Goal: Task Accomplishment & Management: Manage account settings

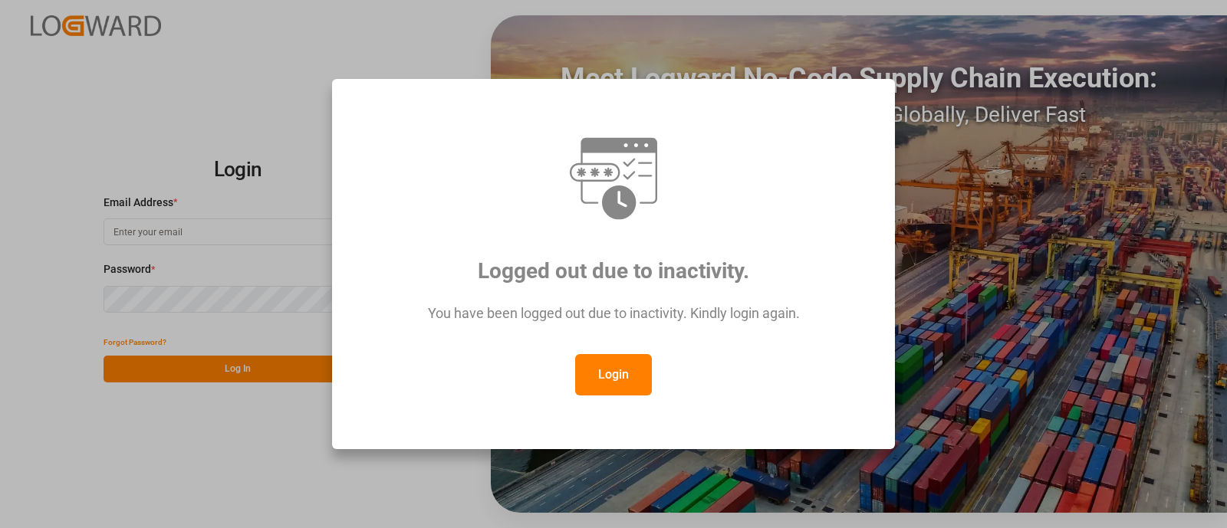
click at [633, 383] on button "Login" at bounding box center [613, 374] width 77 height 41
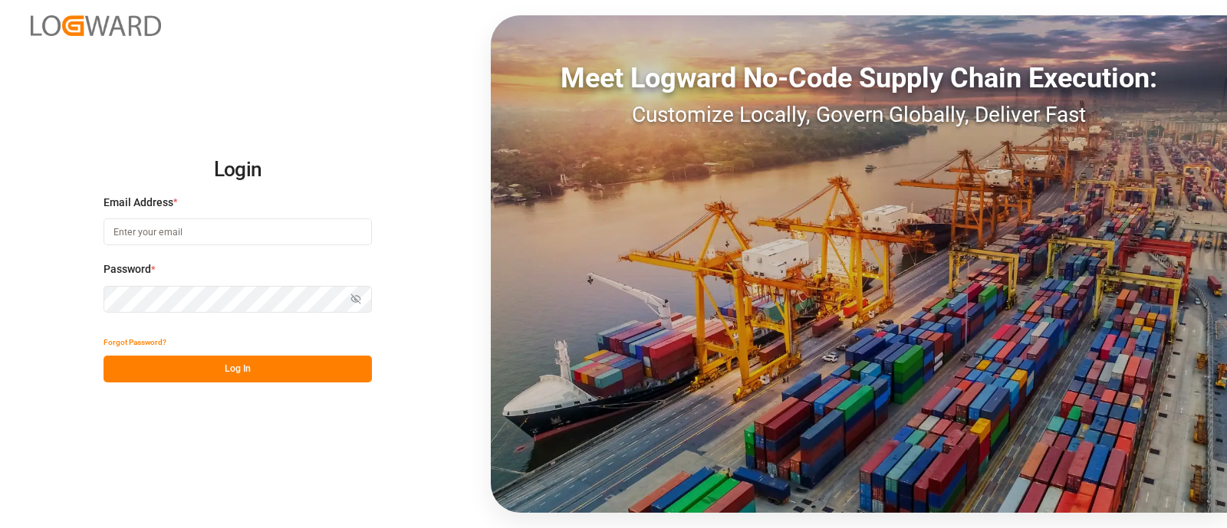
click at [188, 230] on input at bounding box center [238, 232] width 268 height 27
type input "[PERSON_NAME][EMAIL_ADDRESS][PERSON_NAME][DOMAIN_NAME]"
click at [257, 371] on button "Log In" at bounding box center [238, 369] width 268 height 27
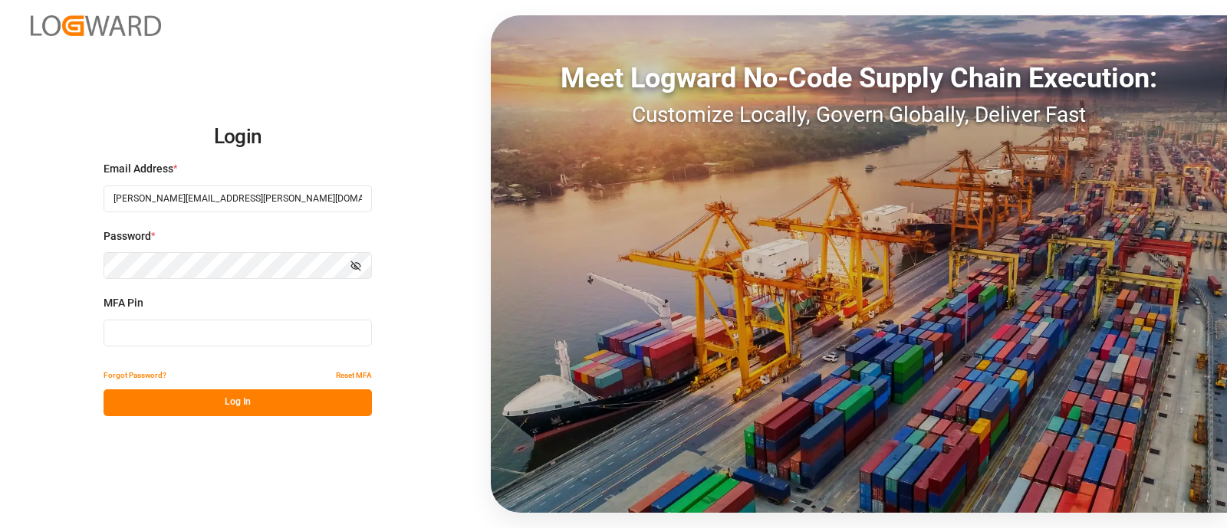
click at [204, 329] on input at bounding box center [238, 333] width 268 height 27
type input "531960"
click at [227, 408] on button "Log In" at bounding box center [238, 403] width 268 height 27
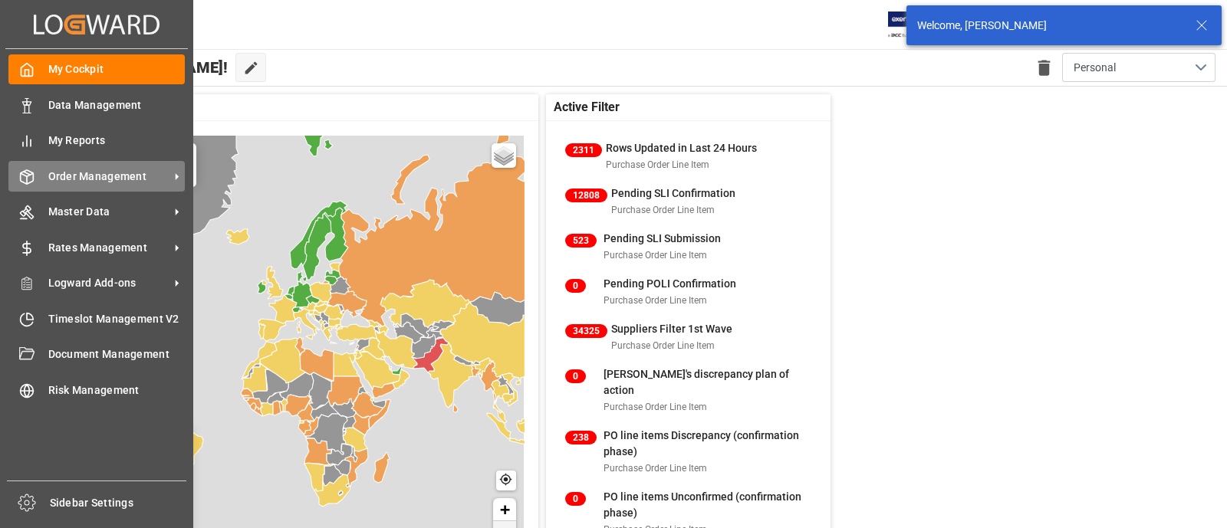
click at [28, 177] on icon at bounding box center [26, 176] width 15 height 15
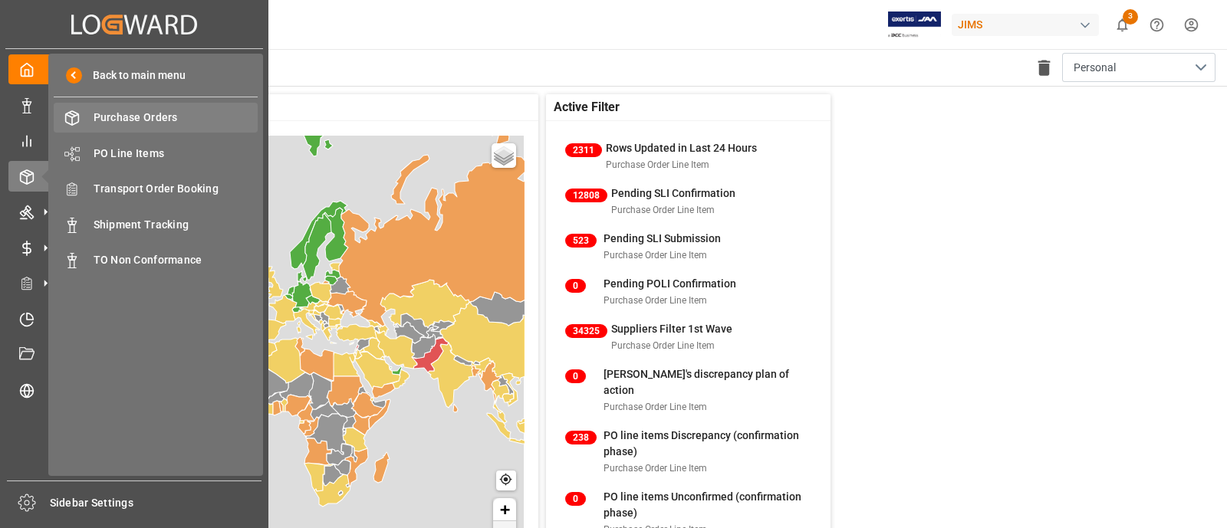
click at [137, 108] on div "Purchase Orders Purchase Orders" at bounding box center [156, 118] width 204 height 30
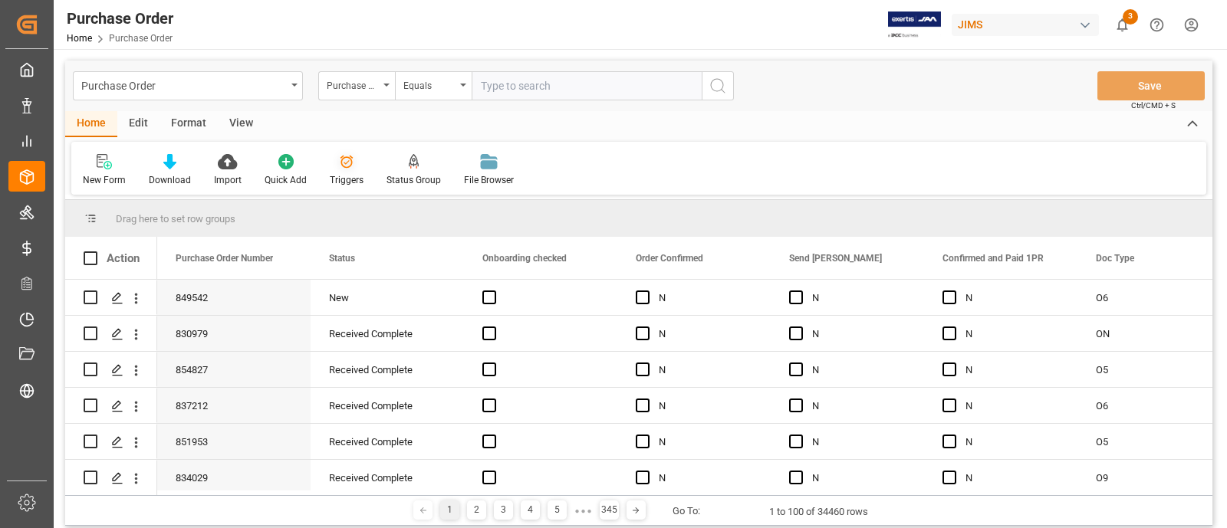
click at [344, 173] on div "Triggers" at bounding box center [347, 180] width 34 height 14
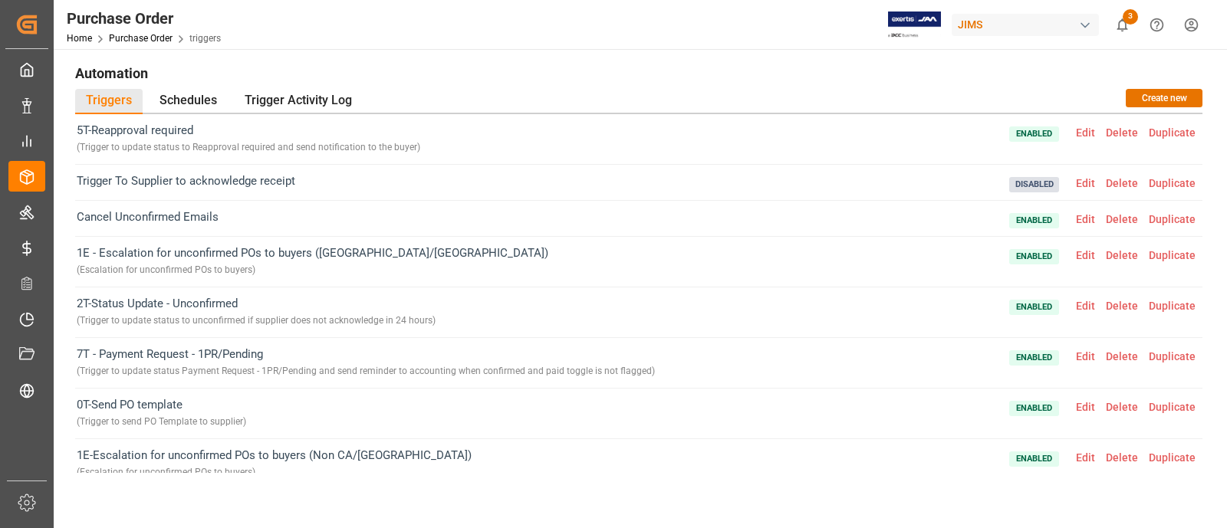
click at [1077, 356] on span "Edit" at bounding box center [1086, 356] width 30 height 12
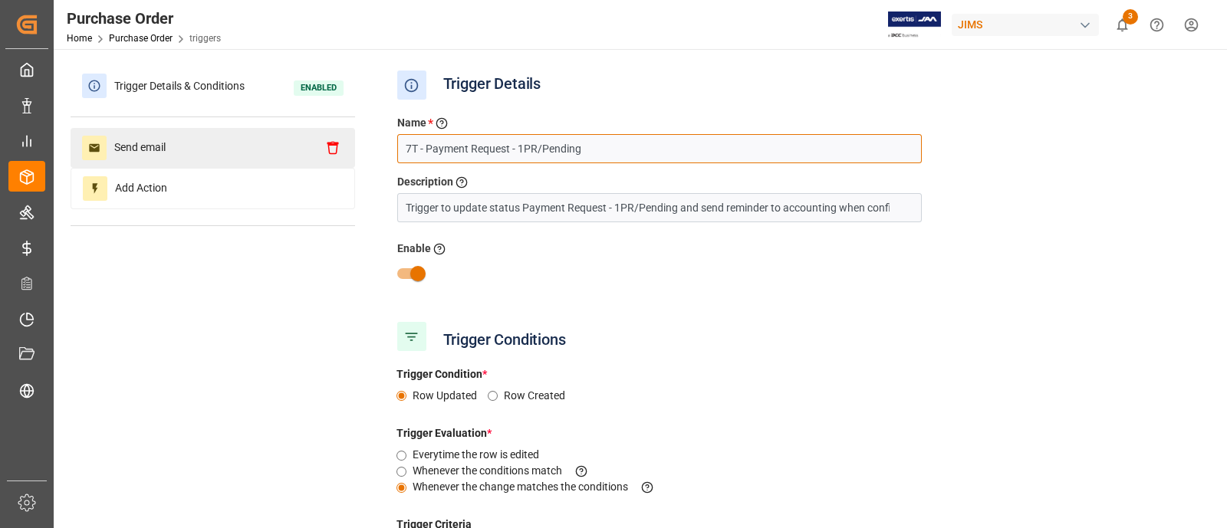
drag, startPoint x: 597, startPoint y: 143, endPoint x: 327, endPoint y: 148, distance: 269.2
click at [327, 148] on div "Trigger Details & Conditions Enabled Send email Add Action Trigger Details Name…" at bounding box center [639, 401] width 1137 height 670
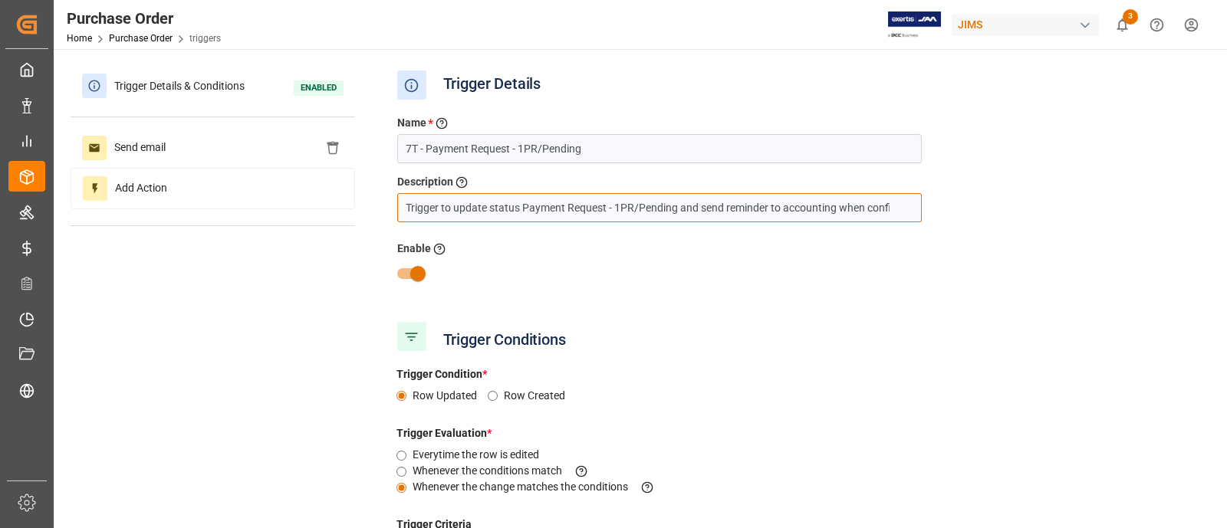
drag, startPoint x: 899, startPoint y: 212, endPoint x: 304, endPoint y: 223, distance: 594.5
click at [304, 223] on div "Trigger Details & Conditions Enabled Send email Add Action Trigger Details Name…" at bounding box center [639, 401] width 1137 height 670
click at [157, 40] on link "Purchase Order" at bounding box center [141, 38] width 64 height 11
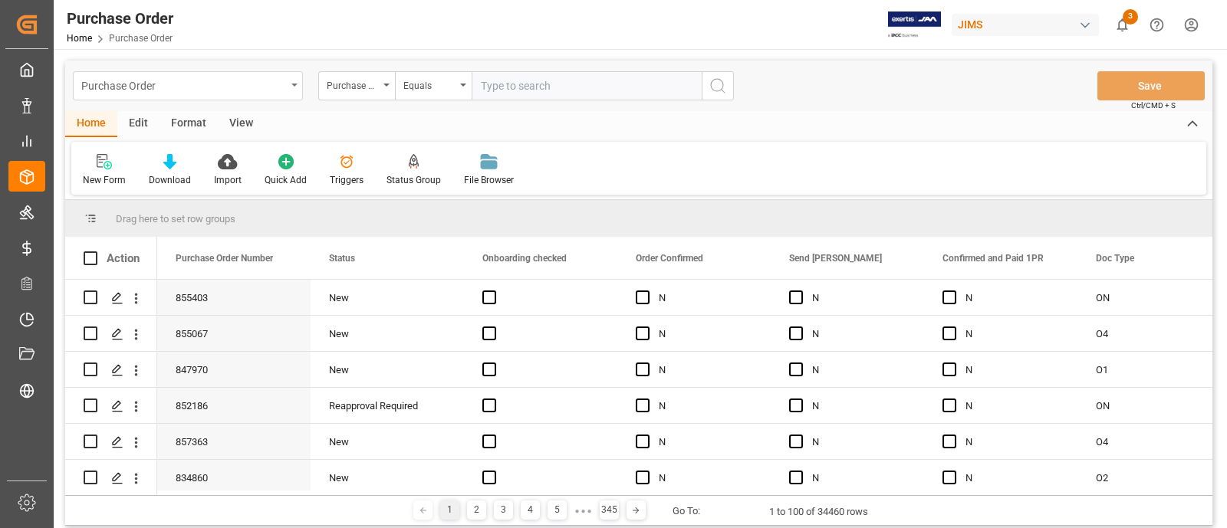
click at [196, 89] on div "Purchase Order" at bounding box center [183, 84] width 205 height 19
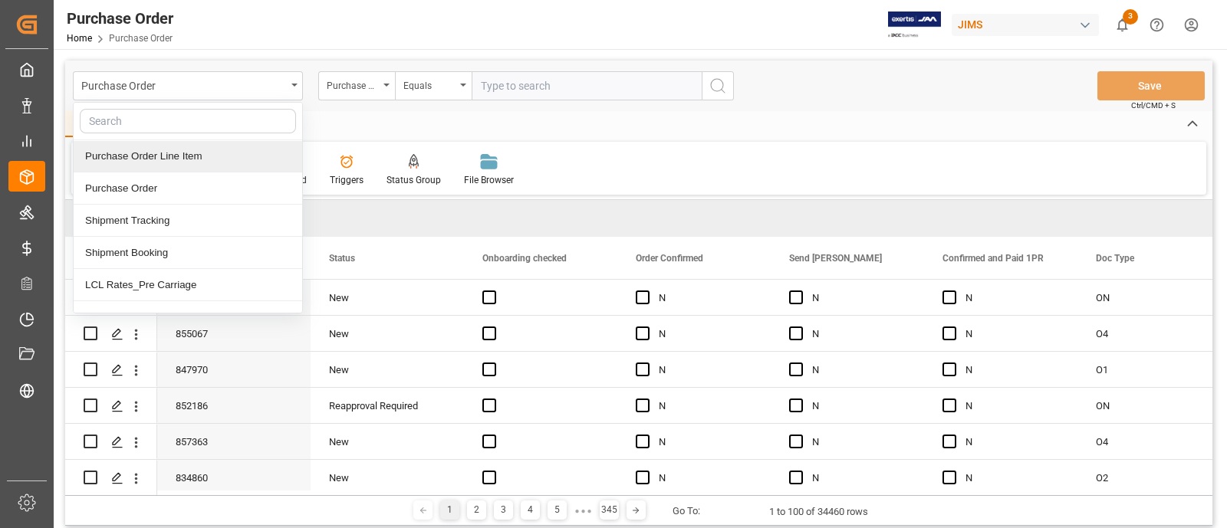
click at [175, 154] on div "Purchase Order Line Item" at bounding box center [188, 156] width 229 height 32
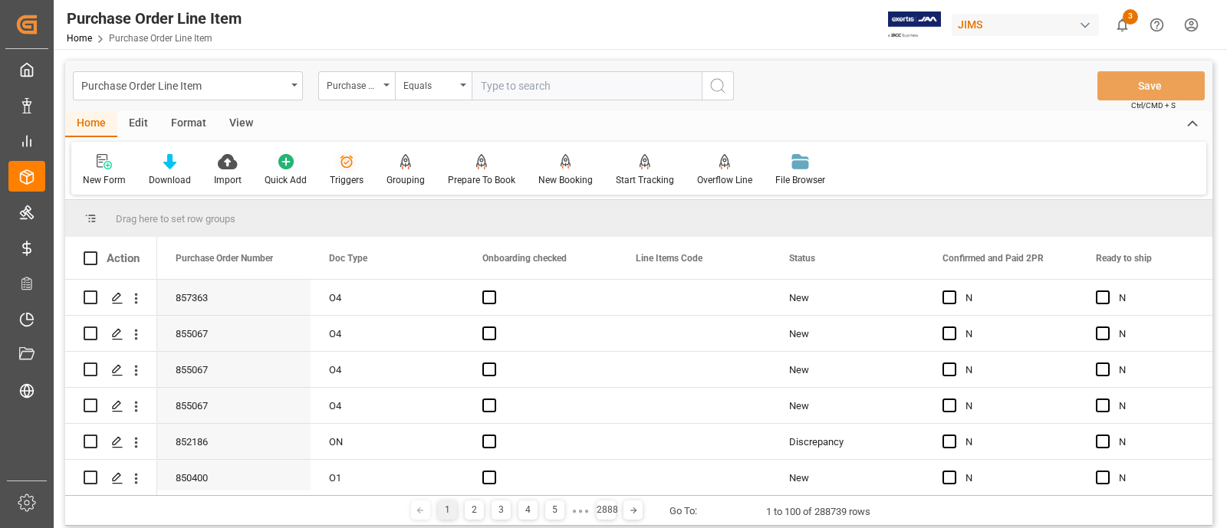
click at [347, 181] on div "Triggers" at bounding box center [347, 180] width 34 height 14
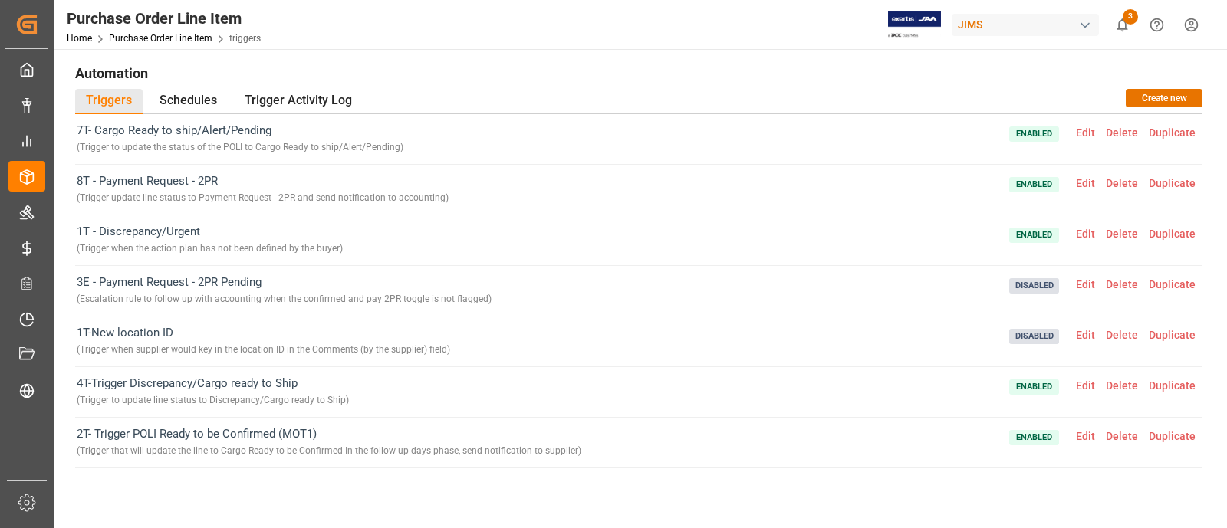
click at [569, 259] on div "1T - Discrepancy/Urgent ( Trigger when the action plan has not been defined by …" at bounding box center [638, 241] width 1127 height 51
click at [1078, 235] on span "Edit" at bounding box center [1086, 234] width 30 height 12
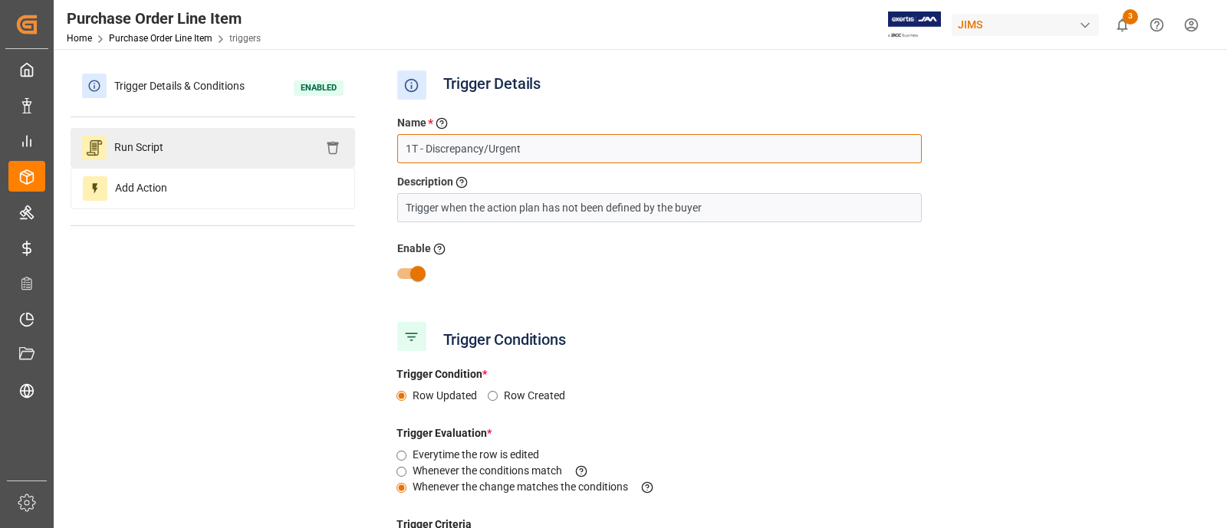
drag, startPoint x: 533, startPoint y: 146, endPoint x: 278, endPoint y: 137, distance: 254.8
click at [278, 137] on div "Trigger Details & Conditions Enabled Run Script Add Action Trigger Details Name…" at bounding box center [639, 401] width 1137 height 670
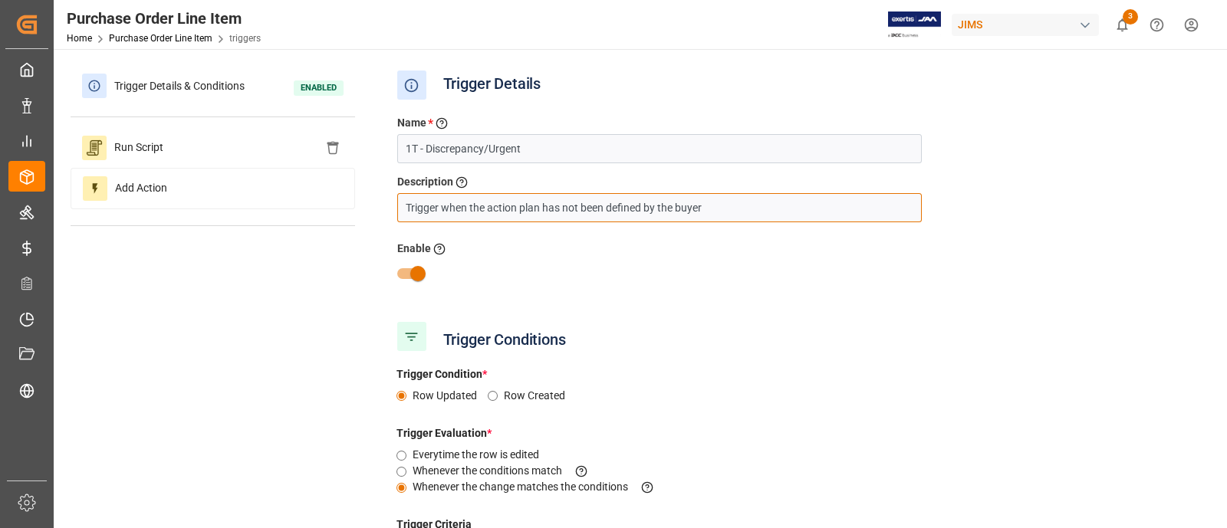
drag, startPoint x: 727, startPoint y: 214, endPoint x: 374, endPoint y: 190, distance: 354.4
click at [374, 190] on div "Trigger Details & Conditions Enabled Run Script Add Action Trigger Details Name…" at bounding box center [639, 401] width 1137 height 670
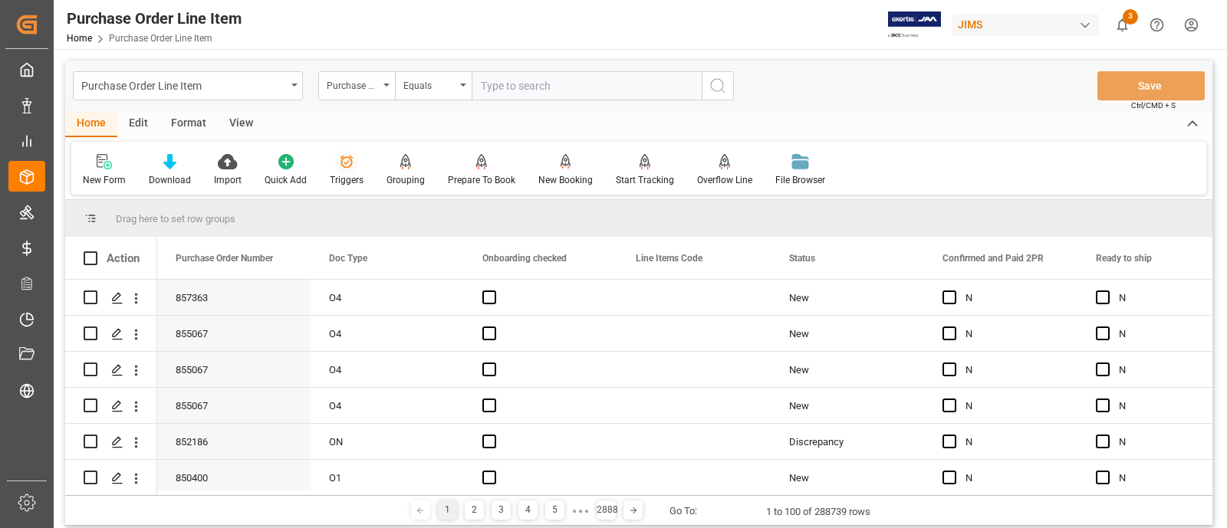
click at [349, 166] on icon at bounding box center [346, 161] width 15 height 15
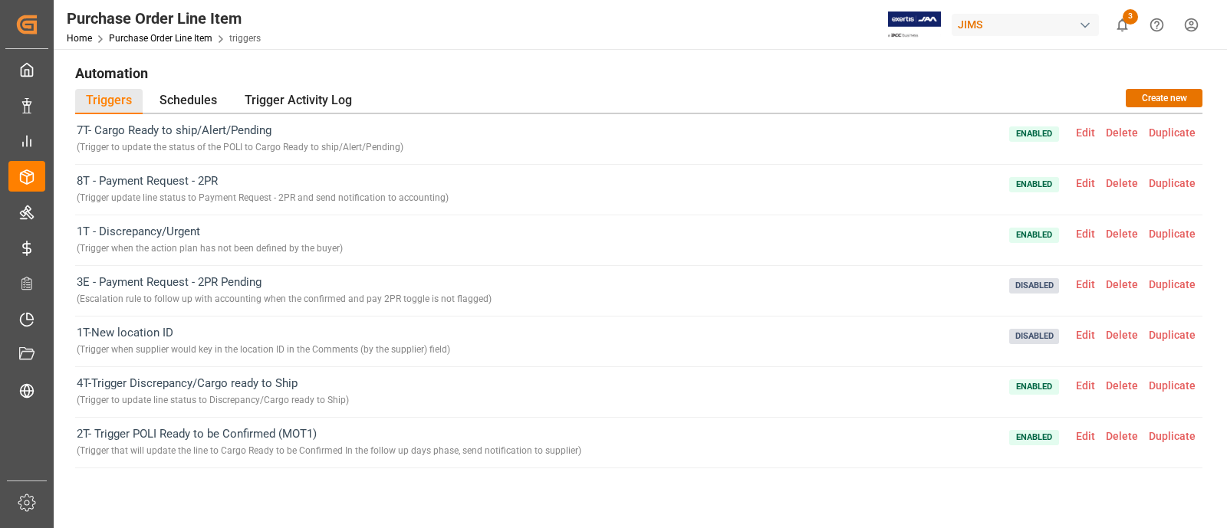
click at [1078, 233] on span "Edit" at bounding box center [1086, 234] width 30 height 12
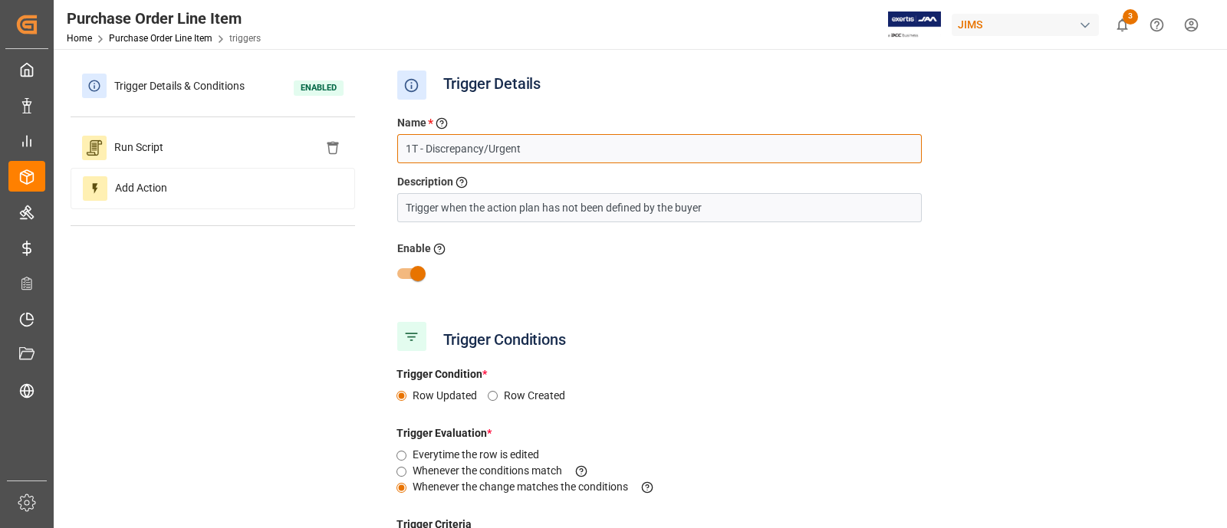
click at [413, 147] on input "1T - Discrepancy/Urgent" at bounding box center [659, 148] width 525 height 29
type input "2E - Discrepancy/Urgent"
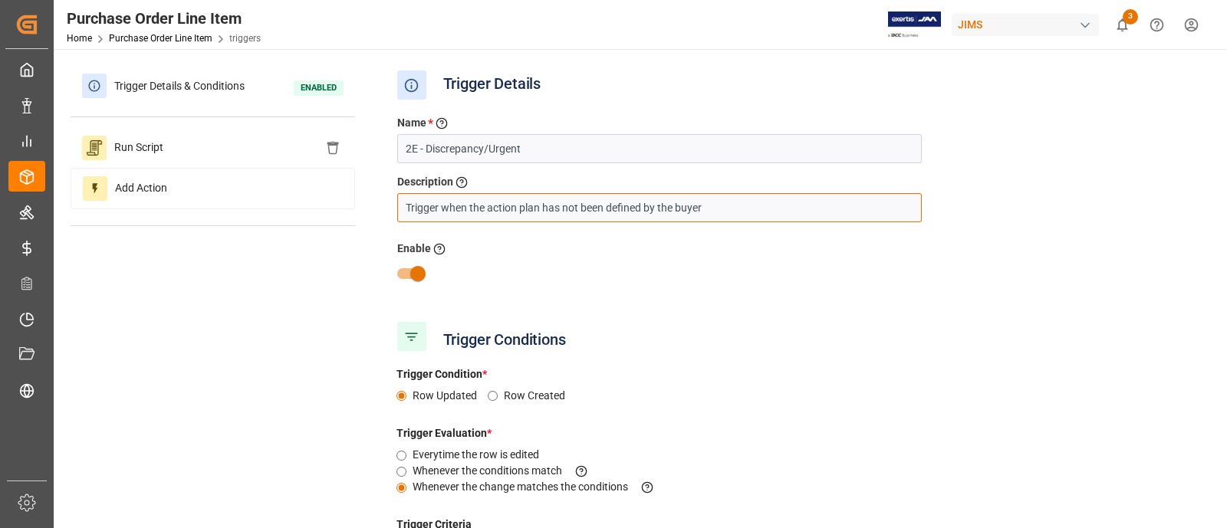
drag, startPoint x: 443, startPoint y: 205, endPoint x: 344, endPoint y: 212, distance: 99.2
click at [344, 212] on div "Trigger Details & Conditions Enabled Run Script Add Action Trigger Details Name…" at bounding box center [639, 401] width 1137 height 670
click at [530, 209] on input "Escalation trigger when the action plan has not been defined by the buyer" at bounding box center [659, 207] width 525 height 29
drag, startPoint x: 765, startPoint y: 206, endPoint x: 366, endPoint y: 213, distance: 398.9
click at [366, 213] on div "Trigger Details & Conditions Enabled Run Script Add Action Trigger Details Name…" at bounding box center [639, 401] width 1137 height 670
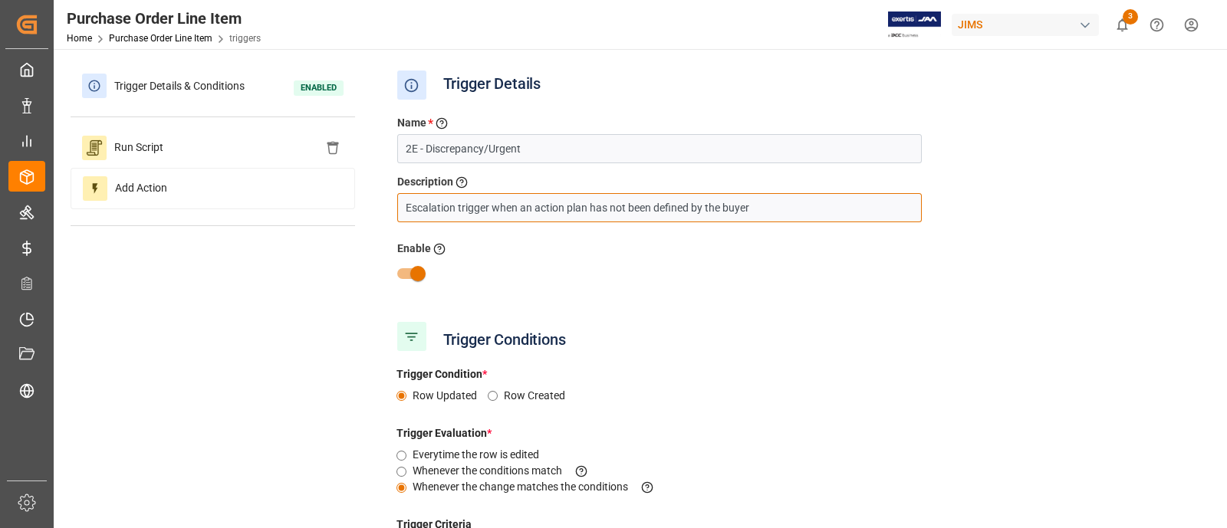
type input "Escalation trigger when an action plan has not been defined by the buyer"
click at [1158, 265] on div at bounding box center [797, 273] width 822 height 29
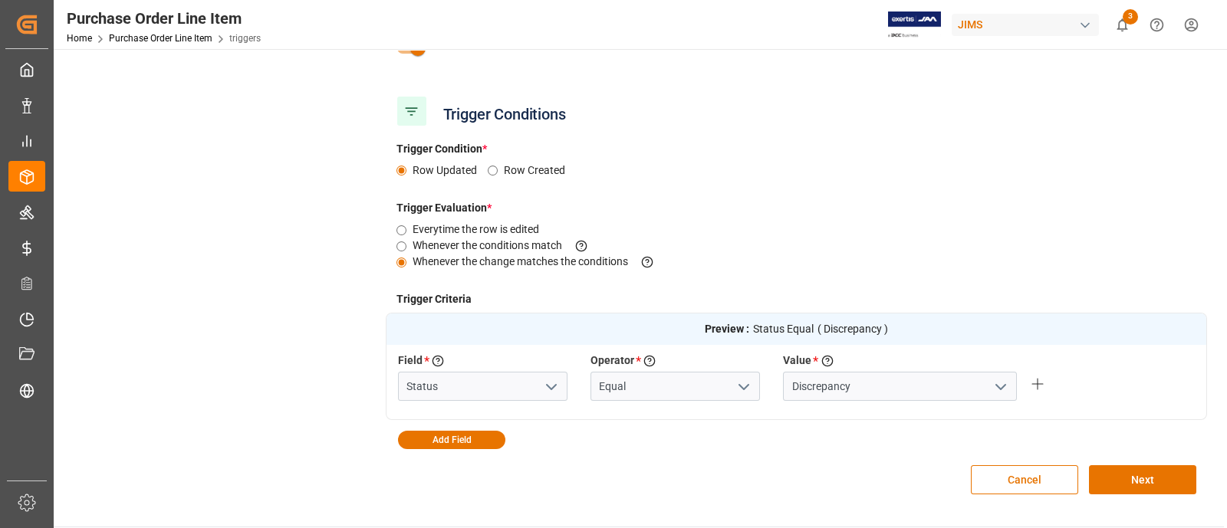
scroll to position [398, 0]
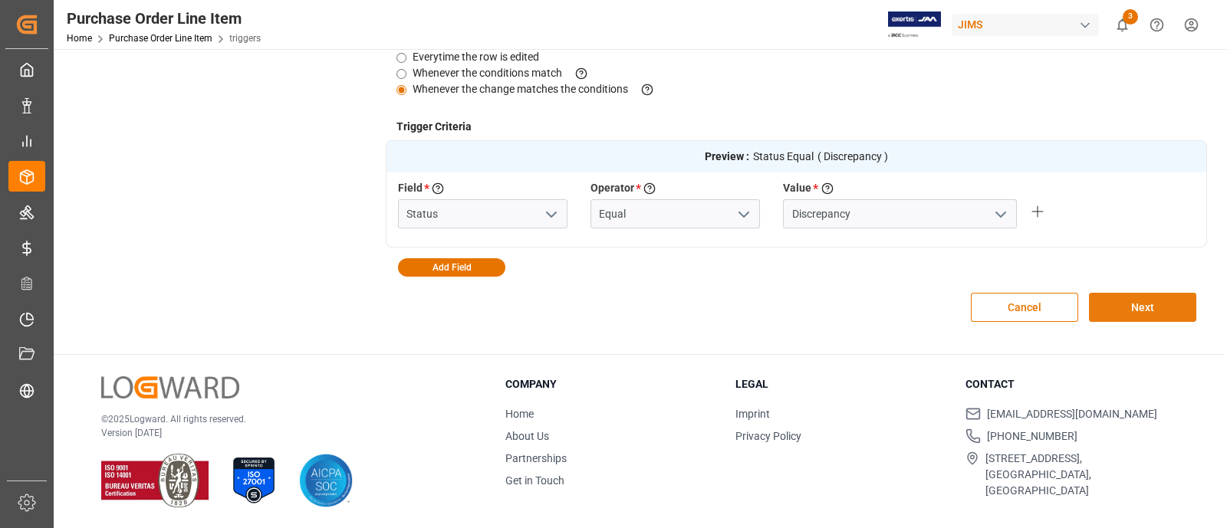
click at [1165, 297] on button "Next" at bounding box center [1142, 307] width 107 height 29
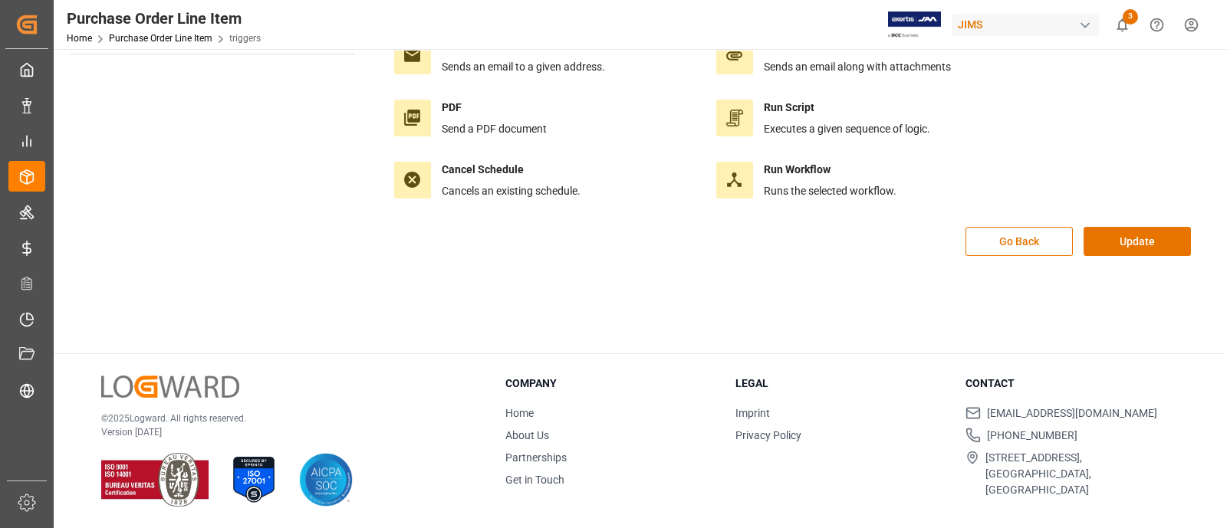
scroll to position [171, 0]
click at [1138, 246] on button "Update" at bounding box center [1137, 242] width 107 height 29
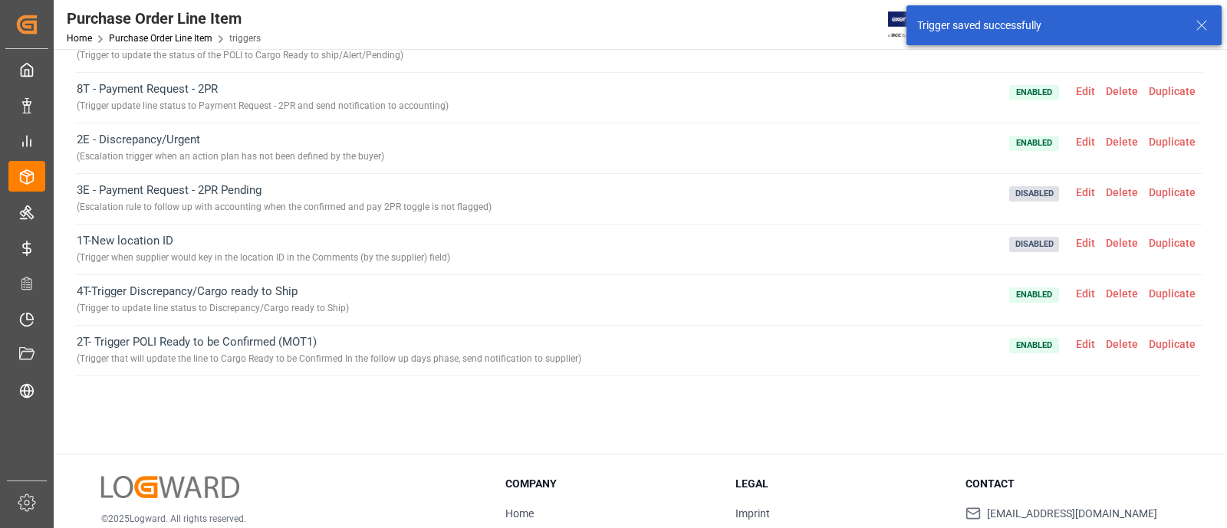
scroll to position [91, 0]
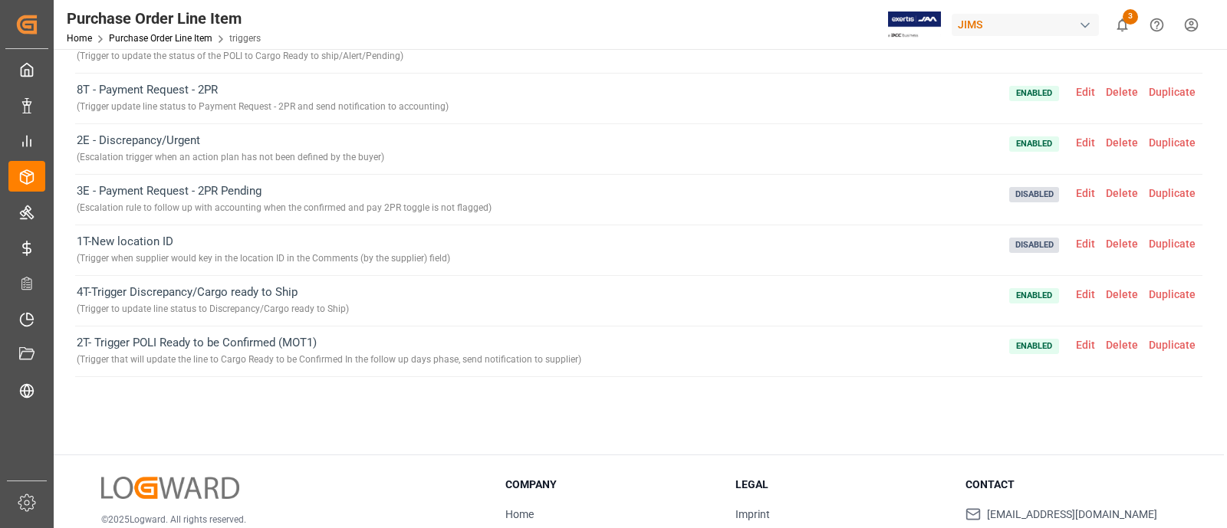
click at [1082, 132] on span "Enabled Edit Delete Duplicate" at bounding box center [1105, 149] width 192 height 35
click at [1081, 137] on span "Edit" at bounding box center [1086, 143] width 30 height 12
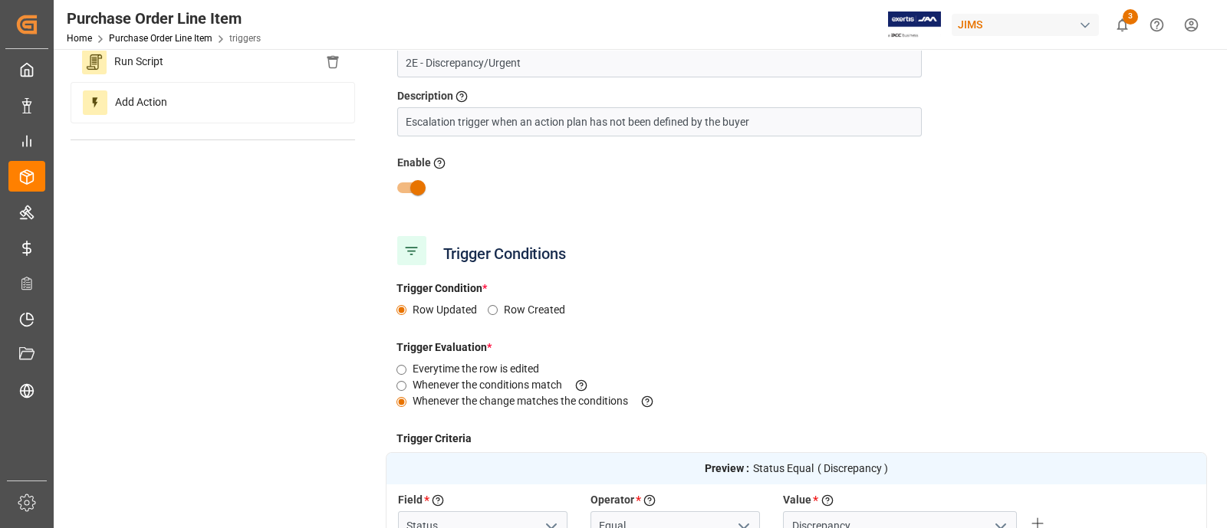
scroll to position [0, 0]
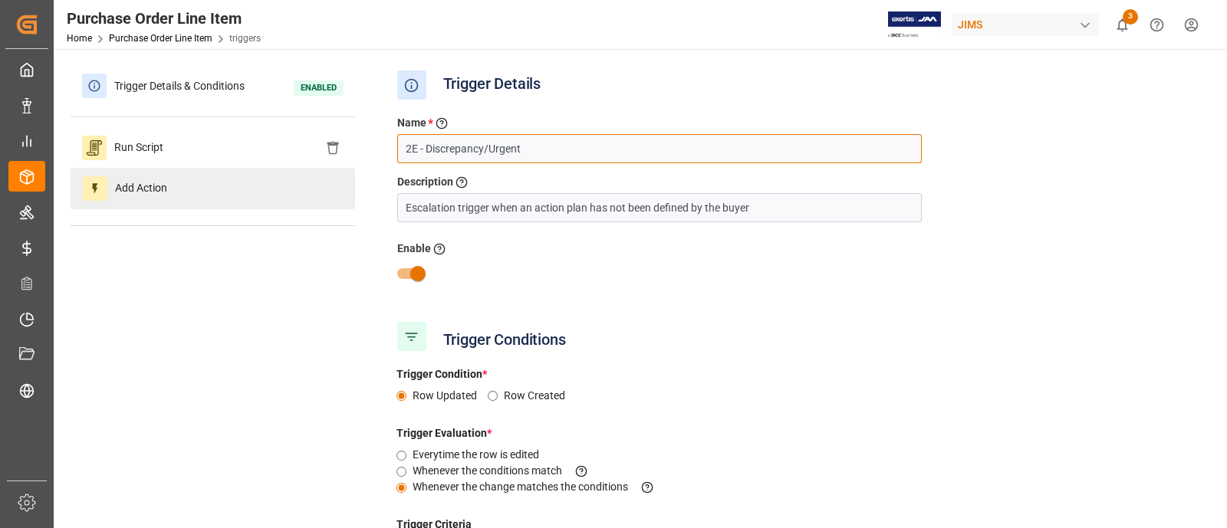
drag, startPoint x: 532, startPoint y: 150, endPoint x: 353, endPoint y: 169, distance: 180.5
click at [353, 169] on div "Trigger Details & Conditions Enabled Run Script Add Action Trigger Details Name…" at bounding box center [639, 401] width 1137 height 670
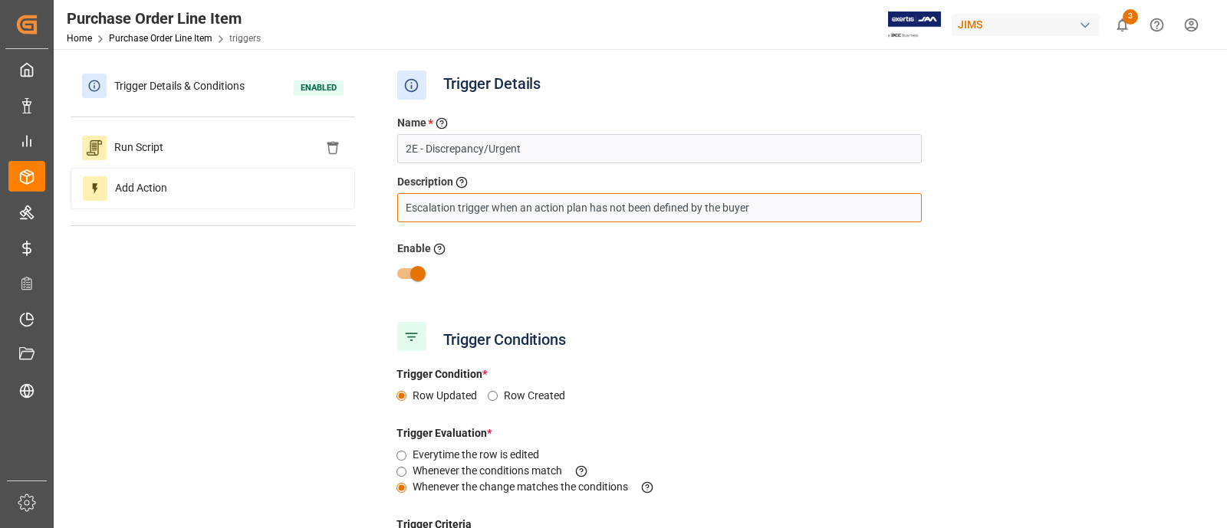
drag, startPoint x: 792, startPoint y: 218, endPoint x: 354, endPoint y: 186, distance: 439.1
click at [354, 186] on div "Trigger Details & Conditions Enabled Run Script Add Action Trigger Details Name…" at bounding box center [639, 401] width 1137 height 670
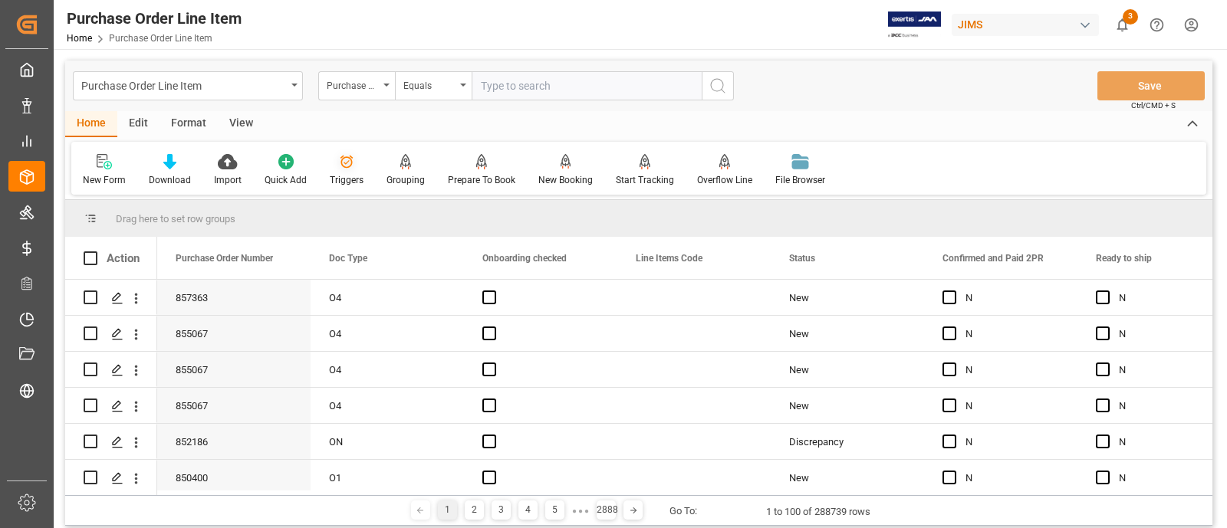
click at [341, 170] on div "Triggers" at bounding box center [346, 170] width 57 height 34
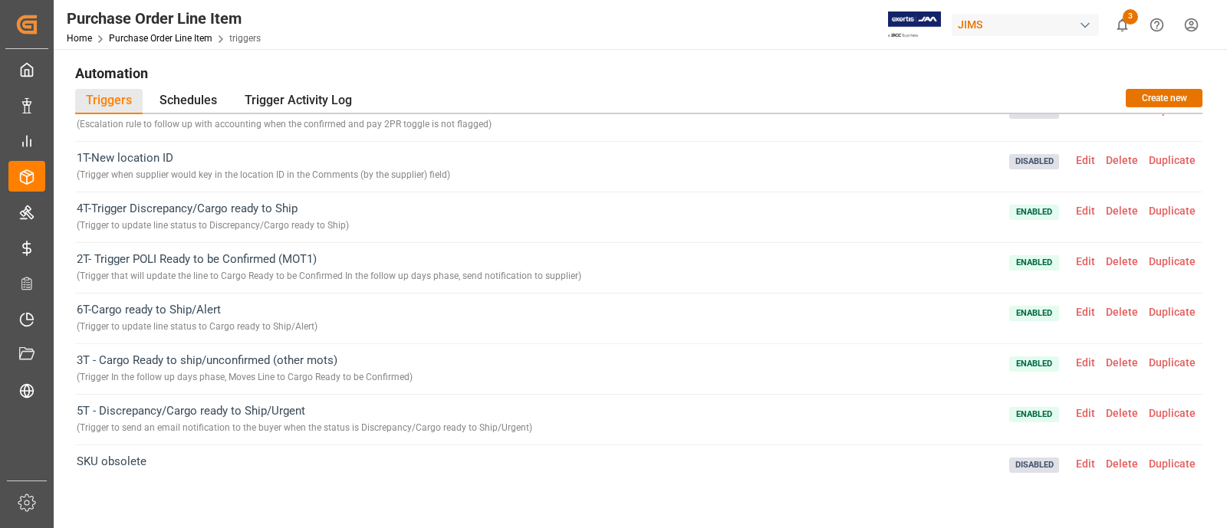
scroll to position [179, 0]
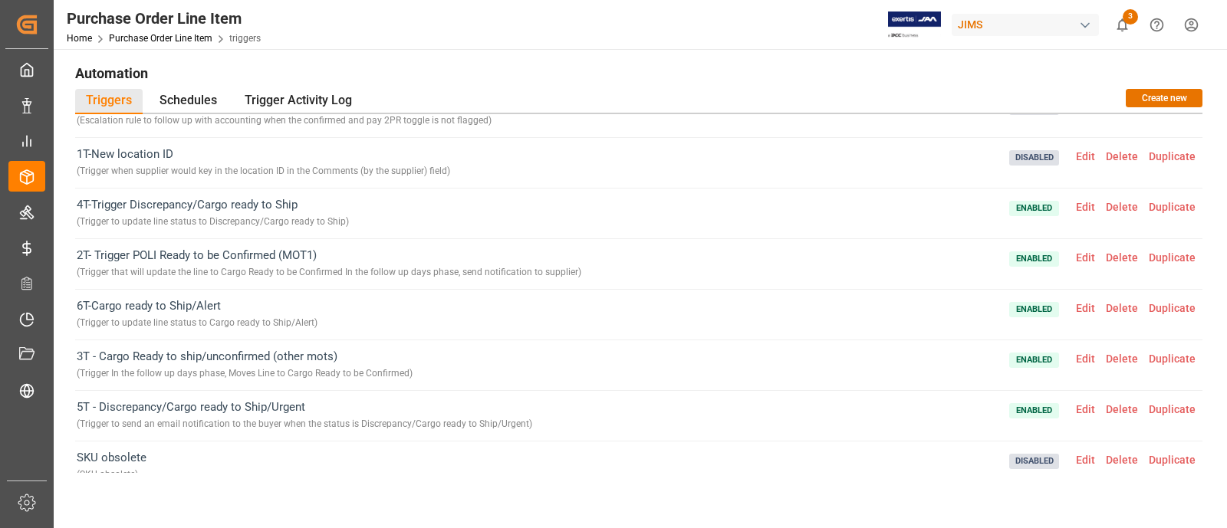
click at [1084, 255] on span "Edit" at bounding box center [1086, 258] width 30 height 12
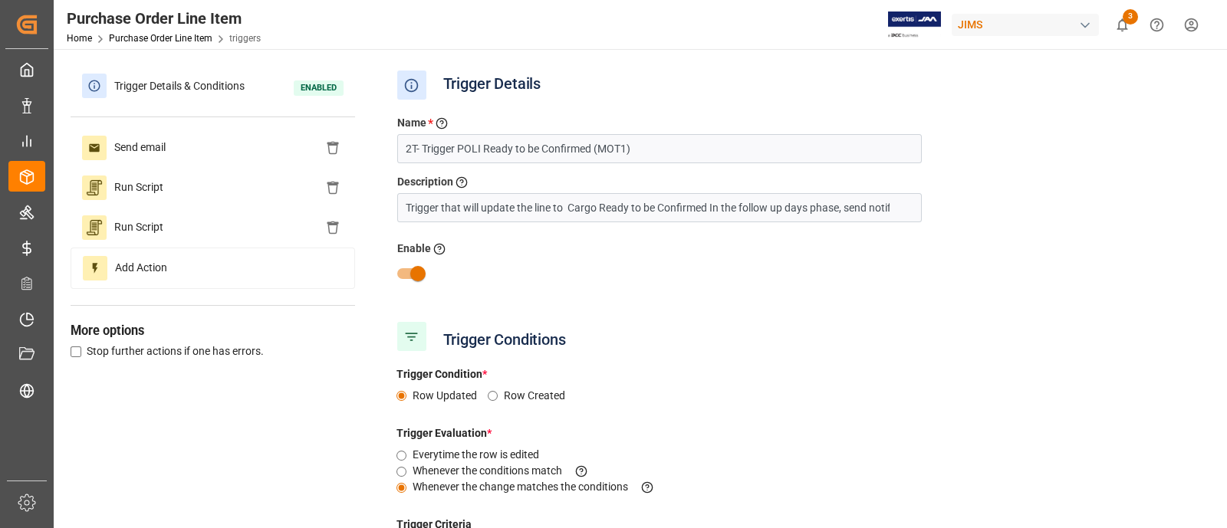
type input "Request Date Minus Follow Up"
type input "Lesser Than"
type input "Status"
type input "Equal"
type input "MOT"
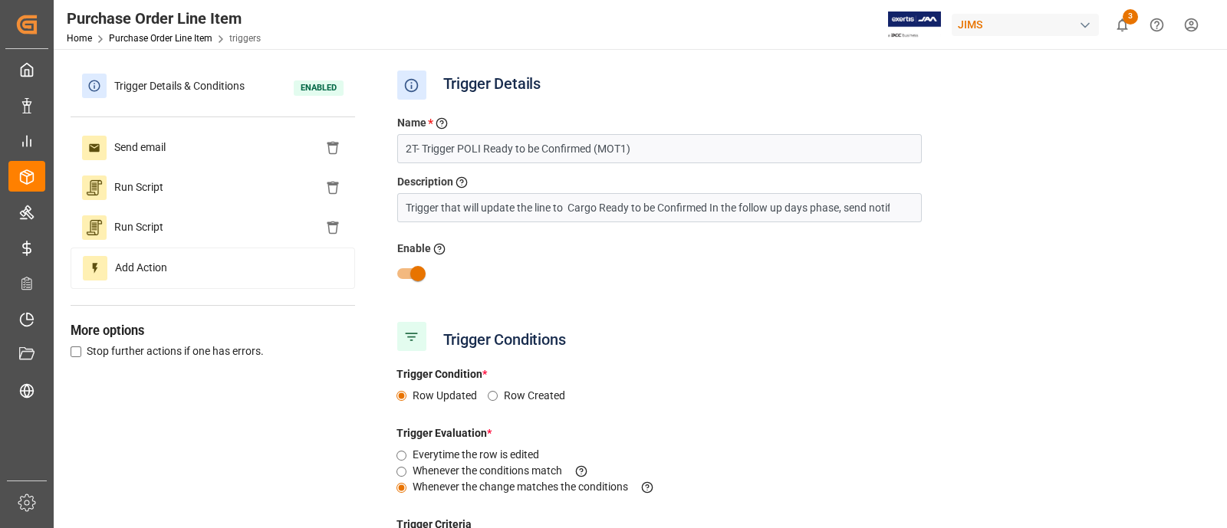
type input "Equal"
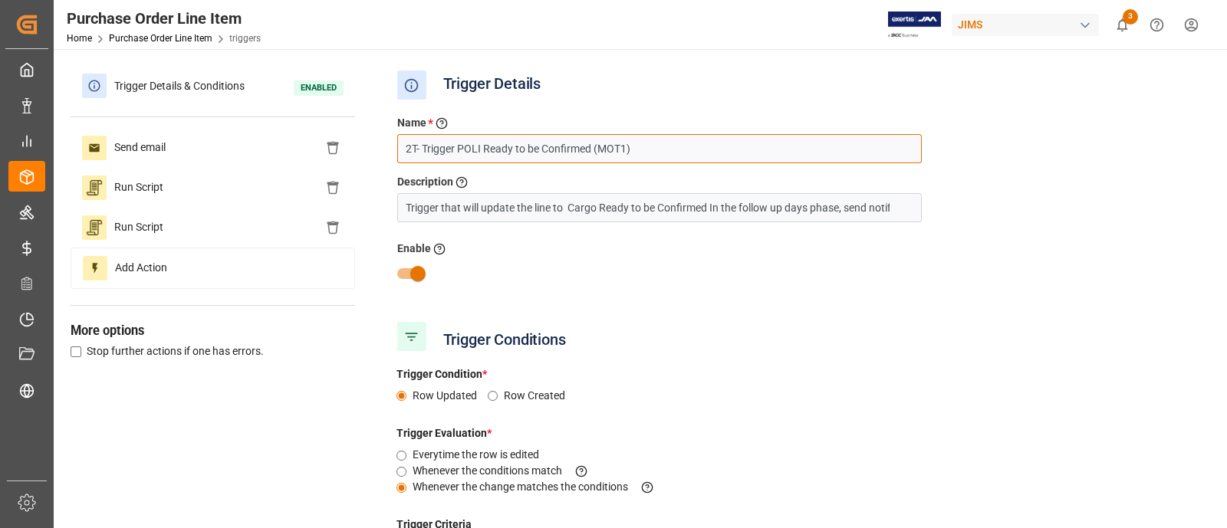
drag, startPoint x: 656, startPoint y: 139, endPoint x: 367, endPoint y: 146, distance: 289.2
click at [367, 146] on div "Trigger Details & Conditions Enabled Send email Run Script Run Script Add Actio…" at bounding box center [639, 526] width 1137 height 921
click at [412, 143] on input "2T- Trigger POLI Ready to be Confirmed (MOT1)" at bounding box center [659, 148] width 525 height 29
drag, startPoint x: 652, startPoint y: 151, endPoint x: 391, endPoint y: 151, distance: 260.8
click at [391, 151] on div "Name * Enter a name to the trigger 1T- Trigger POLI Ready to be Confirmed (MOT1)" at bounding box center [660, 139] width 548 height 48
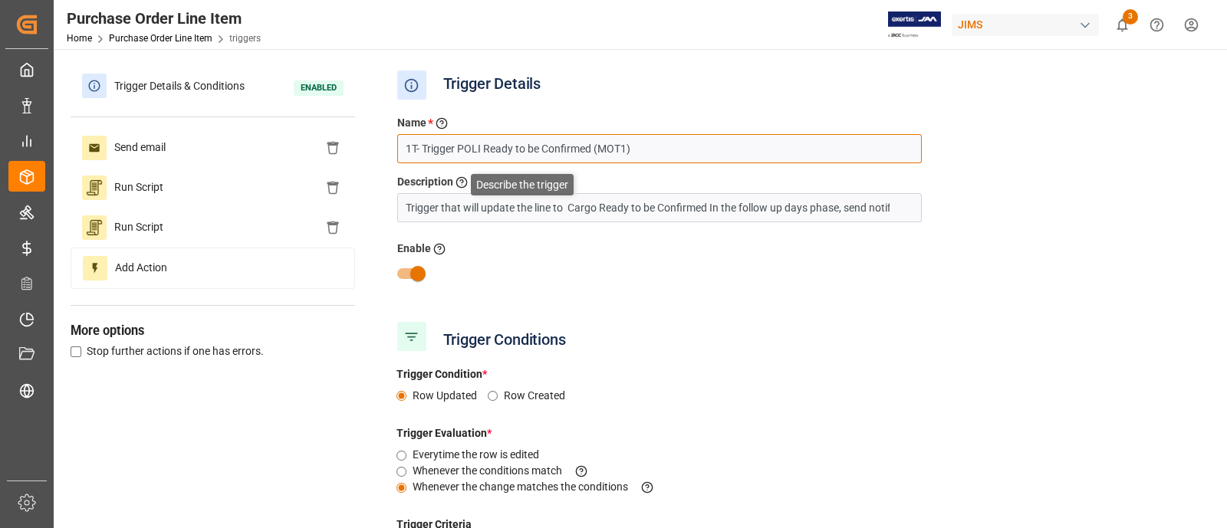
type input "1T- Trigger POLI Ready to be Confirmed (MOT1)"
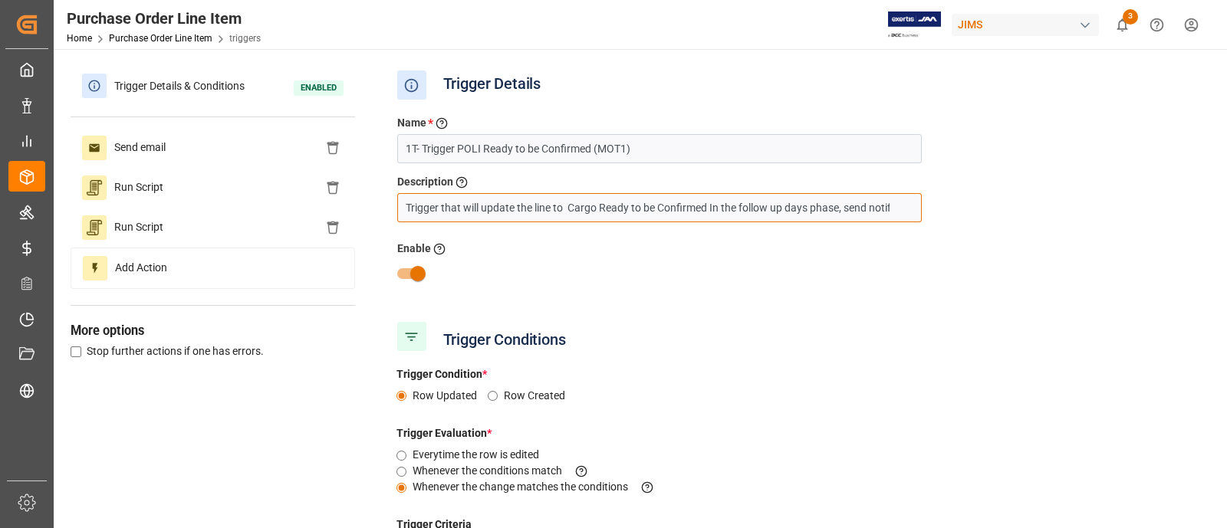
scroll to position [0, 91]
drag, startPoint x: 406, startPoint y: 209, endPoint x: 923, endPoint y: 212, distance: 517.7
click at [923, 212] on div "Description Describe the trigger Trigger that will update the line to Cargo Rea…" at bounding box center [660, 198] width 548 height 48
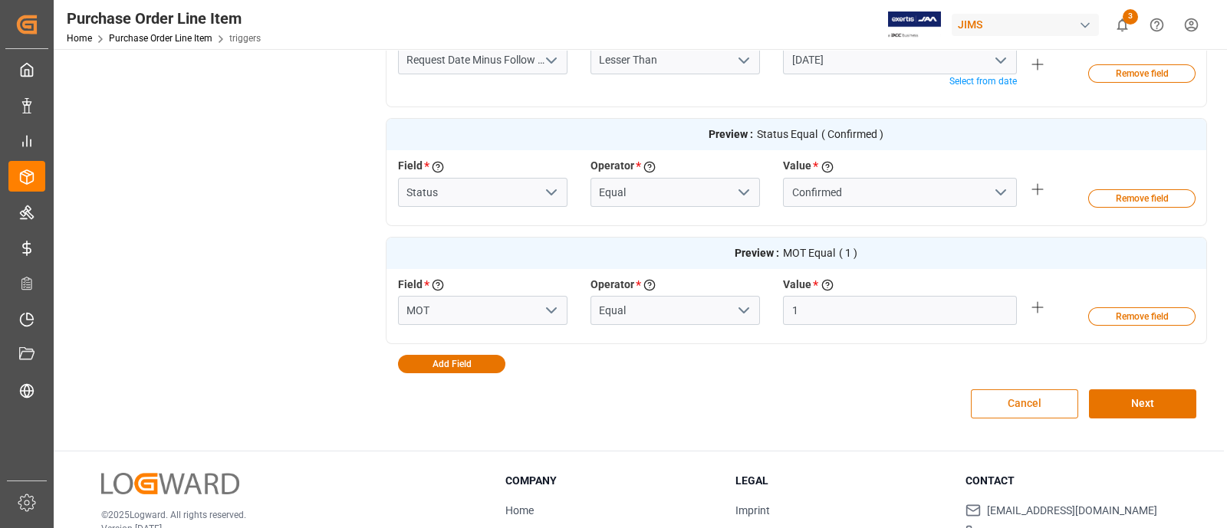
scroll to position [647, 0]
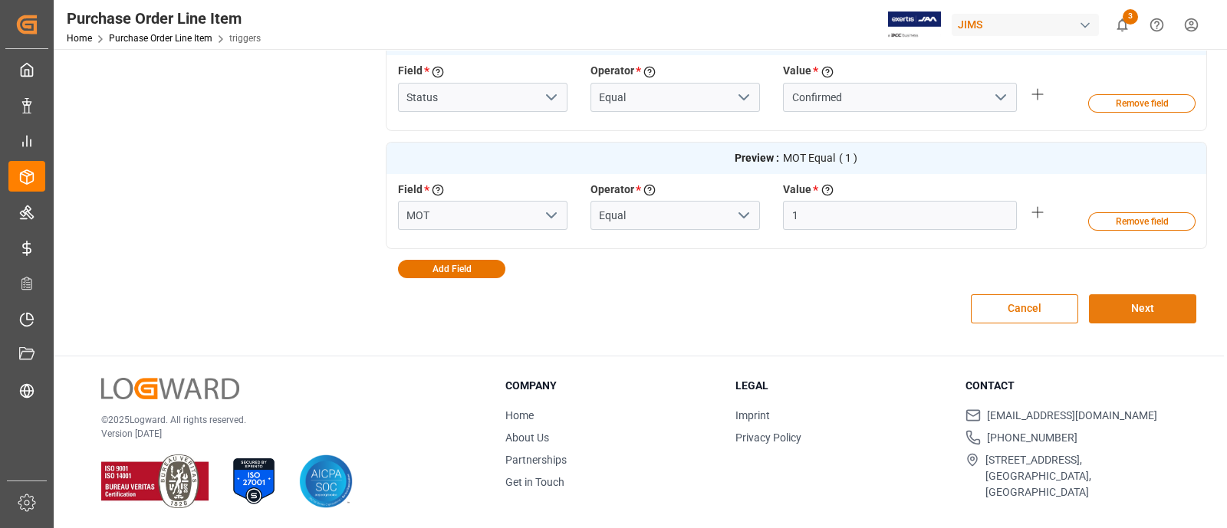
click at [1143, 301] on button "Next" at bounding box center [1142, 309] width 107 height 29
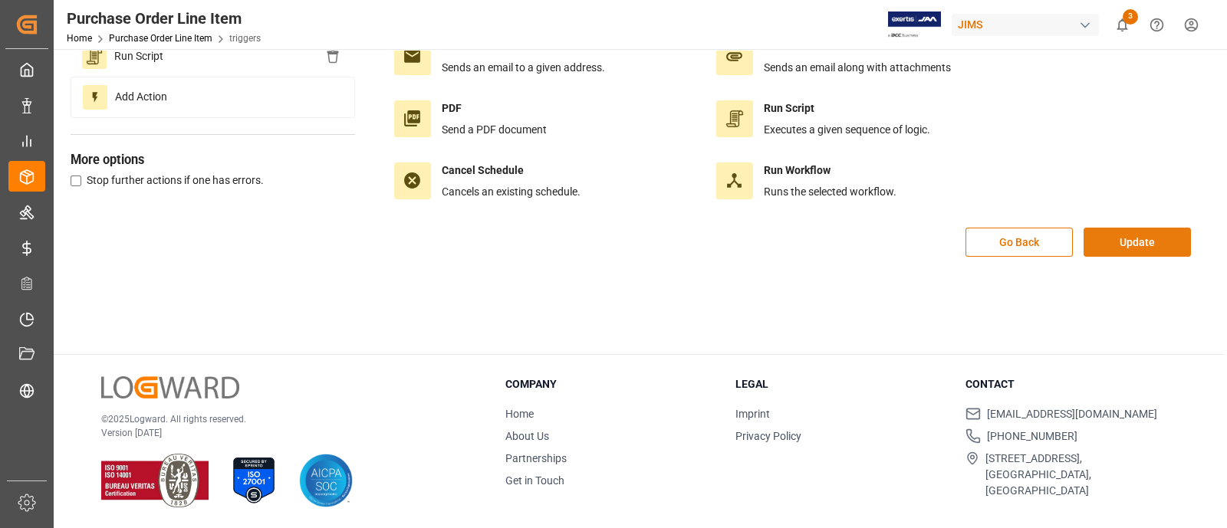
click at [1127, 243] on button "Update" at bounding box center [1137, 242] width 107 height 29
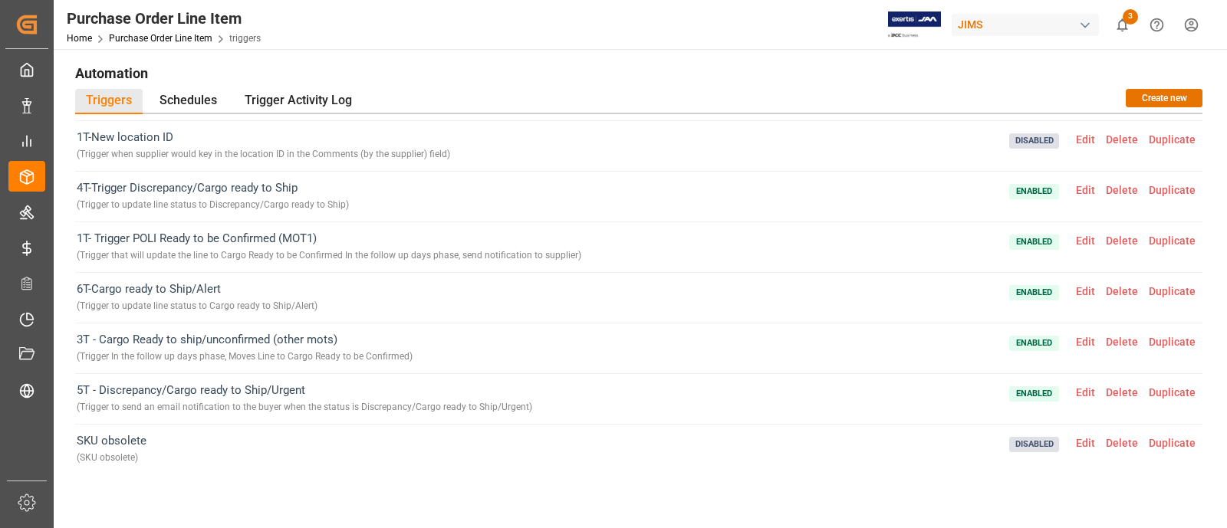
scroll to position [0, 0]
click at [1084, 337] on span "Edit" at bounding box center [1086, 342] width 30 height 12
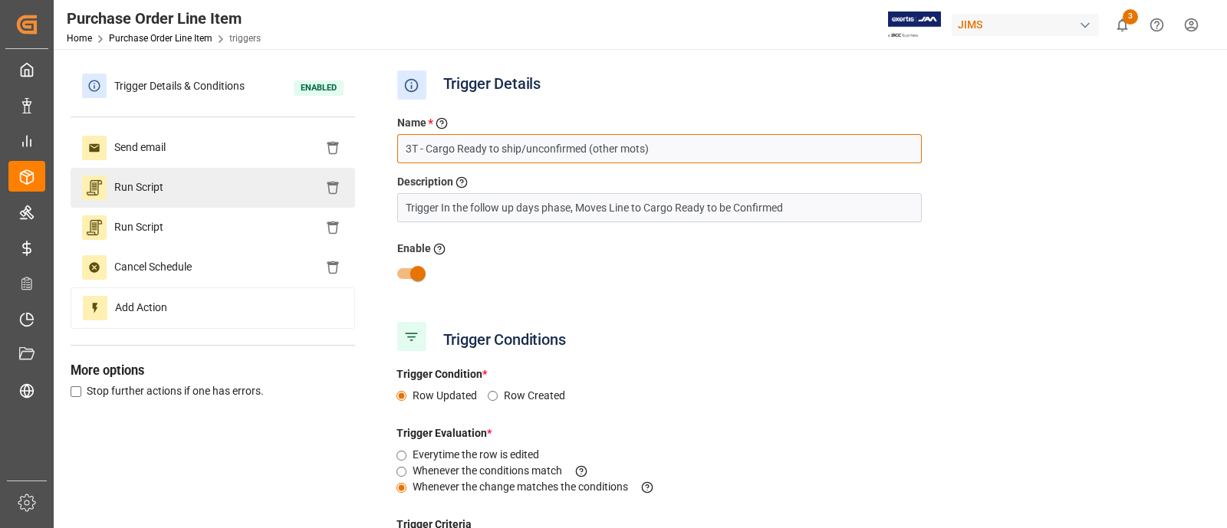
drag, startPoint x: 663, startPoint y: 149, endPoint x: 215, endPoint y: 168, distance: 449.1
click at [215, 168] on div "Trigger Details & Conditions Enabled Send email Run Script Run Script Cancel Sc…" at bounding box center [639, 526] width 1137 height 921
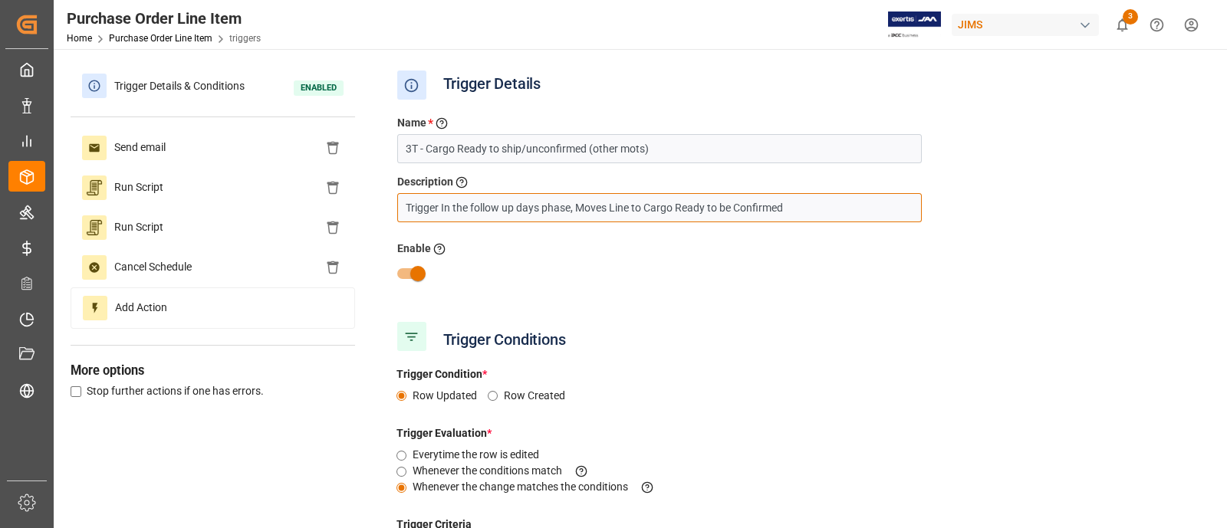
drag, startPoint x: 791, startPoint y: 211, endPoint x: 402, endPoint y: 210, distance: 389.6
click at [402, 210] on input "Trigger In the follow up days phase, Moves Line to Cargo Ready to be Confirmed" at bounding box center [659, 207] width 525 height 29
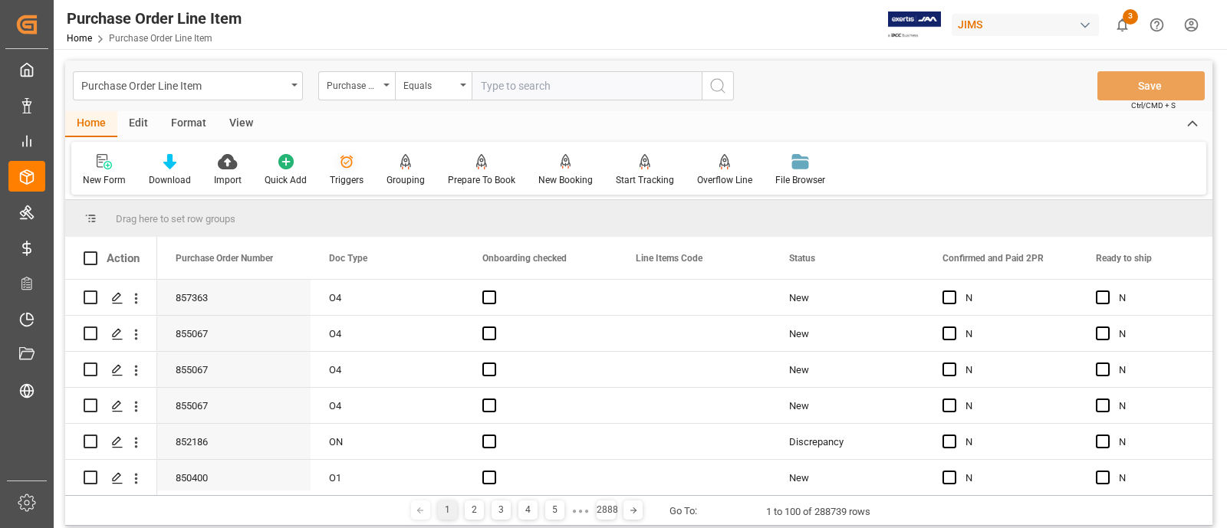
click at [340, 169] on icon at bounding box center [346, 161] width 15 height 15
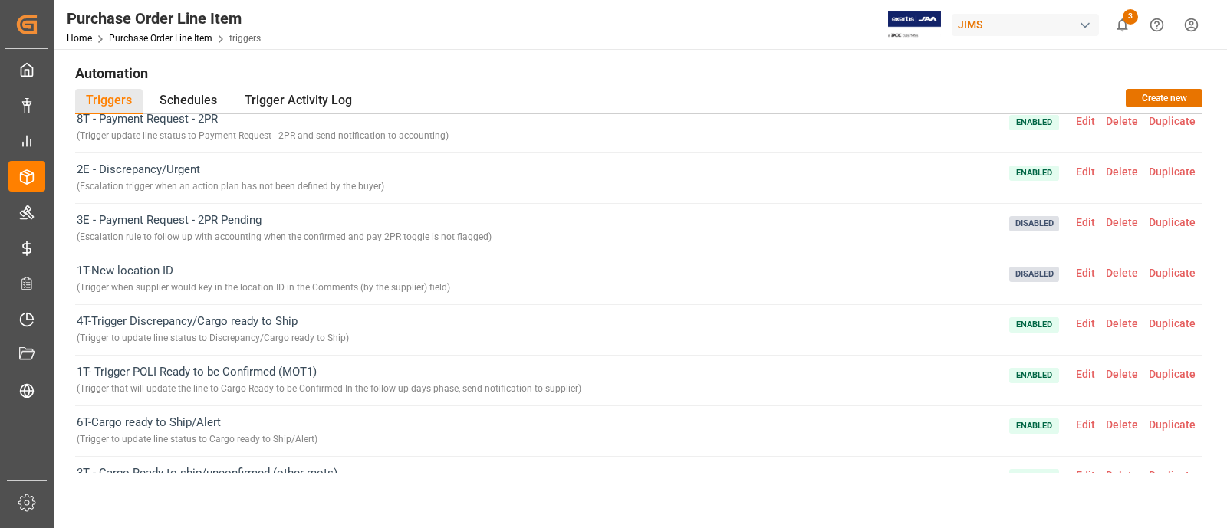
scroll to position [69, 0]
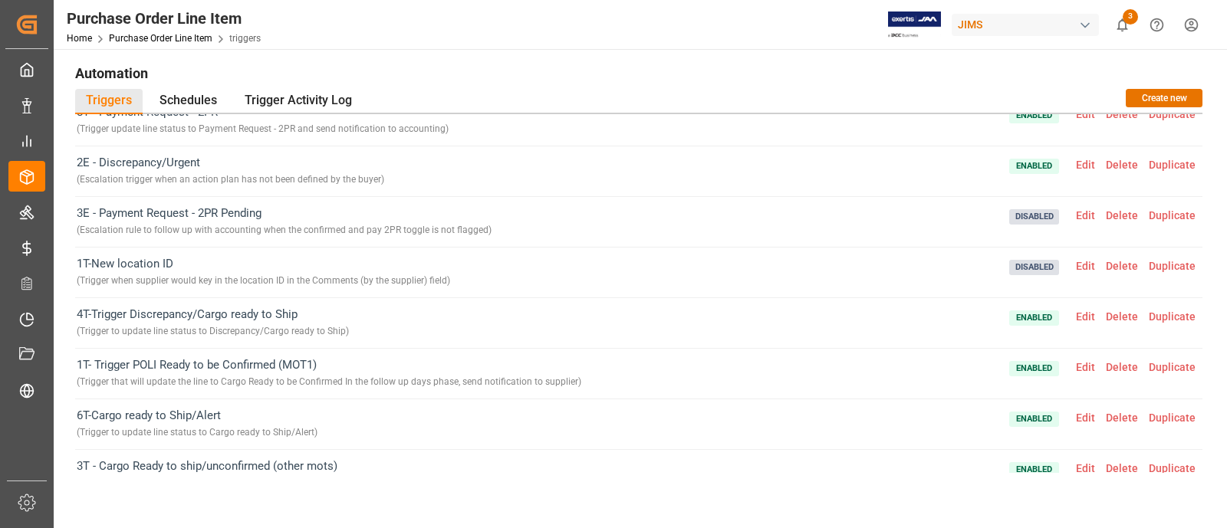
click at [1078, 316] on span "Edit" at bounding box center [1086, 317] width 30 height 12
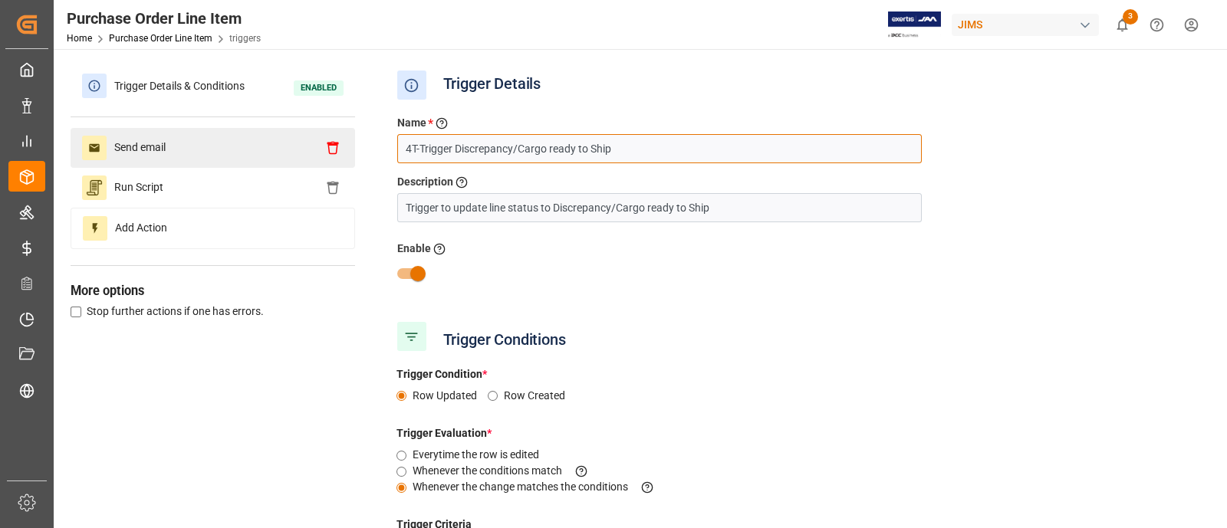
drag, startPoint x: 622, startPoint y: 159, endPoint x: 334, endPoint y: 153, distance: 288.4
click at [334, 153] on div "Trigger Details & Conditions Enabled Send email Run Script Add Action More opti…" at bounding box center [639, 401] width 1137 height 670
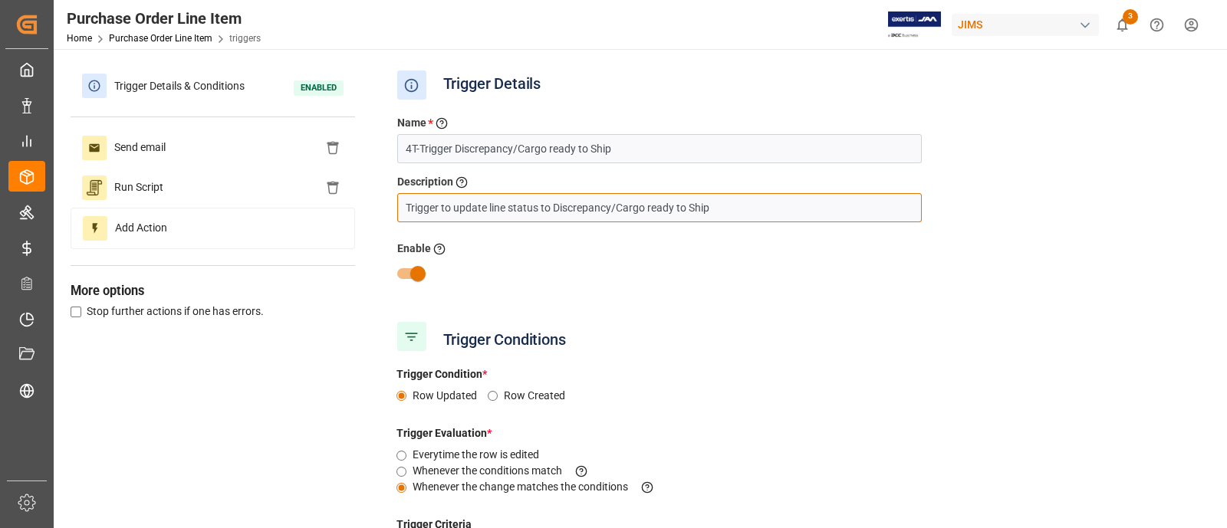
click at [774, 204] on input "Trigger to update line status to Discrepancy/Cargo ready to Ship" at bounding box center [659, 207] width 525 height 29
drag, startPoint x: 732, startPoint y: 209, endPoint x: 401, endPoint y: 205, distance: 331.3
click at [401, 205] on input "Trigger to update line status to Discrepancy/Cargo ready to Ship" at bounding box center [659, 207] width 525 height 29
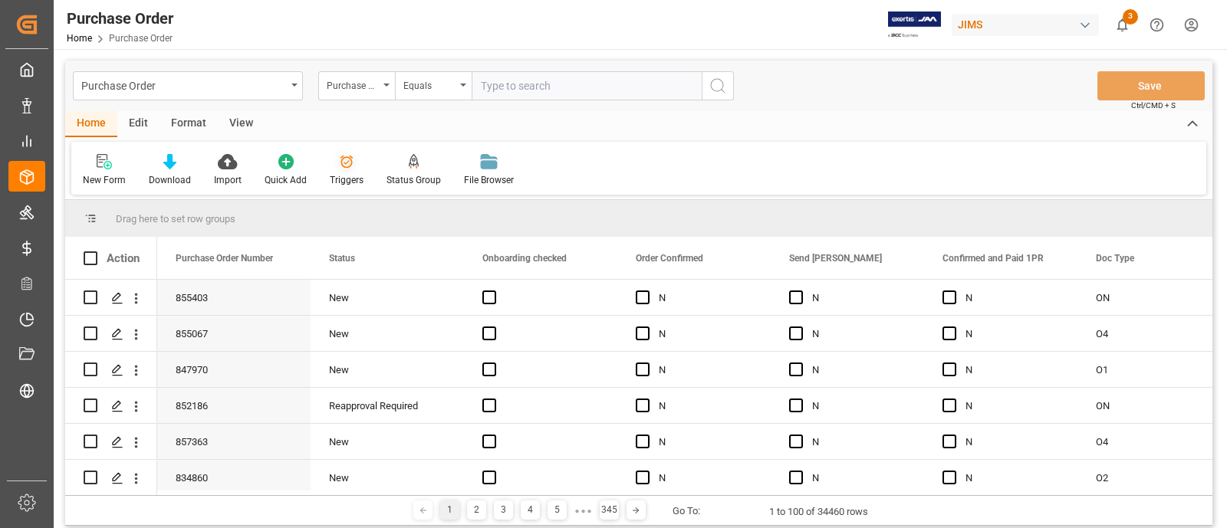
click at [349, 174] on div "Triggers" at bounding box center [347, 180] width 34 height 14
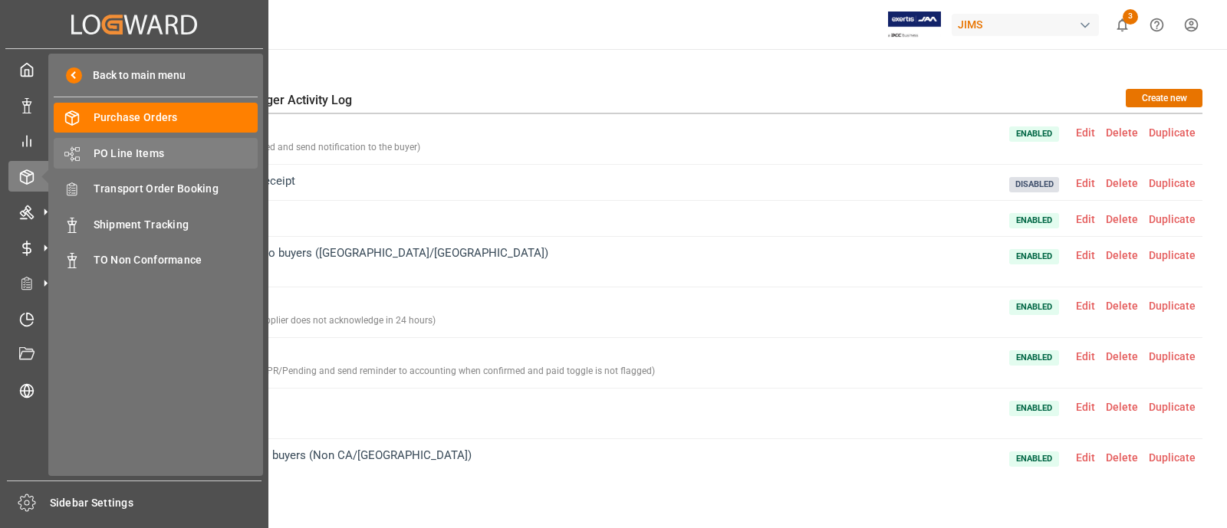
click at [130, 147] on span "PO Line Items" at bounding box center [176, 154] width 165 height 16
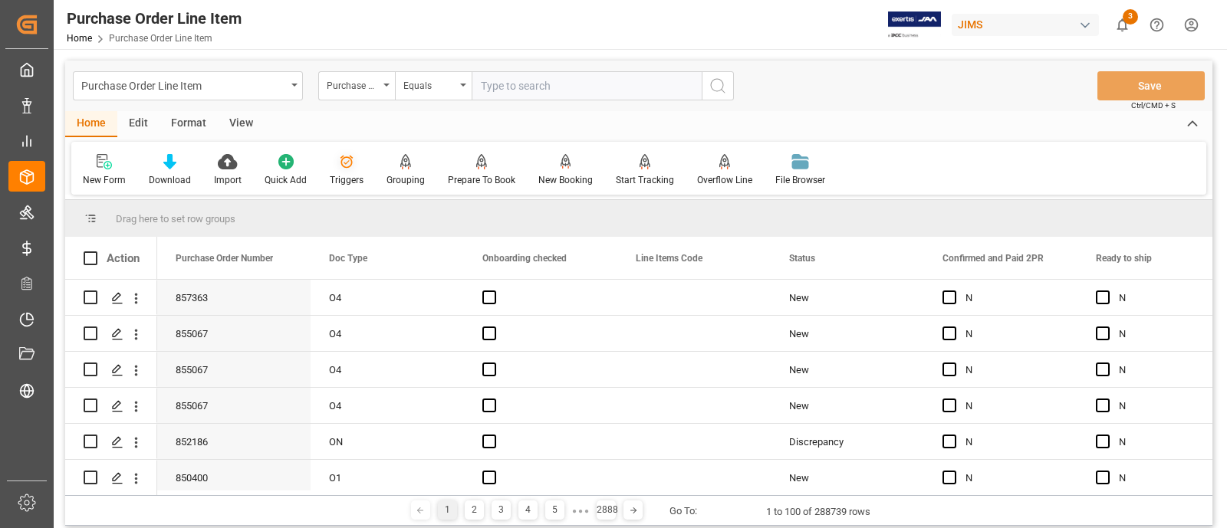
click at [348, 177] on div "Triggers" at bounding box center [347, 180] width 34 height 14
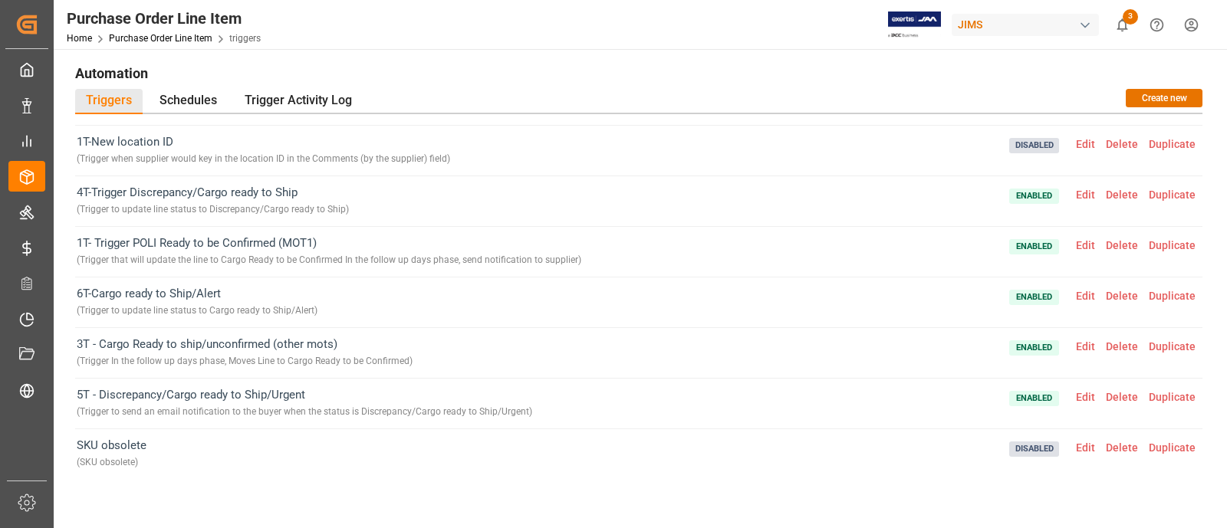
scroll to position [196, 0]
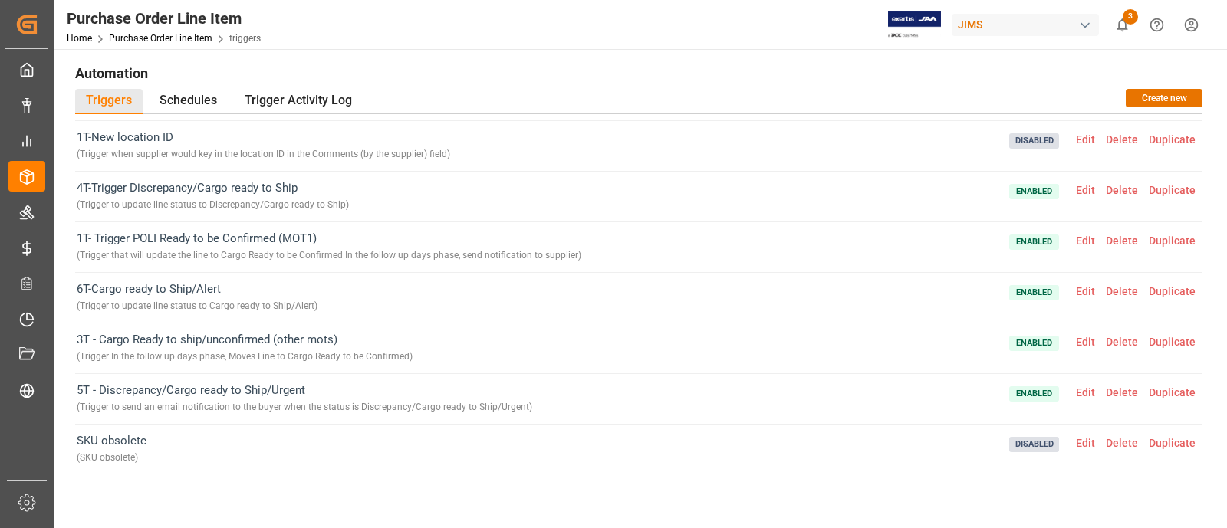
click at [1081, 387] on span "Edit" at bounding box center [1086, 393] width 30 height 12
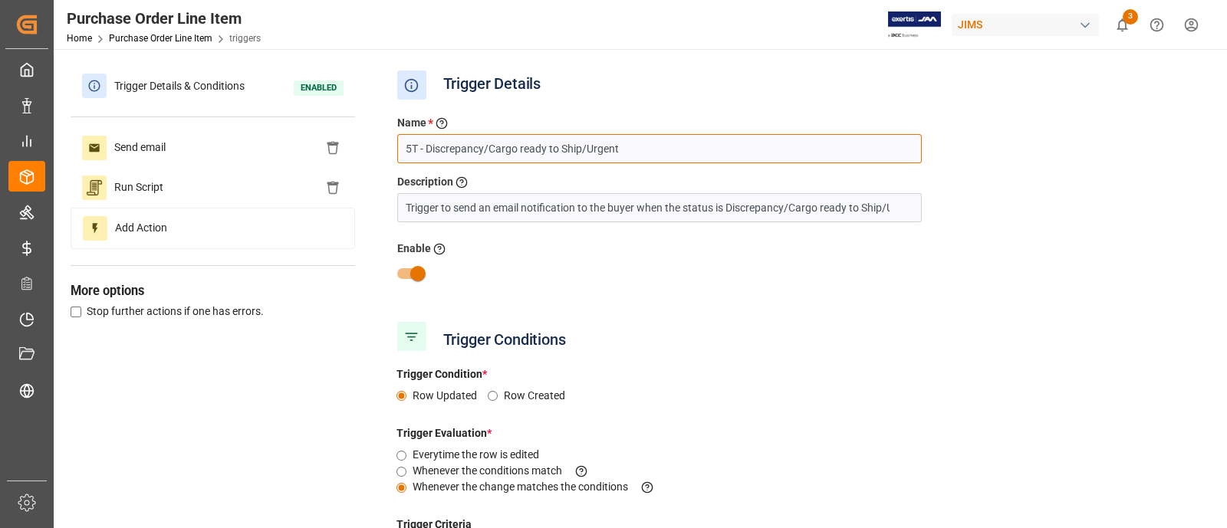
drag, startPoint x: 414, startPoint y: 148, endPoint x: 360, endPoint y: 154, distance: 54.8
click at [360, 154] on div "Trigger Details & Conditions Enabled Send email Run Script Add Action More opti…" at bounding box center [639, 401] width 1137 height 670
type input "3E - Discrepancy/Cargo ready to Ship/Urgent"
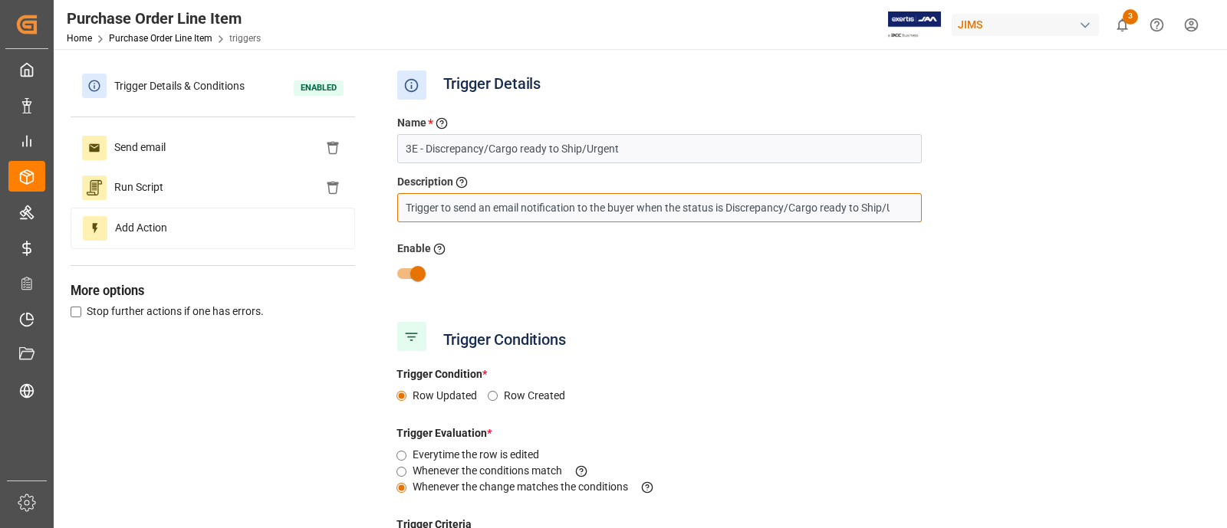
click at [407, 209] on input "Trigger to send an email notification to the buyer when the status is Discrepan…" at bounding box center [659, 207] width 525 height 29
type input "Escalation trigger to send an email notification to the buyer when the status i…"
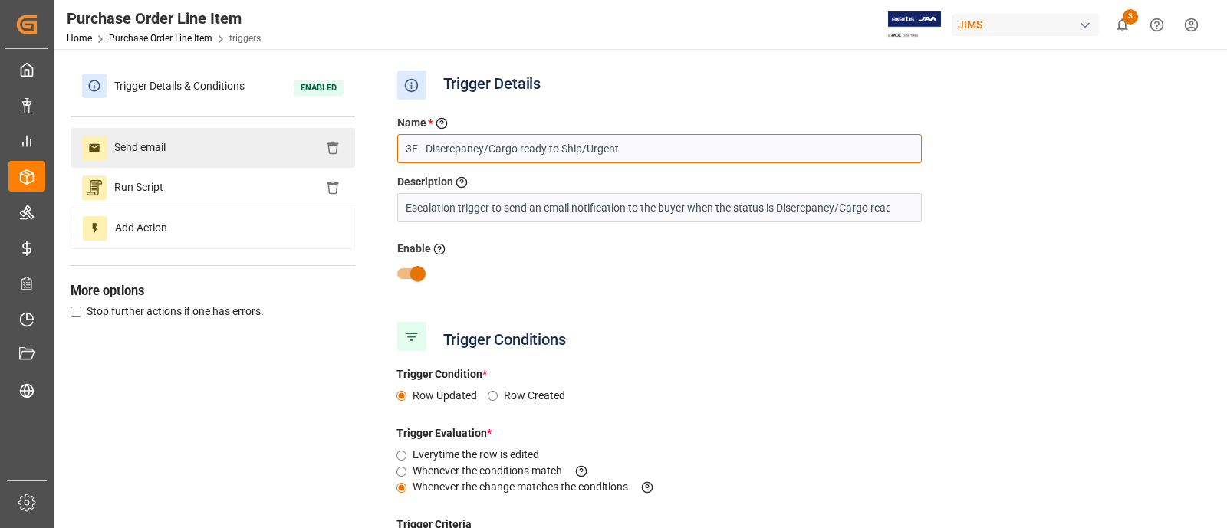
drag, startPoint x: 621, startPoint y: 146, endPoint x: 353, endPoint y: 140, distance: 268.5
click at [353, 140] on div "Trigger Details & Conditions Enabled Send email Run Script Add Action More opti…" at bounding box center [639, 401] width 1137 height 670
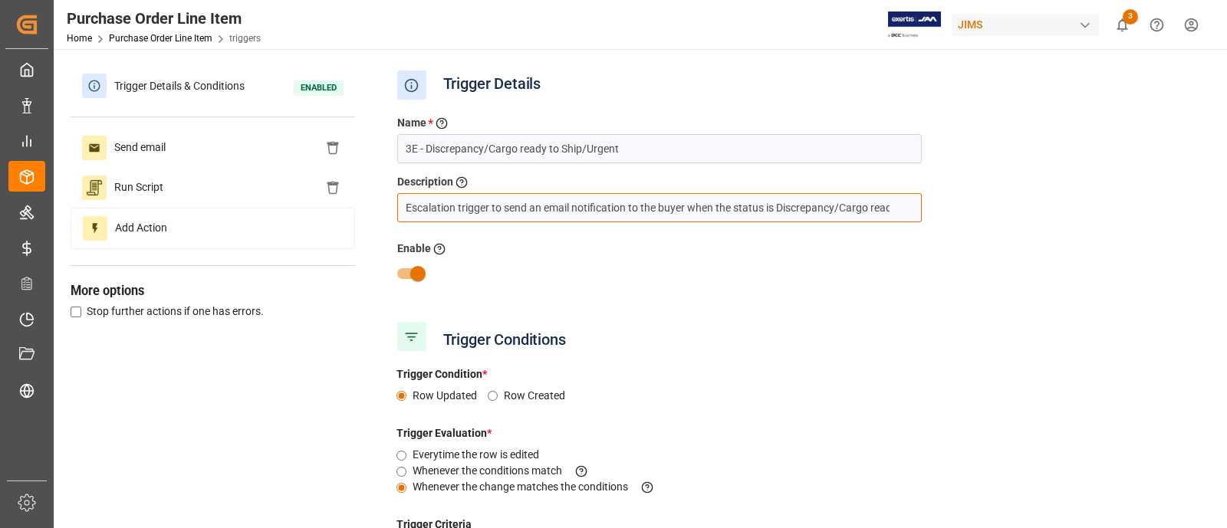
scroll to position [0, 81]
drag, startPoint x: 406, startPoint y: 208, endPoint x: 986, endPoint y: 197, distance: 579.2
click at [986, 197] on div "Name * Enter a name to the trigger 3E - Discrepancy/Cargo ready to Ship/Urgent …" at bounding box center [797, 210] width 822 height 213
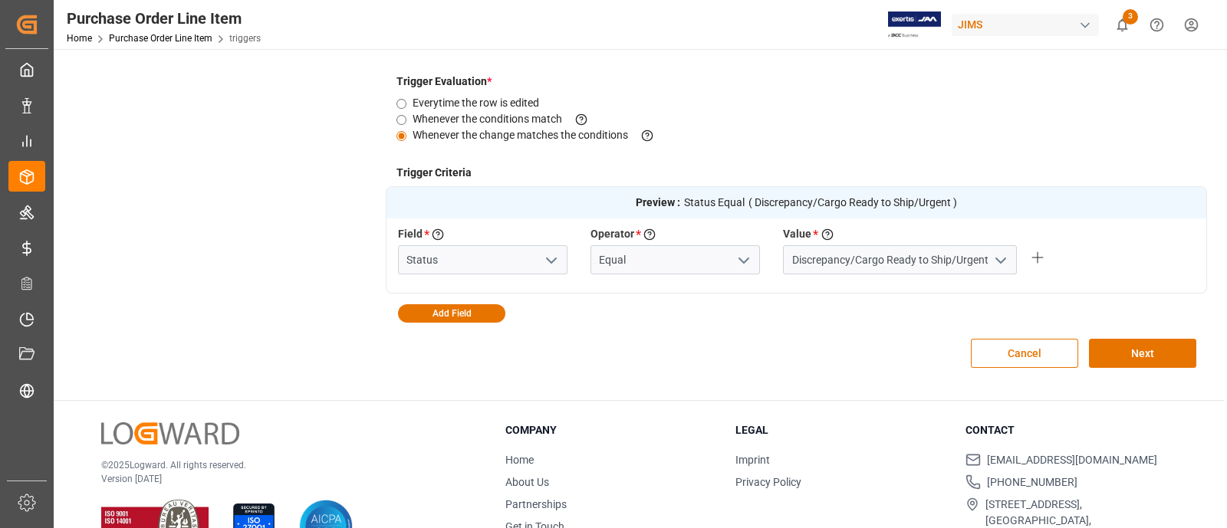
scroll to position [398, 0]
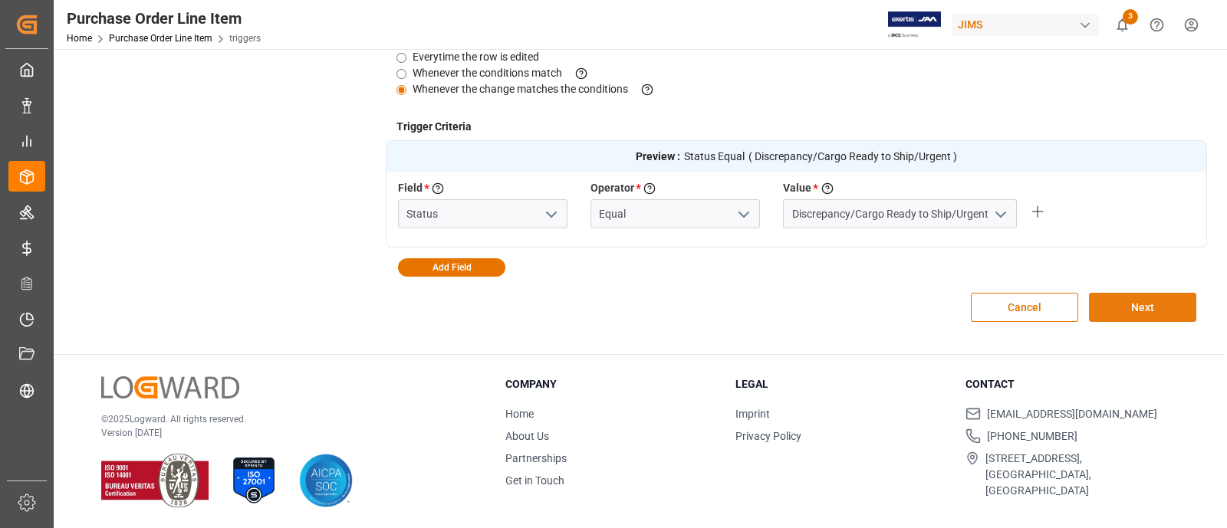
click at [1141, 302] on button "Next" at bounding box center [1142, 307] width 107 height 29
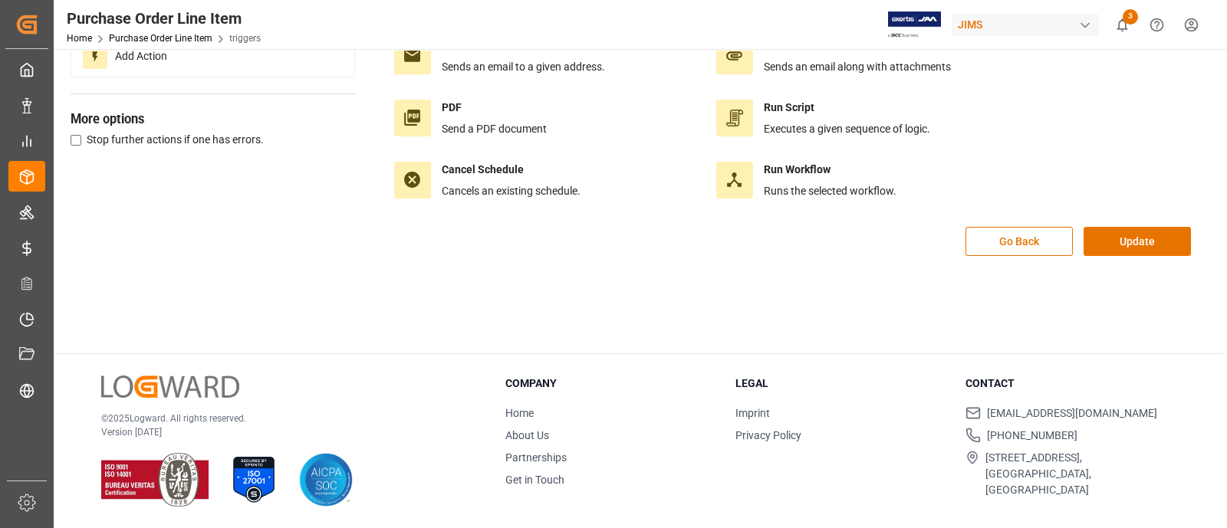
scroll to position [171, 0]
click at [1136, 231] on button "Update" at bounding box center [1137, 242] width 107 height 29
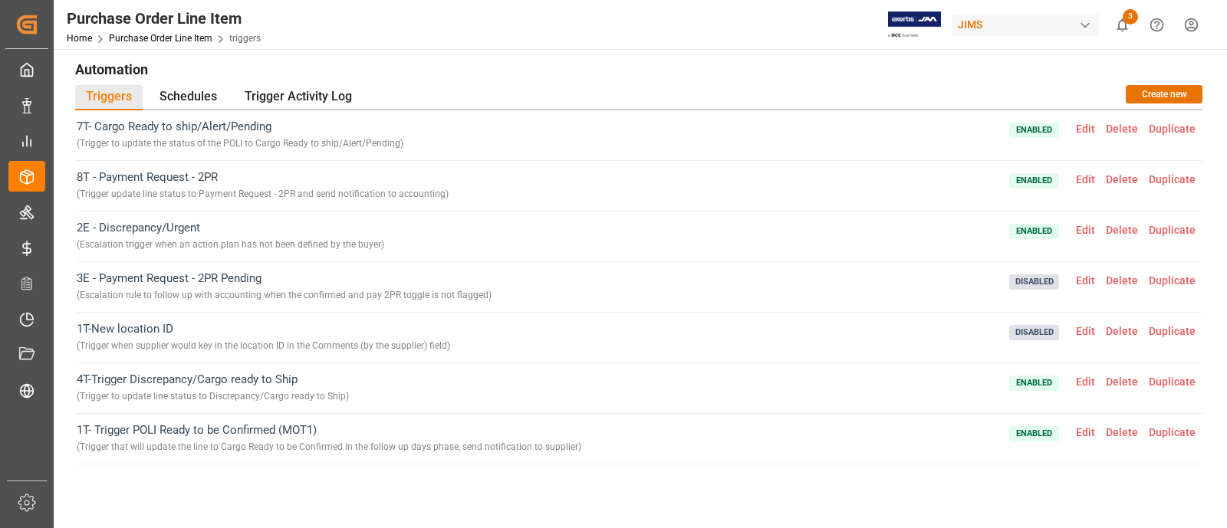
scroll to position [0, 0]
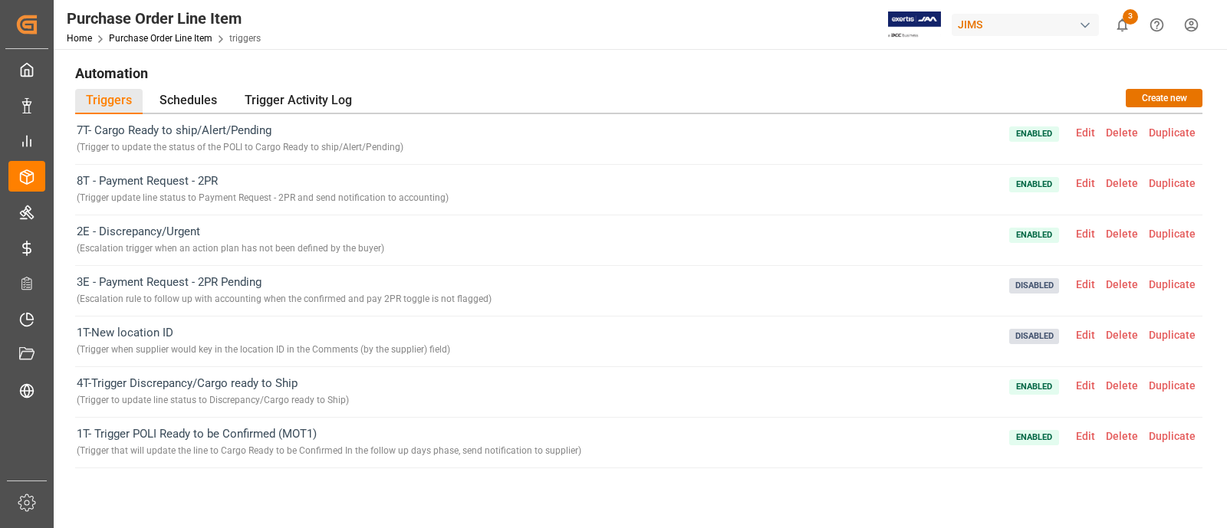
click at [1078, 134] on span "Edit" at bounding box center [1086, 133] width 30 height 12
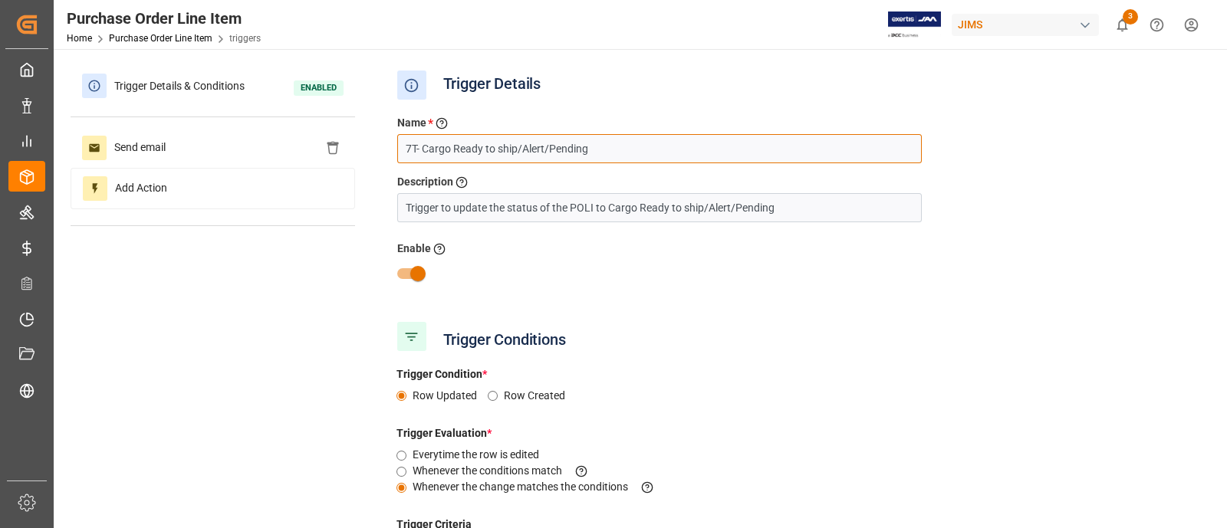
drag, startPoint x: 419, startPoint y: 150, endPoint x: 370, endPoint y: 154, distance: 49.3
click at [370, 154] on div "Trigger Details & Conditions Enabled Send email Add Action Trigger Details Name…" at bounding box center [639, 401] width 1137 height 670
drag, startPoint x: 601, startPoint y: 146, endPoint x: 393, endPoint y: 149, distance: 208.6
click at [393, 149] on div "Name * Enter a name to the trigger 4E- Cargo Ready to ship/Alert/Pending" at bounding box center [660, 139] width 548 height 48
type input "4E- Cargo Ready to ship/Alert/Pending"
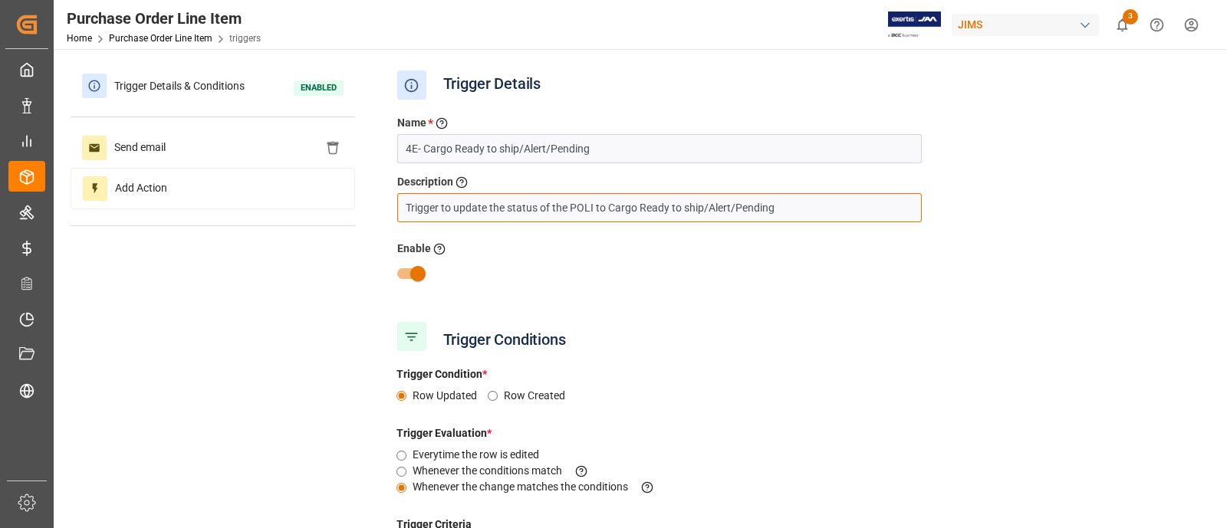
click at [408, 209] on input "Trigger to update the status of the POLI to Cargo Ready to ship/Alert/Pending" at bounding box center [659, 207] width 525 height 29
drag, startPoint x: 851, startPoint y: 209, endPoint x: 318, endPoint y: 210, distance: 532.3
click at [318, 210] on div "Trigger Details & Conditions Enabled Send email Add Action Trigger Details Name…" at bounding box center [639, 401] width 1137 height 670
type input "Escalation trigger to update the status of the POLI to Cargo Ready to ship/Aler…"
click at [1160, 335] on div "Trigger Conditions" at bounding box center [797, 337] width 822 height 38
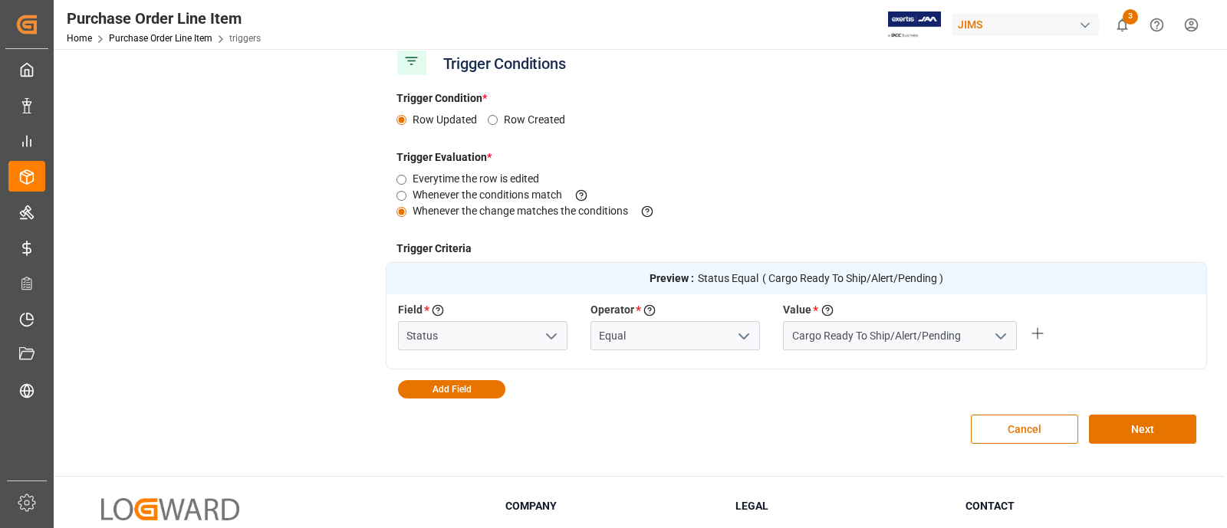
scroll to position [278, 0]
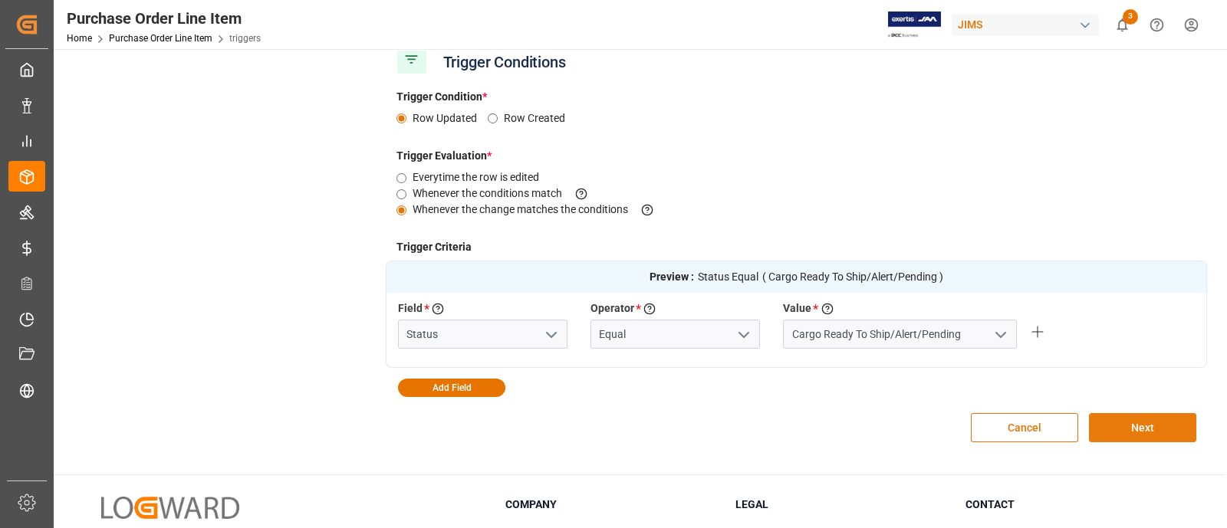
click at [1143, 426] on button "Next" at bounding box center [1142, 427] width 107 height 29
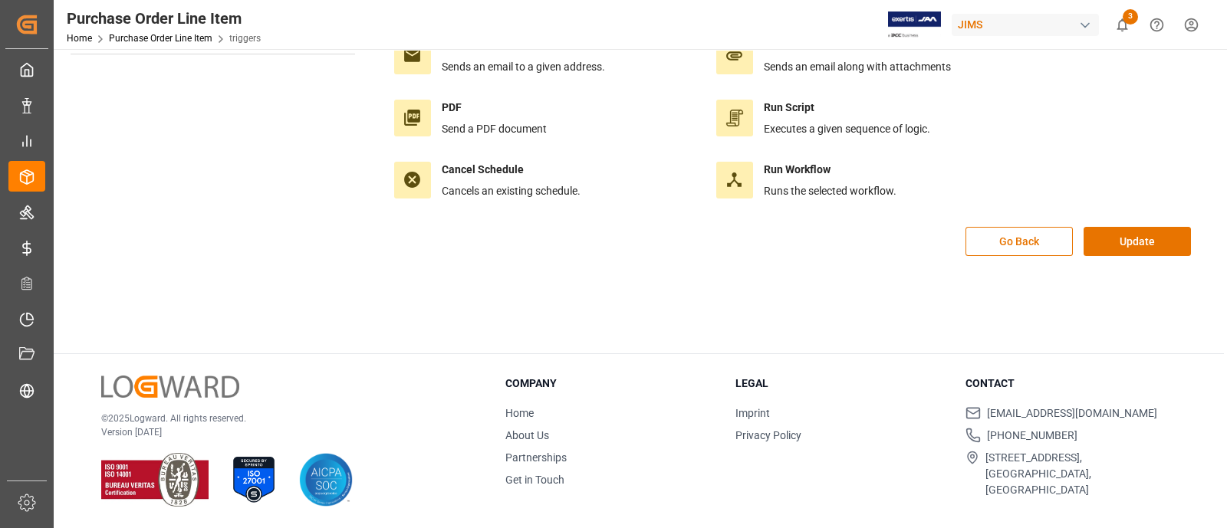
scroll to position [171, 0]
click at [1140, 253] on button "Update" at bounding box center [1137, 242] width 107 height 29
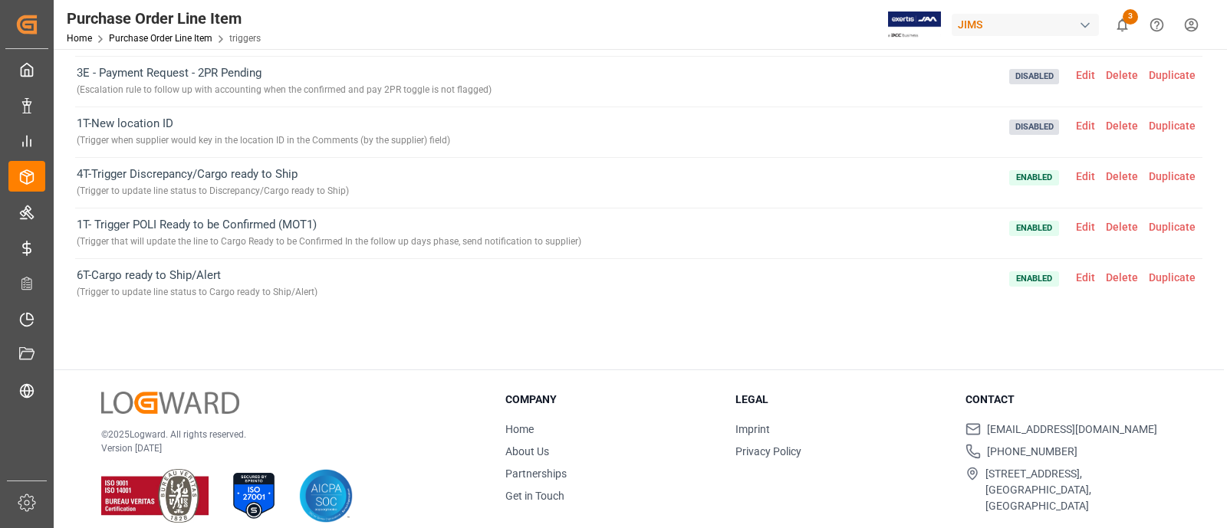
scroll to position [0, 0]
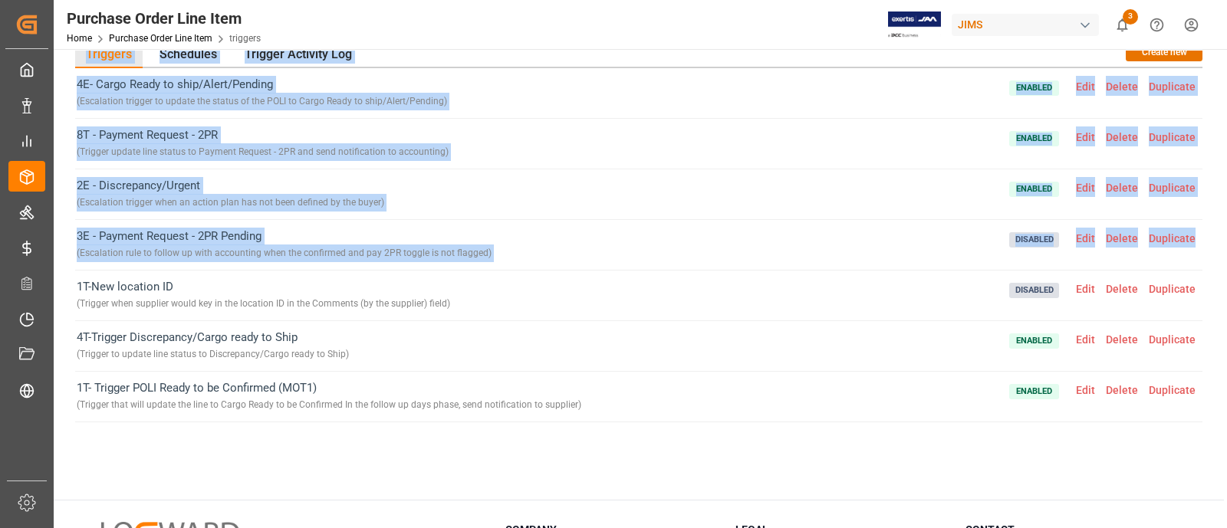
drag, startPoint x: 1216, startPoint y: 132, endPoint x: 1210, endPoint y: 25, distance: 107.5
click at [1210, 25] on div "Purchase Order Line Item Home Purchase Order Line Item triggers JIMS 3 Notifica…" at bounding box center [639, 264] width 1170 height 528
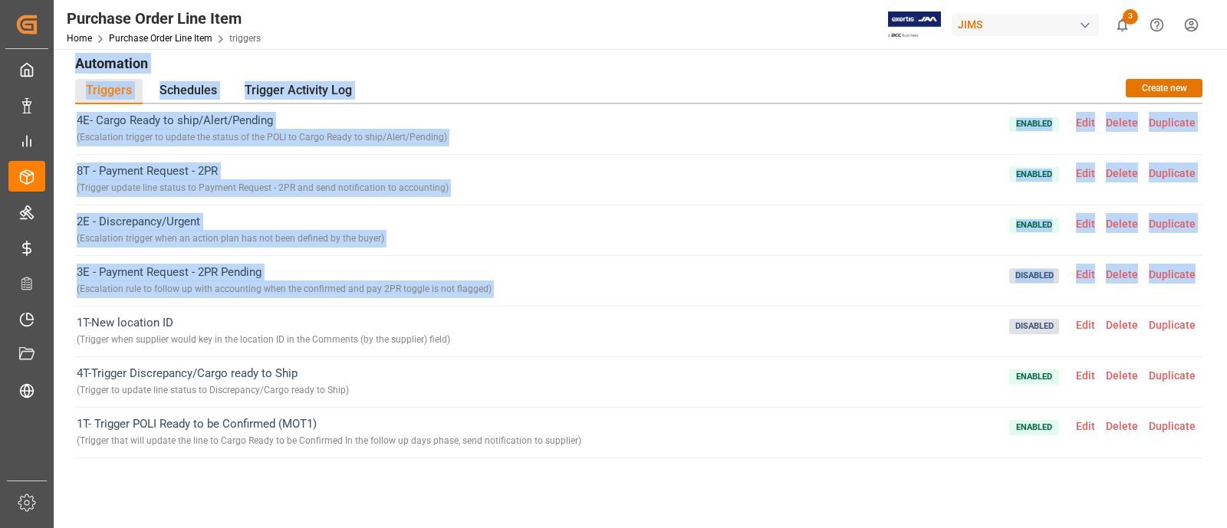
click at [674, 201] on div "8T - Payment Request - 2PR ( Trigger update line status to Payment Request - 2P…" at bounding box center [638, 180] width 1127 height 51
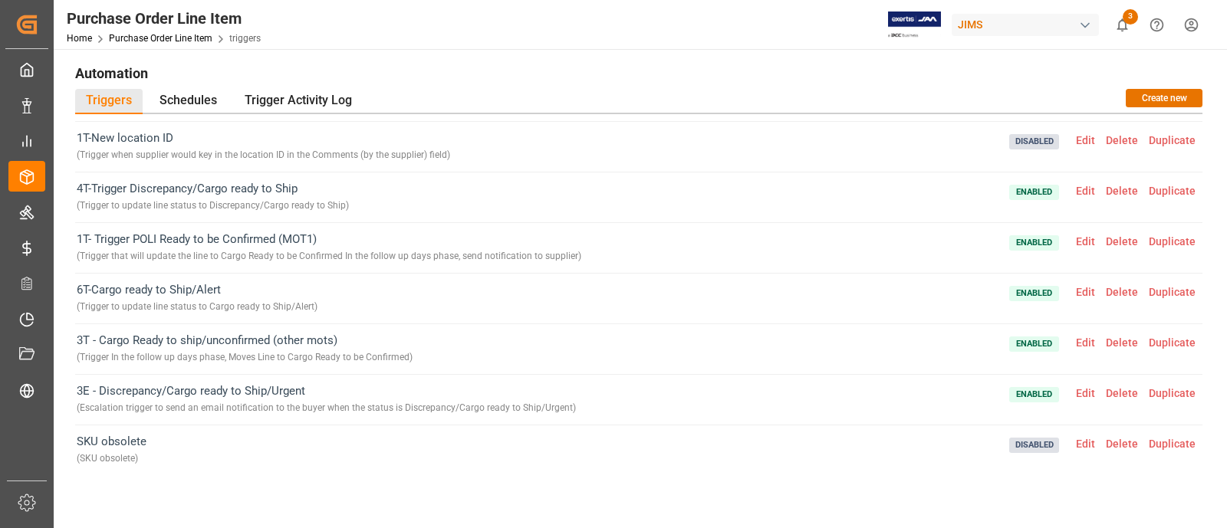
scroll to position [196, 0]
click at [1076, 293] on span "Edit" at bounding box center [1086, 291] width 30 height 12
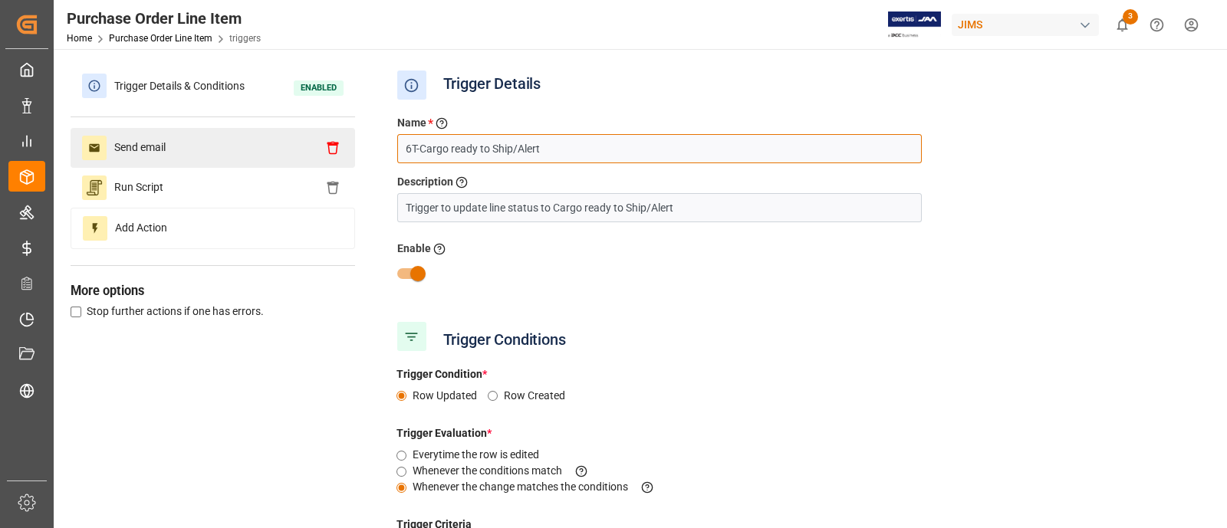
drag, startPoint x: 413, startPoint y: 152, endPoint x: 334, endPoint y: 159, distance: 78.5
click at [334, 159] on div "Trigger Details & Conditions Enabled Send email Run Script Add Action More opti…" at bounding box center [639, 401] width 1137 height 670
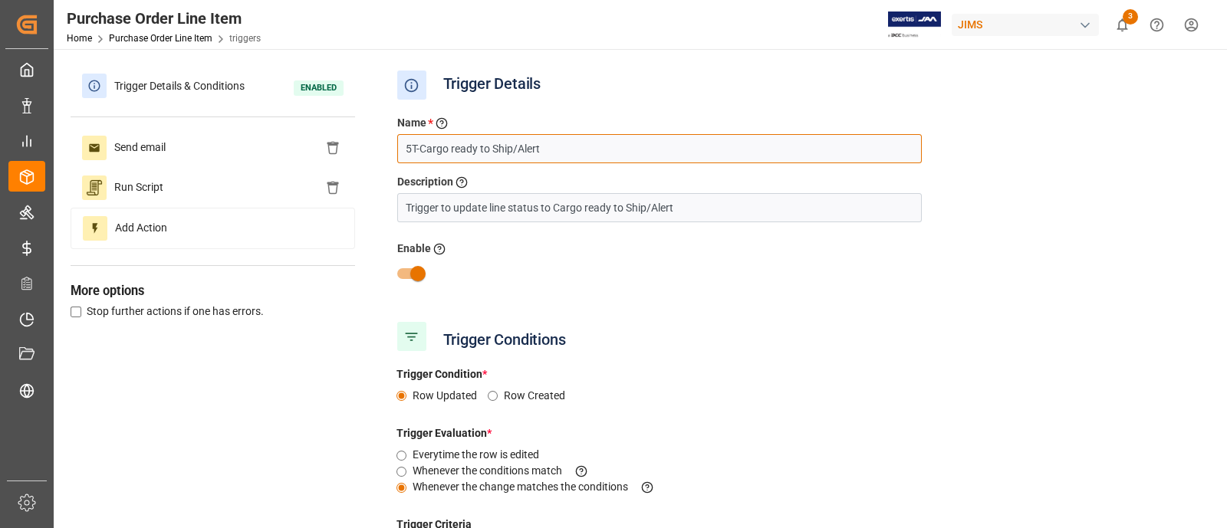
drag, startPoint x: 565, startPoint y: 151, endPoint x: 381, endPoint y: 146, distance: 184.1
click at [381, 146] on div "Trigger Details & Conditions Enabled Send email Run Script Add Action More opti…" at bounding box center [639, 401] width 1137 height 670
type input "5T-Cargo ready to Ship/Alert"
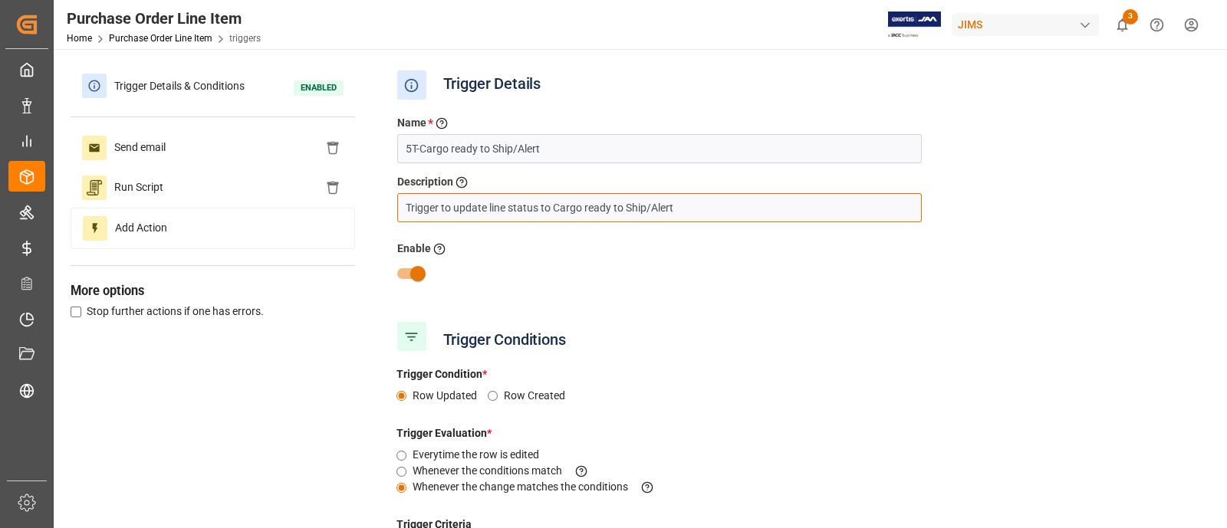
drag, startPoint x: 691, startPoint y: 212, endPoint x: 397, endPoint y: 214, distance: 293.7
click at [397, 214] on input "Trigger to update line status to Cargo ready to Ship/Alert" at bounding box center [659, 207] width 525 height 29
click at [1116, 347] on div "Trigger Conditions" at bounding box center [797, 337] width 822 height 38
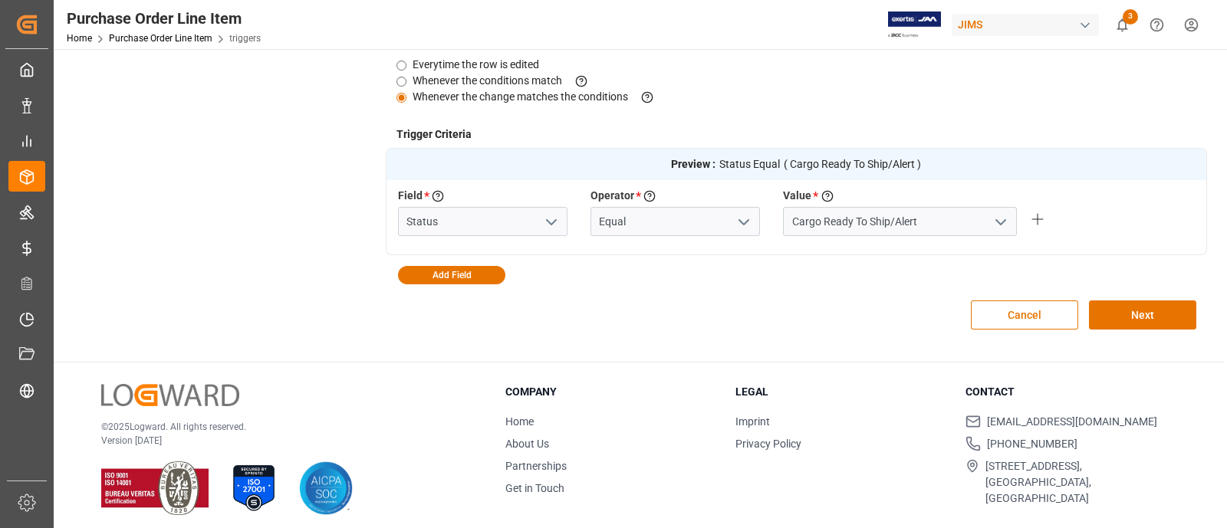
scroll to position [397, 0]
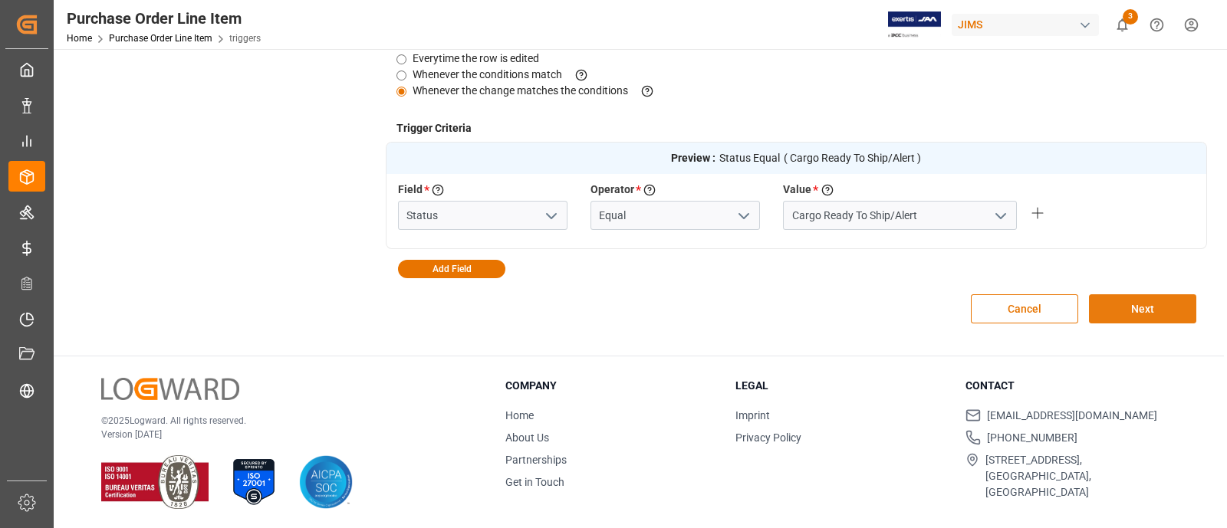
click at [1134, 311] on button "Next" at bounding box center [1142, 309] width 107 height 29
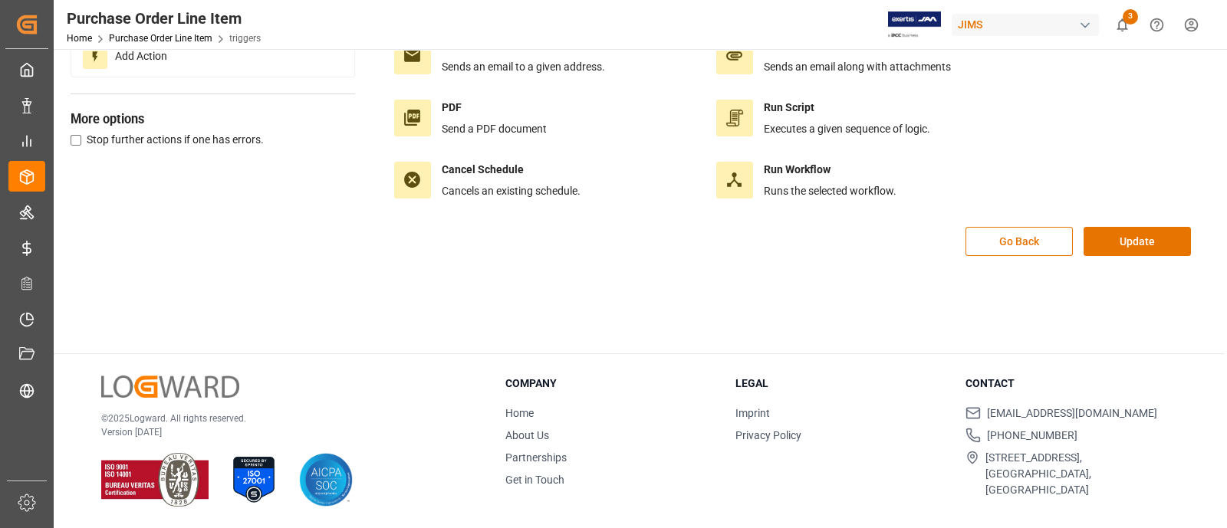
scroll to position [171, 0]
click at [1124, 245] on button "Update" at bounding box center [1137, 242] width 107 height 29
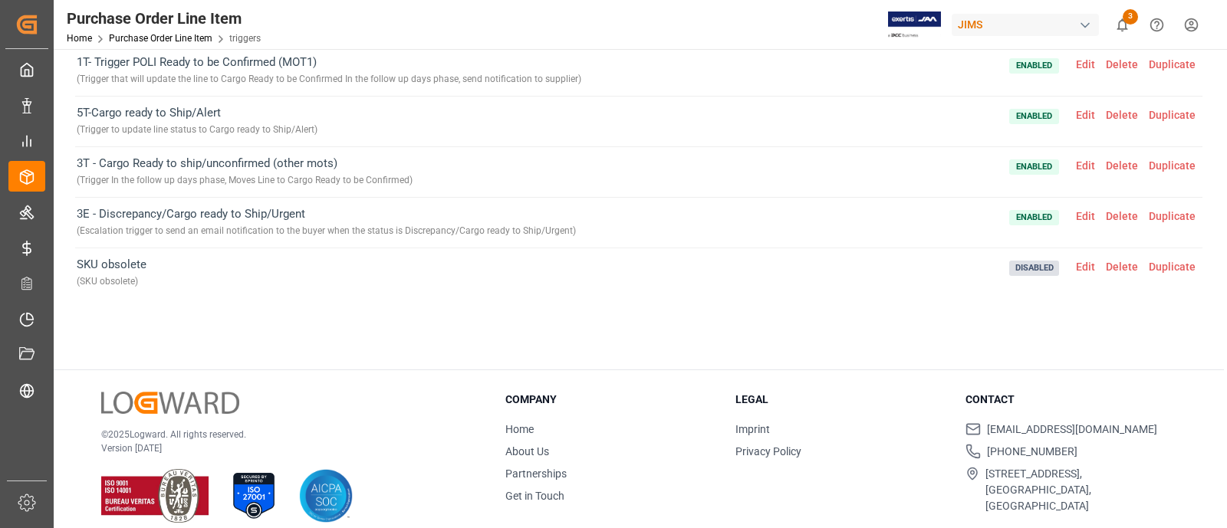
scroll to position [0, 0]
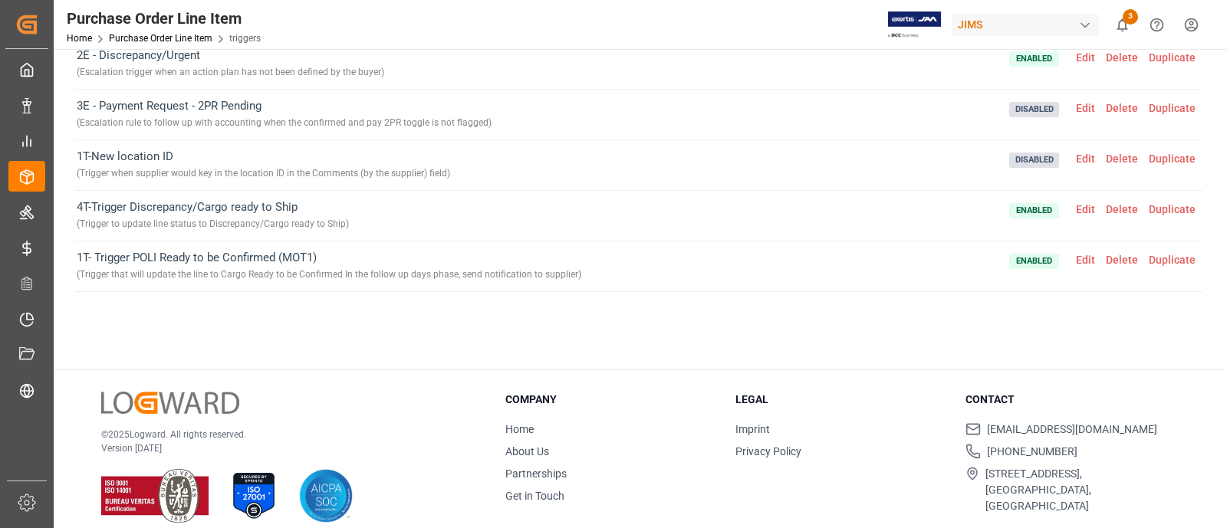
click at [1121, 313] on div "4E- Cargo Ready to ship/Alert/Pending ( Escalation trigger to update the status…" at bounding box center [638, 144] width 1127 height 412
click at [732, 153] on div "1T-New location ID ( Trigger when supplier would key in the location ID in the …" at bounding box center [638, 165] width 1127 height 51
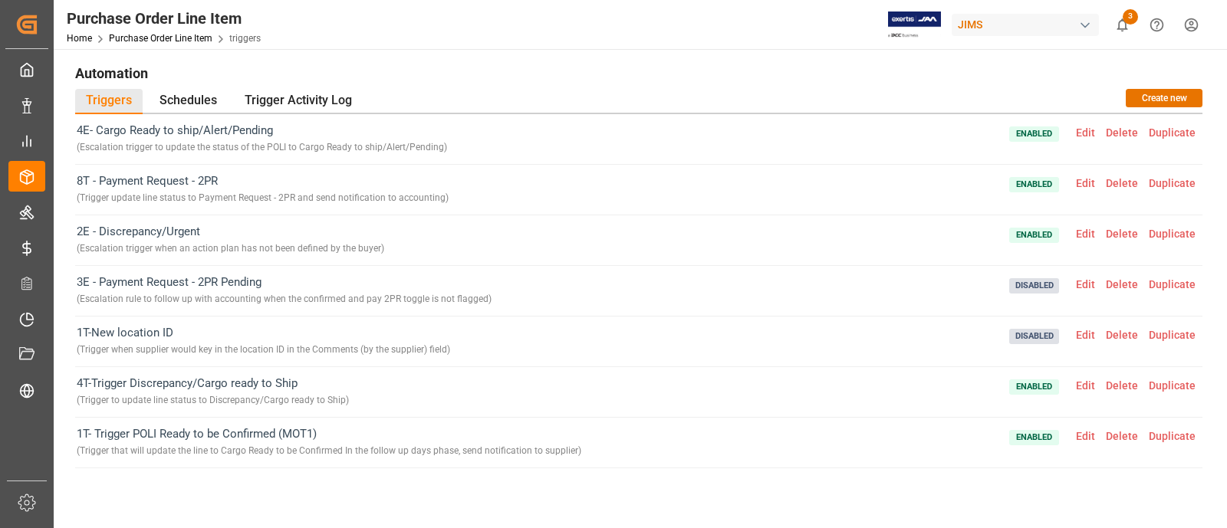
click at [1075, 179] on span "Edit" at bounding box center [1086, 183] width 30 height 12
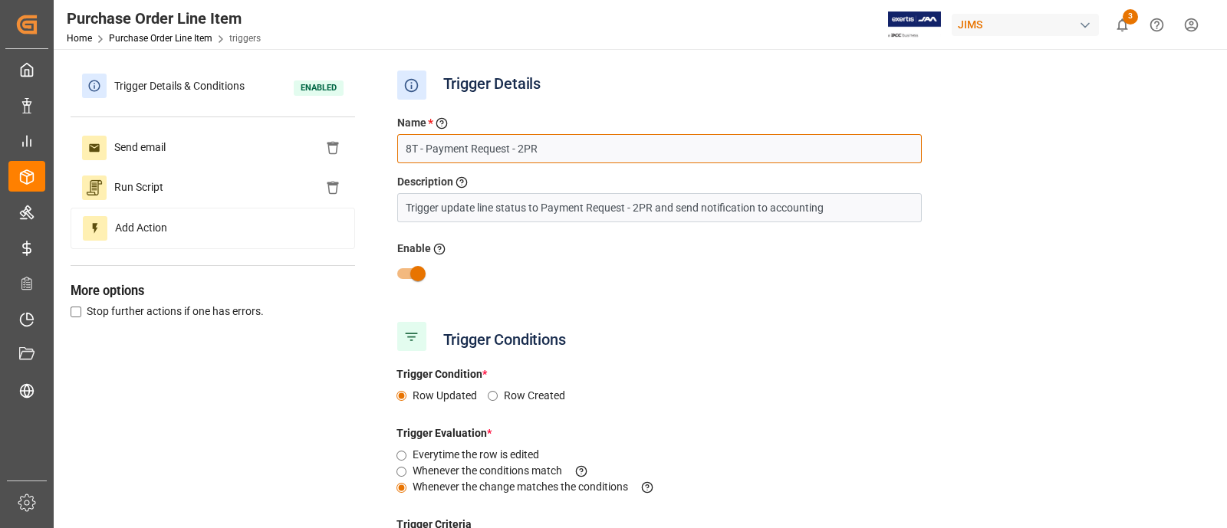
click at [406, 149] on input "8T - Payment Request - 2PR" at bounding box center [659, 148] width 525 height 29
drag, startPoint x: 544, startPoint y: 151, endPoint x: 391, endPoint y: 147, distance: 152.7
click at [391, 147] on div "Name * Enter a name to the trigger 6T - Payment Request - 2PR" at bounding box center [660, 139] width 548 height 48
type input "6T - Payment Request - 2PR"
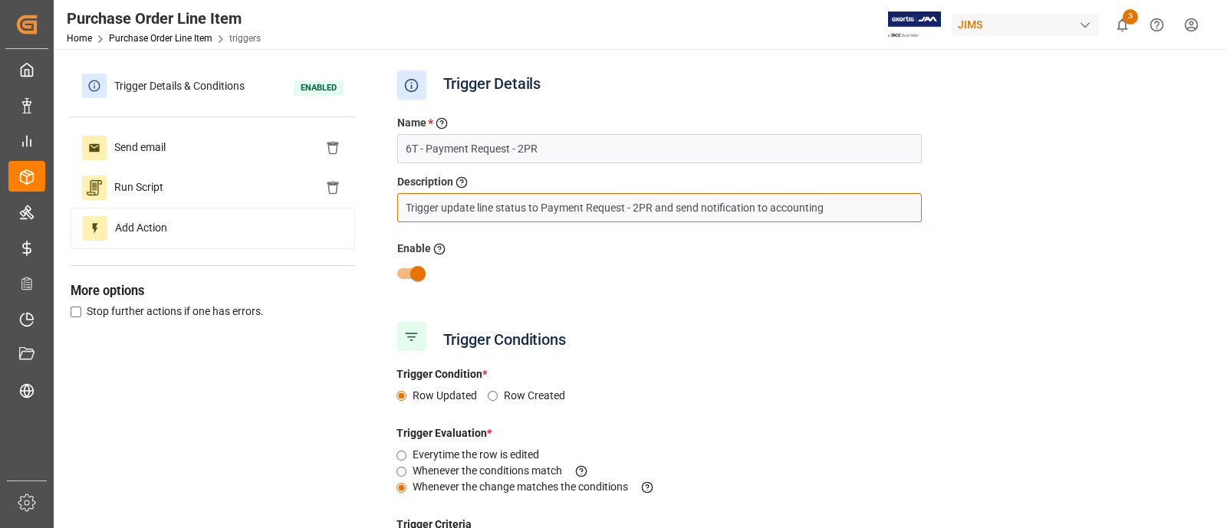
drag, startPoint x: 406, startPoint y: 209, endPoint x: 947, endPoint y: 209, distance: 540.7
click at [947, 209] on div "Name * Enter a name to the trigger 6T - Payment Request - 2PR Description Descr…" at bounding box center [797, 210] width 822 height 213
click at [1069, 268] on div at bounding box center [797, 273] width 822 height 29
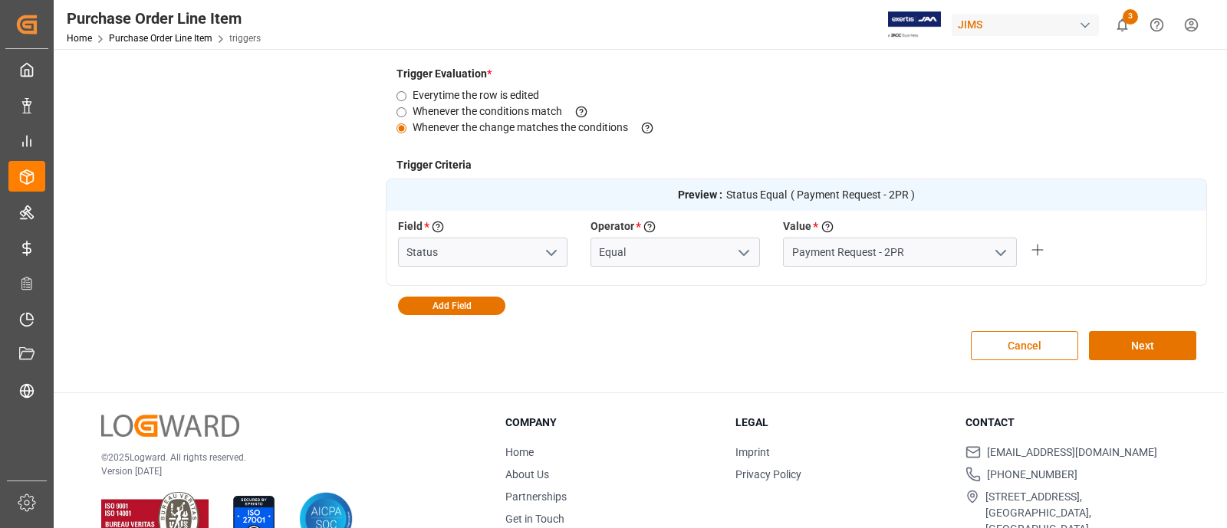
scroll to position [398, 0]
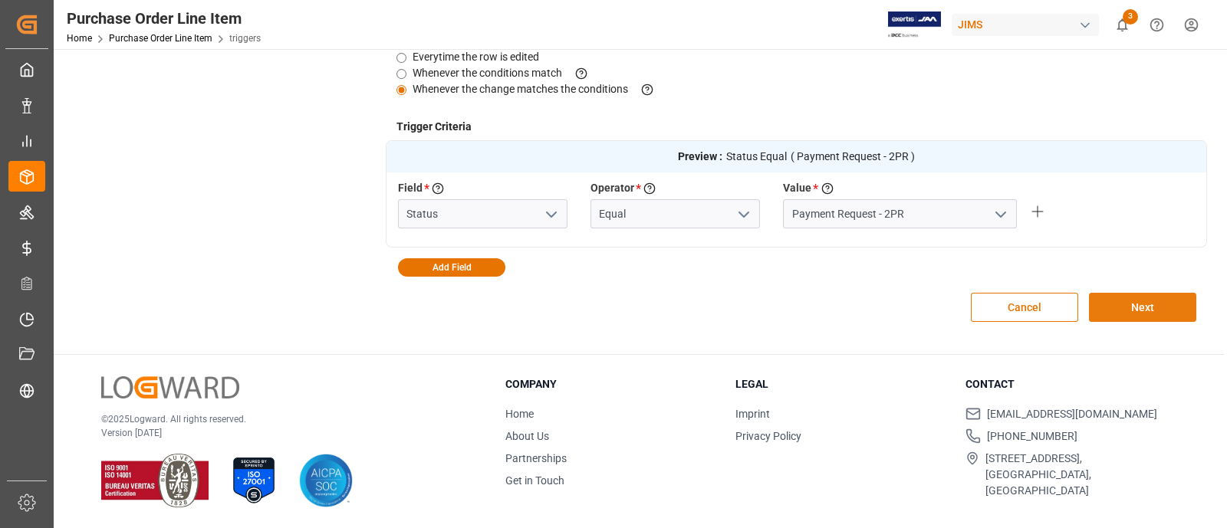
click at [1150, 315] on button "Next" at bounding box center [1142, 307] width 107 height 29
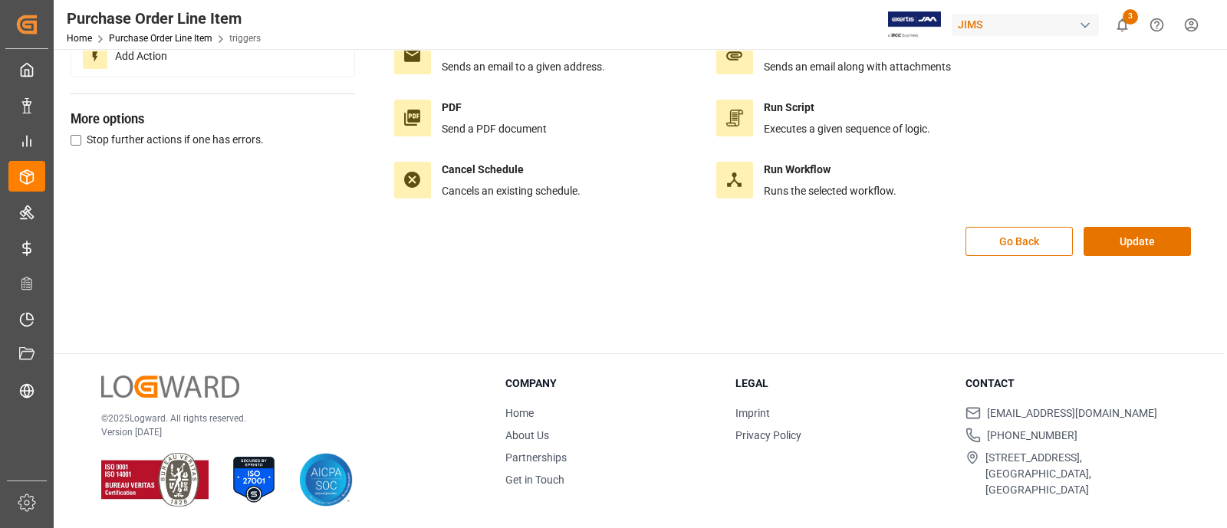
scroll to position [171, 0]
click at [1127, 244] on button "Update" at bounding box center [1137, 242] width 107 height 29
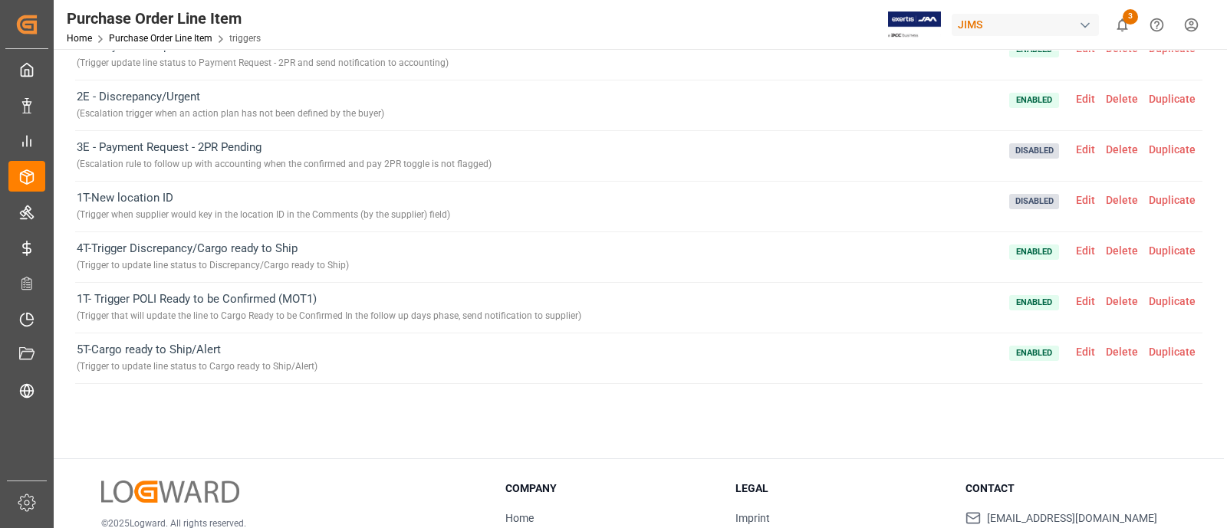
scroll to position [46, 0]
click at [183, 161] on div "( Escalation rule to follow up with accounting when the confirmed and pay 2PR t…" at bounding box center [284, 166] width 415 height 18
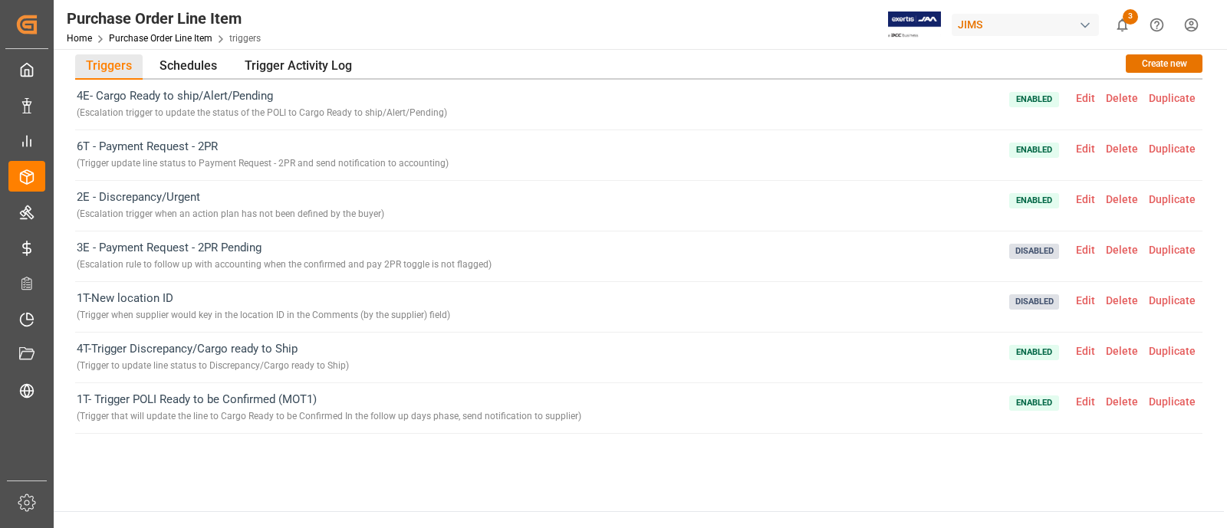
scroll to position [0, 0]
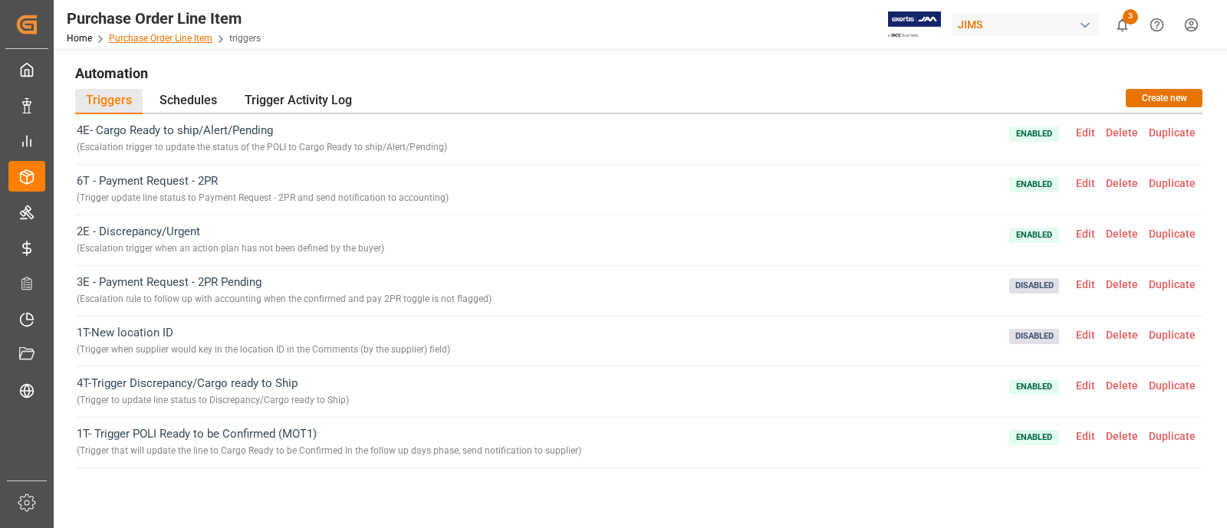
click at [171, 40] on link "Purchase Order Line Item" at bounding box center [161, 38] width 104 height 11
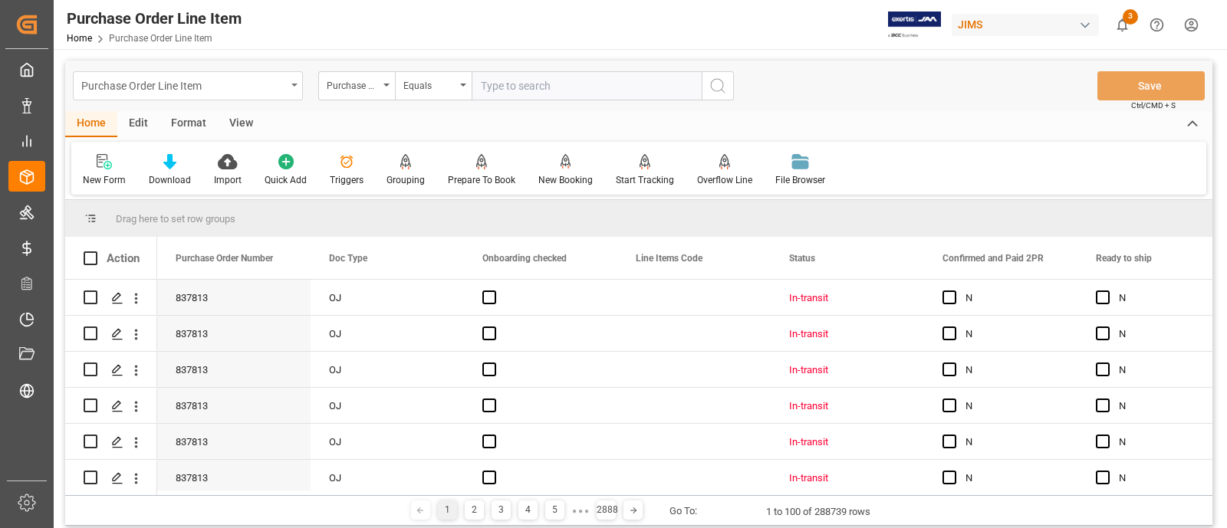
click at [207, 84] on div "Purchase Order Line Item" at bounding box center [183, 84] width 205 height 19
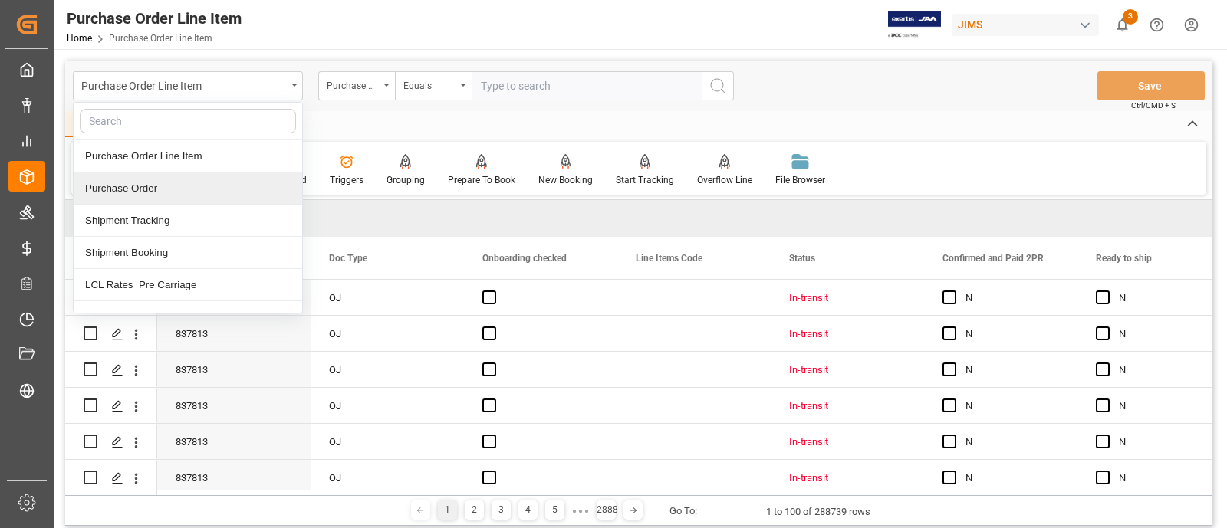
click at [143, 189] on div "Purchase Order" at bounding box center [188, 189] width 229 height 32
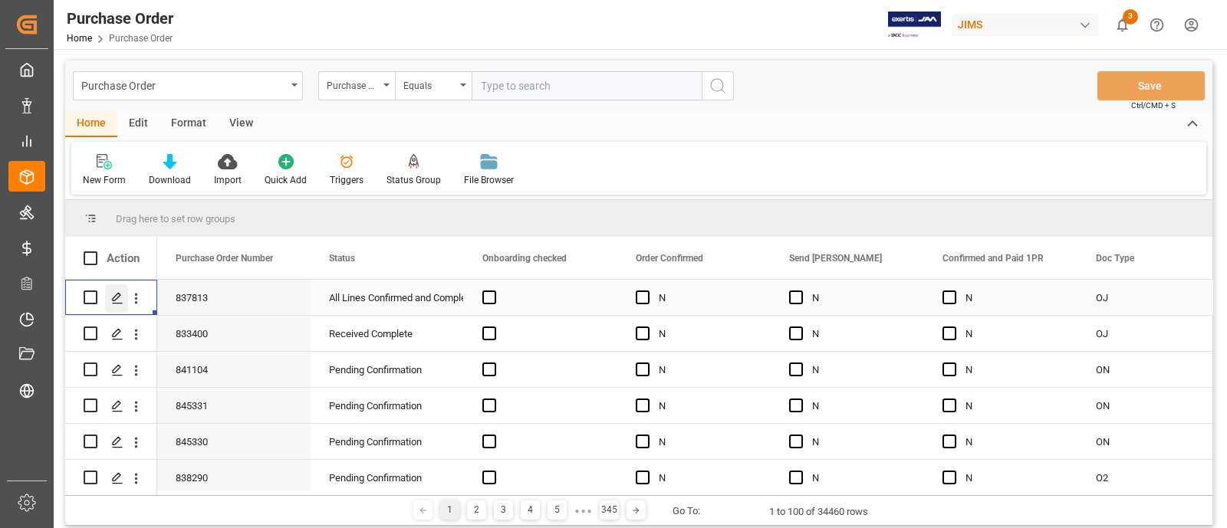
click at [115, 306] on div "Press SPACE to select this row." at bounding box center [116, 299] width 23 height 28
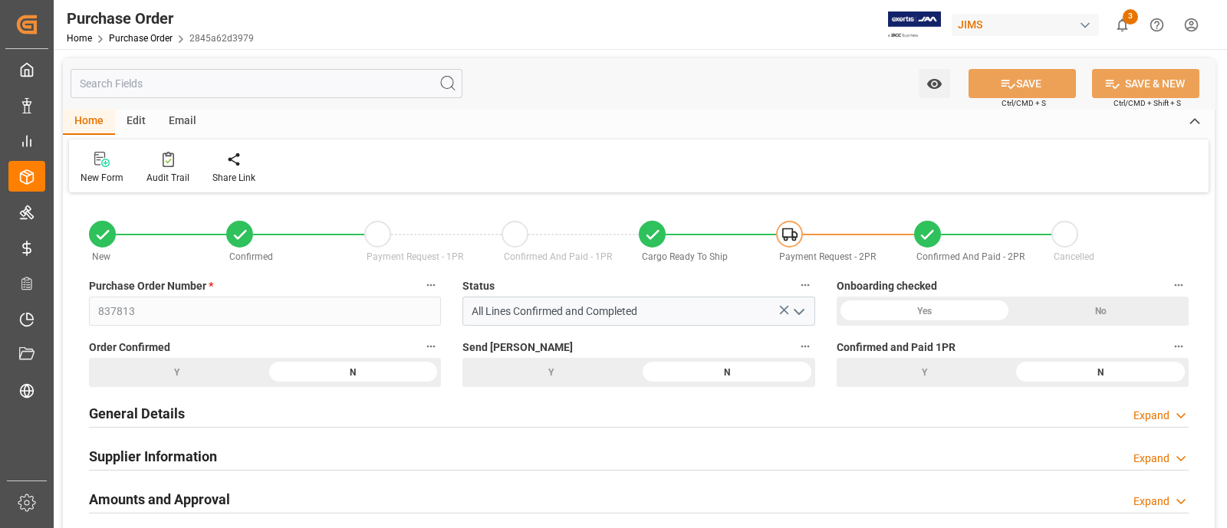
click at [133, 126] on div "Edit" at bounding box center [136, 122] width 42 height 26
click at [173, 126] on div "Email" at bounding box center [182, 122] width 51 height 26
click at [133, 127] on div "Edit" at bounding box center [136, 122] width 42 height 26
click at [210, 156] on icon at bounding box center [216, 159] width 15 height 15
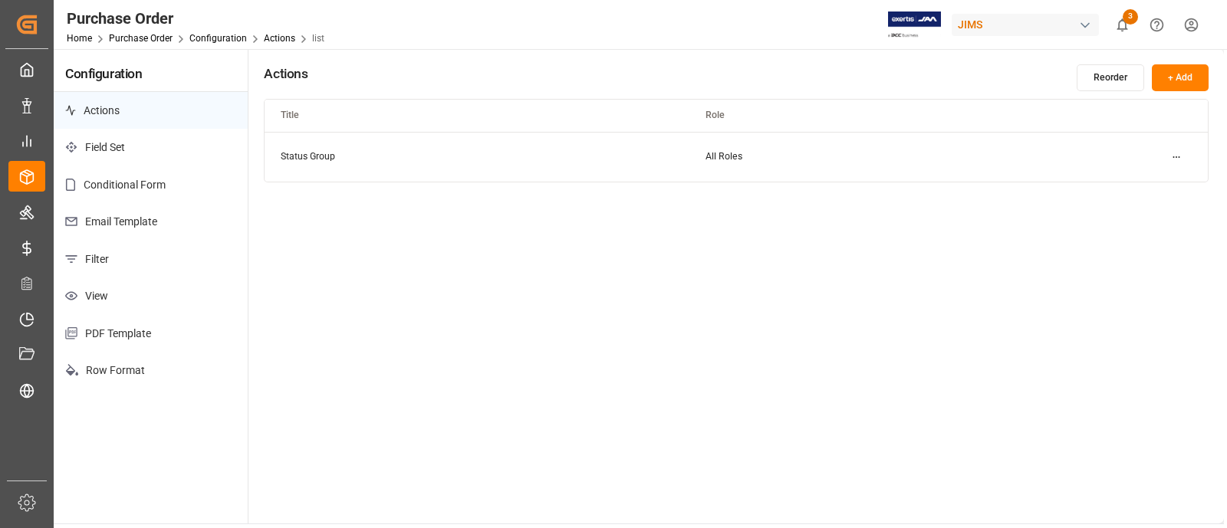
click at [130, 213] on p "Email Template" at bounding box center [151, 222] width 194 height 38
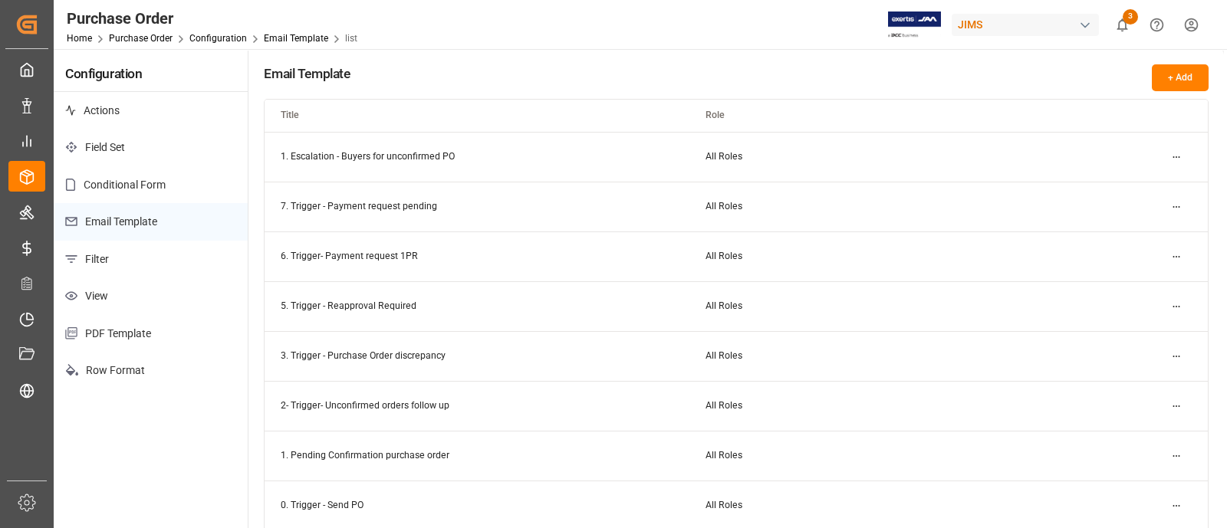
click at [368, 502] on td "0. Trigger - Send PO" at bounding box center [477, 506] width 424 height 50
click at [1172, 499] on html "Created by potrace 1.15, written by [PERSON_NAME] [DATE]-[DATE] Created by potr…" at bounding box center [613, 264] width 1227 height 528
click at [1132, 433] on div "Edit" at bounding box center [1149, 431] width 79 height 21
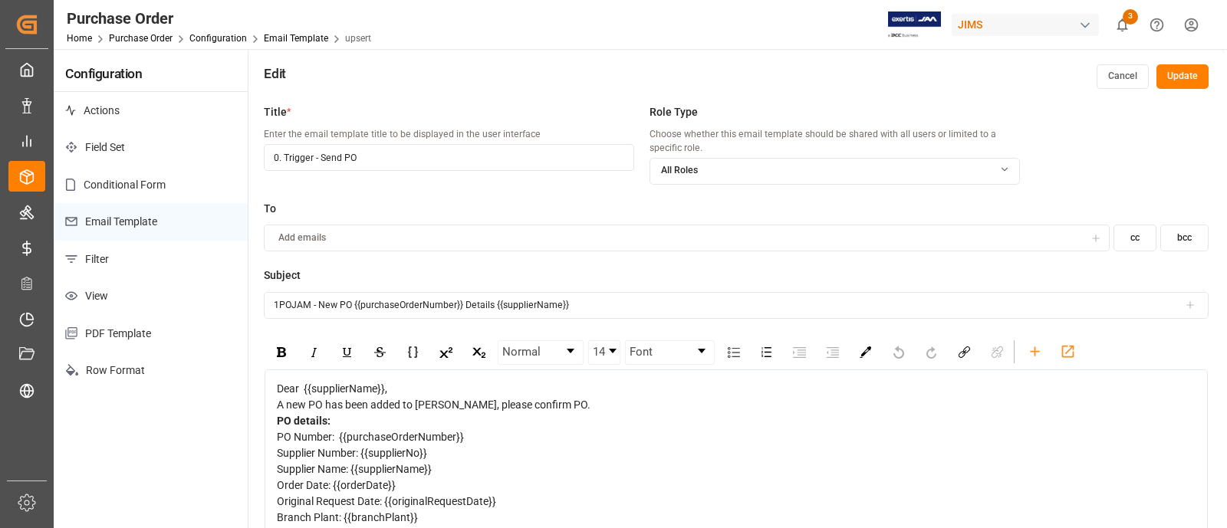
drag, startPoint x: 409, startPoint y: 162, endPoint x: 225, endPoint y: 153, distance: 183.5
click at [225, 153] on div "Configuration Actions Field Set Conditional Form Email Template Filter View PDF…" at bounding box center [639, 337] width 1170 height 576
click at [573, 446] on div "PO Number: {{purchaseOrderNumber}}" at bounding box center [737, 437] width 920 height 16
drag, startPoint x: 578, startPoint y: 305, endPoint x: 142, endPoint y: 295, distance: 435.7
click at [142, 295] on div "Configuration Actions Field Set Conditional Form Email Template Filter View PDF…" at bounding box center [639, 337] width 1170 height 576
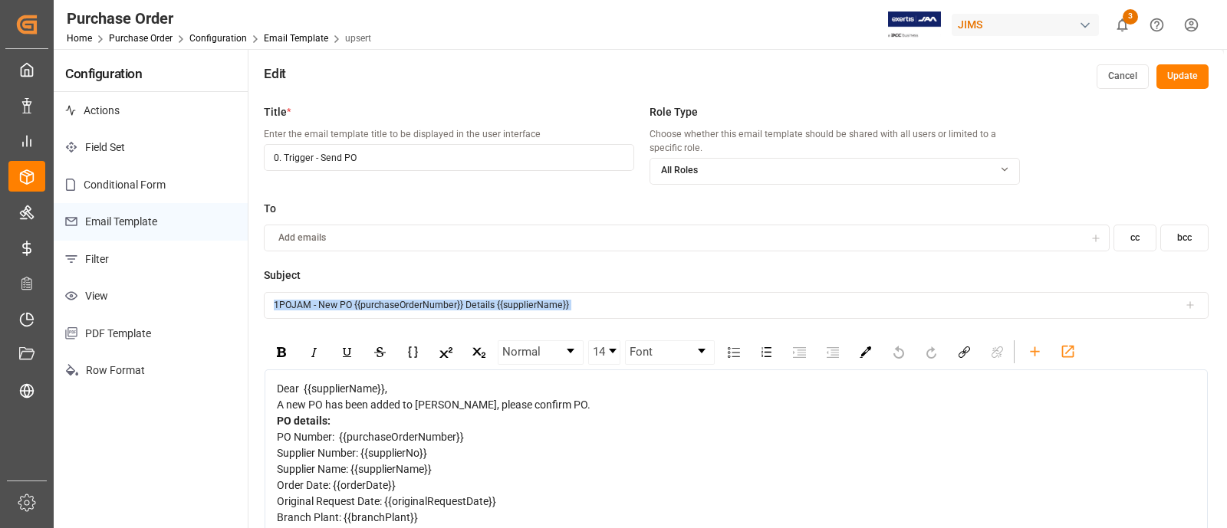
drag, startPoint x: 273, startPoint y: 389, endPoint x: 383, endPoint y: 503, distance: 158.4
copy div "Dear {{supplierName}}, A new PO has been added to [PERSON_NAME], please confirm…"
click at [300, 36] on link "Email Template" at bounding box center [296, 38] width 64 height 11
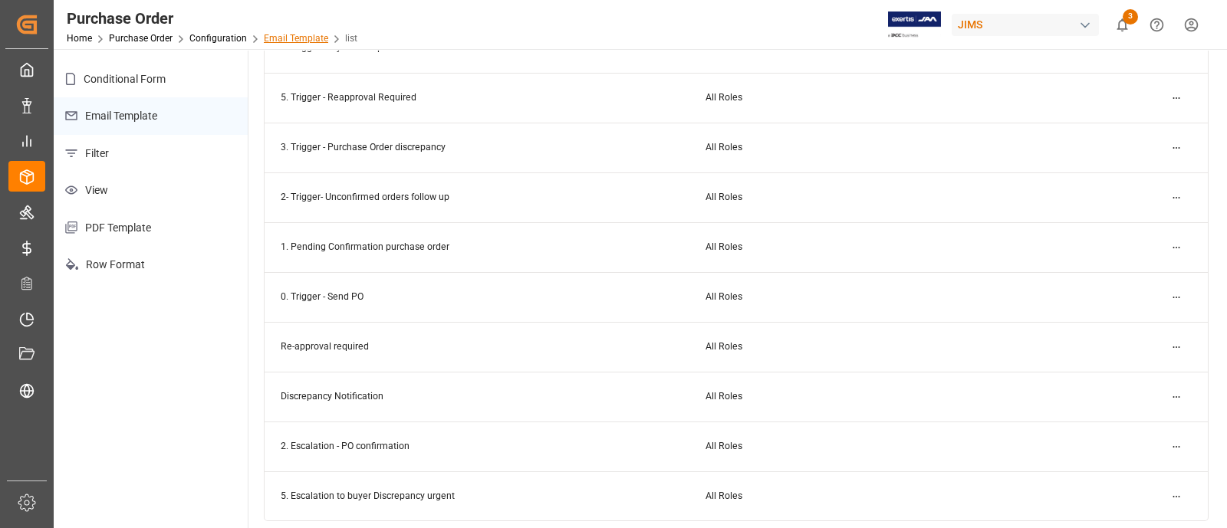
scroll to position [107, 0]
click at [1173, 192] on html "Created by potrace 1.15, written by [PERSON_NAME] [DATE]-[DATE] Created by potr…" at bounding box center [613, 264] width 1227 height 528
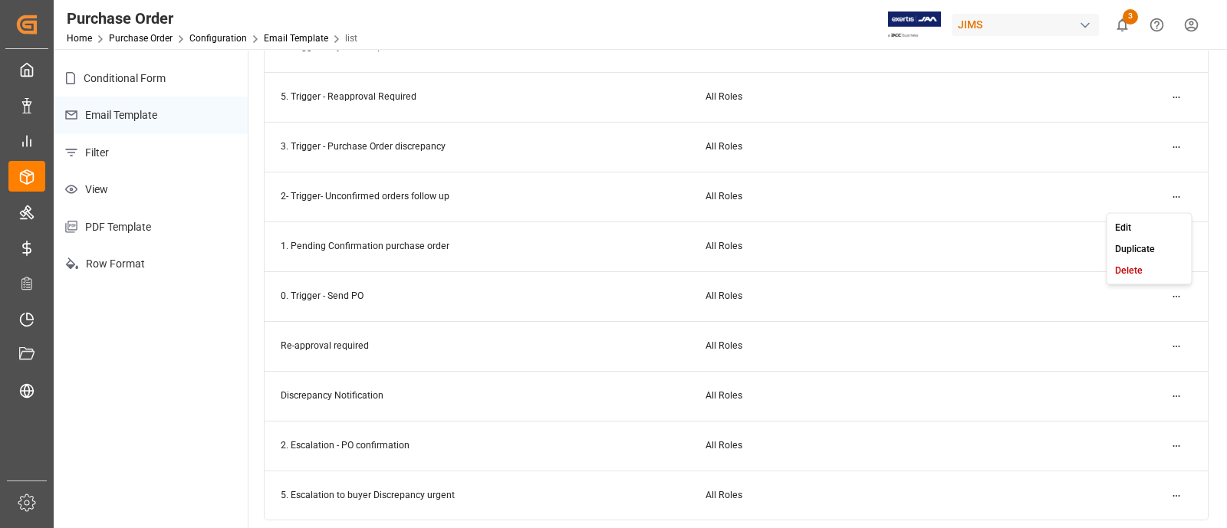
click at [1124, 222] on small "Edit" at bounding box center [1123, 226] width 16 height 9
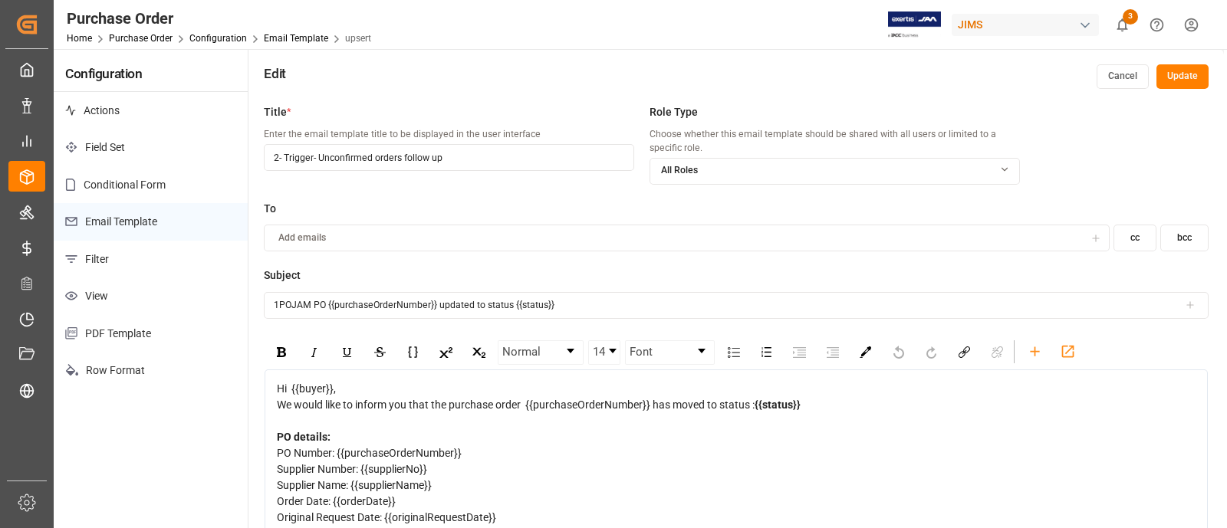
drag, startPoint x: 278, startPoint y: 157, endPoint x: 199, endPoint y: 163, distance: 79.2
click at [199, 163] on div "Configuration Actions Field Set Conditional Form Email Template Filter View PDF…" at bounding box center [639, 337] width 1170 height 576
drag, startPoint x: 452, startPoint y: 156, endPoint x: 268, endPoint y: 158, distance: 184.1
click at [268, 158] on input "1T- Trigger- Unconfirmed orders follow up" at bounding box center [449, 157] width 370 height 27
click at [287, 157] on input "1T- Trigger- Unconfirmed orders follow up" at bounding box center [449, 157] width 370 height 27
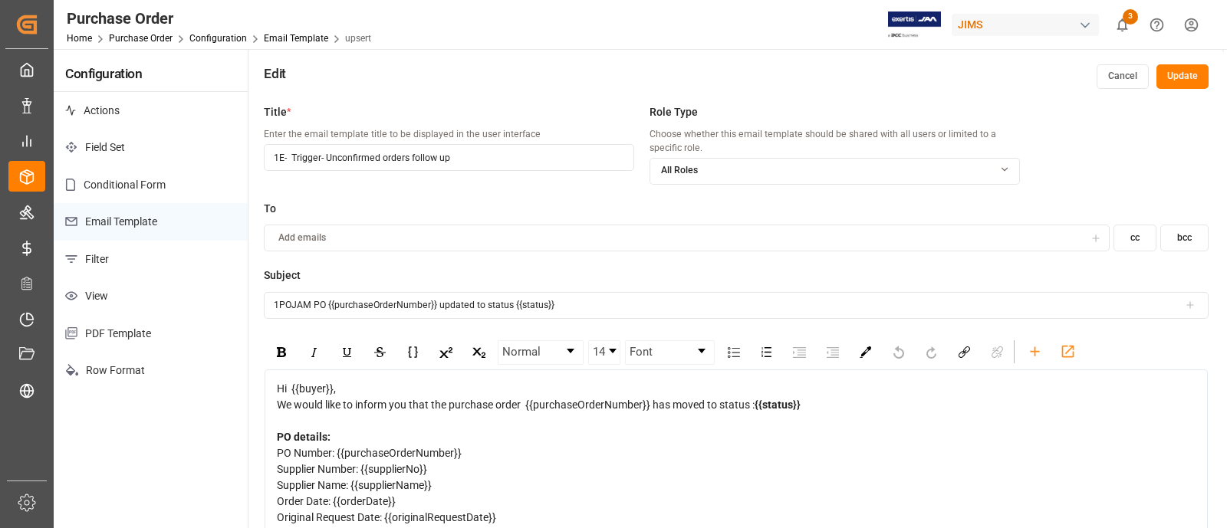
paste input "Escalation for unconfirmed POs to buyers ([GEOGRAPHIC_DATA]/[GEOGRAPHIC_DATA])"
click at [522, 196] on div "Title * Enter the email template title to be displayed in the user interface 1E…" at bounding box center [449, 152] width 370 height 97
click at [412, 164] on input "1E- Escalation for unconfirmed POs to buyers ([GEOGRAPHIC_DATA]/[GEOGRAPHIC_DAT…" at bounding box center [449, 157] width 370 height 27
drag, startPoint x: 539, startPoint y: 159, endPoint x: 255, endPoint y: 166, distance: 284.6
click at [255, 166] on div "Title * Enter the email template title to be displayed in the user interface 1E…" at bounding box center [736, 361] width 976 height 528
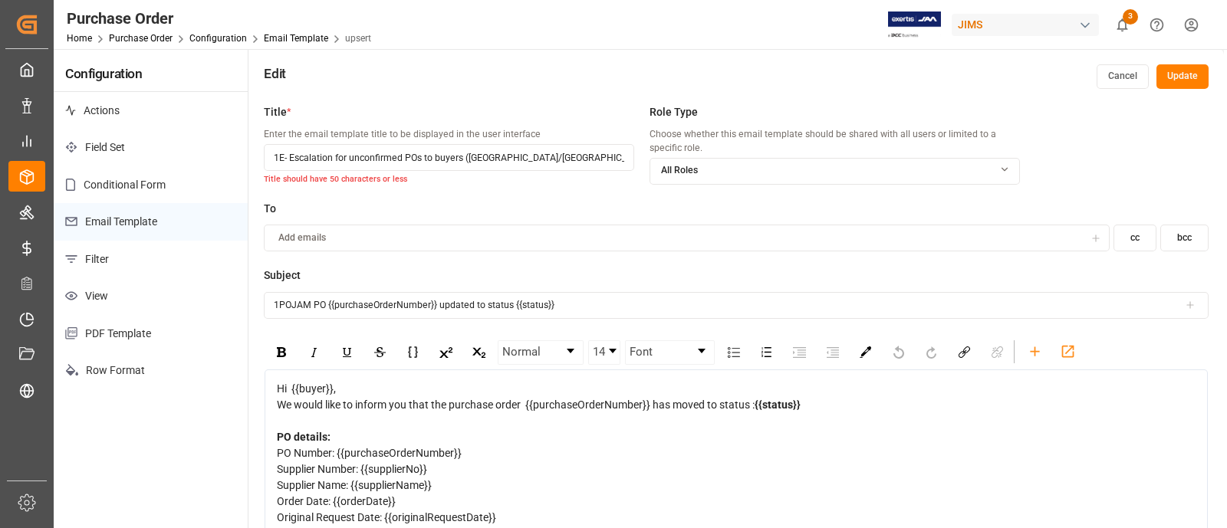
click at [568, 315] on input "1POJAM PO {{purchaseOrderNumber}} updated to status {{status}}" at bounding box center [736, 305] width 945 height 27
drag, startPoint x: 591, startPoint y: 306, endPoint x: 248, endPoint y: 303, distance: 342.8
click at [248, 303] on div "Configuration Actions Field Set Conditional Form Email Template Filter View PDF…" at bounding box center [639, 337] width 1170 height 576
click at [281, 393] on span "Hi {{buyer}}," at bounding box center [306, 389] width 59 height 12
copy div "Hi {{buyer}}, We would like to inform you that the purchase order {{purchaseOrd…"
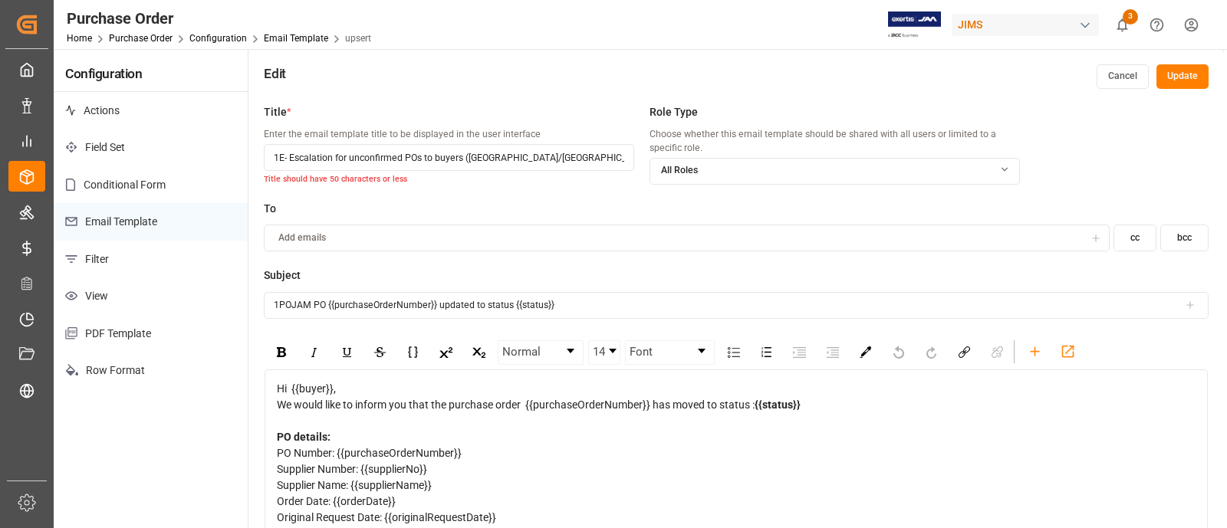
copy div "Hi {{buyer}}, We would like to inform you that the purchase order {{purchaseOrd…"
click at [464, 156] on input "1E- Escalation for unconfirmed POs to buyers ([GEOGRAPHIC_DATA]/[GEOGRAPHIC_DAT…" at bounding box center [449, 157] width 370 height 27
click at [522, 159] on input "1E- Escalation for unconfirmed POs to buyers ([GEOGRAPHIC_DATA]/[GEOGRAPHIC_DAT…" at bounding box center [449, 157] width 370 height 27
drag, startPoint x: 491, startPoint y: 162, endPoint x: 245, endPoint y: 146, distance: 245.9
click at [245, 146] on div "Configuration Actions Field Set Conditional Form Email Template Filter View PDF…" at bounding box center [639, 337] width 1170 height 576
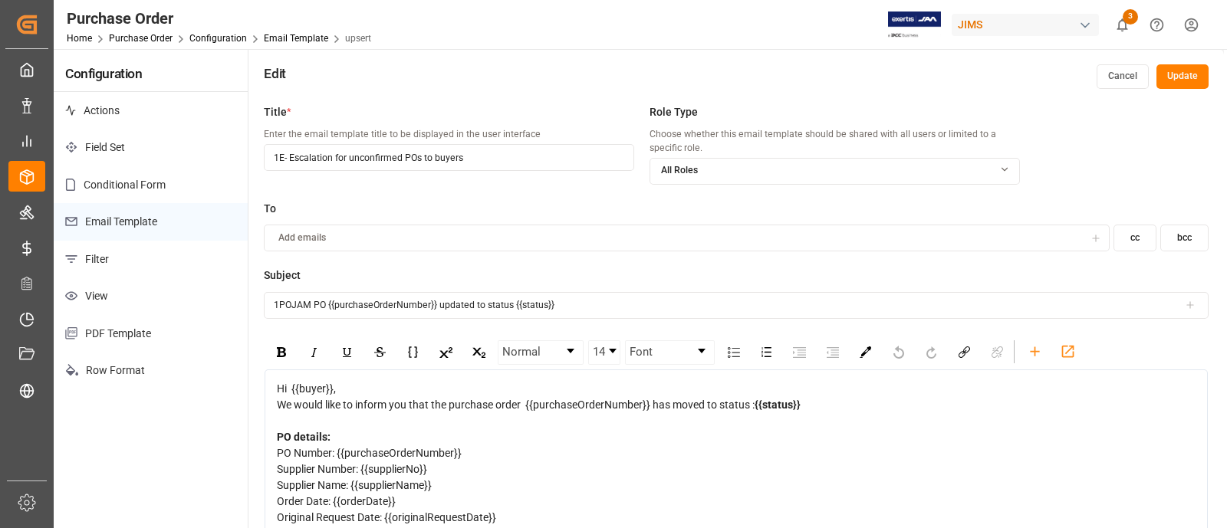
type input "1E- Escalation for unconfirmed POs to buyers"
click at [1181, 81] on button "Update" at bounding box center [1183, 76] width 52 height 25
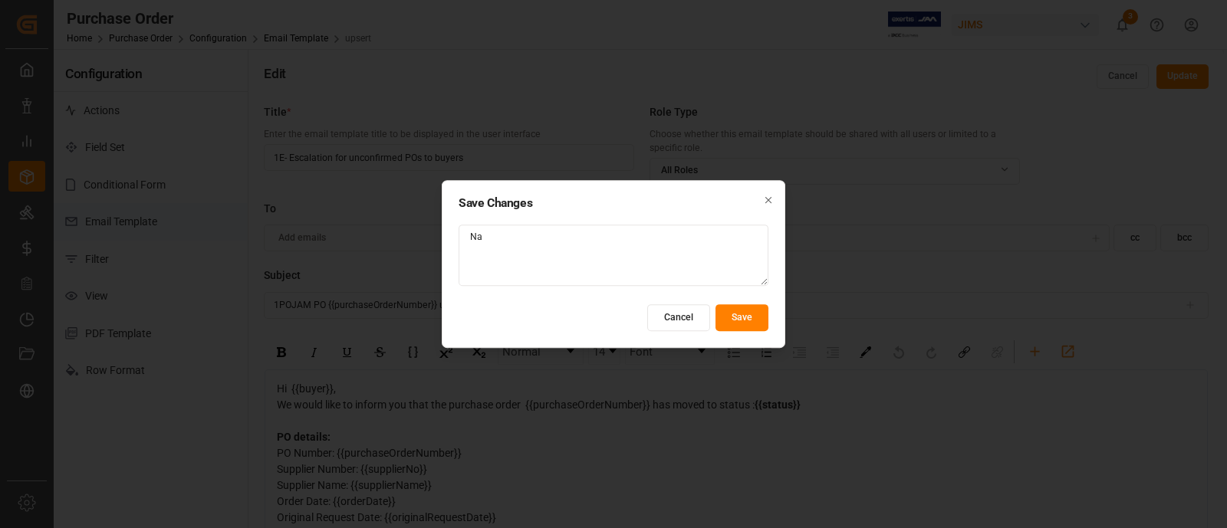
type textarea "N"
type textarea "Title updated"
click at [752, 327] on button "Save" at bounding box center [742, 317] width 53 height 27
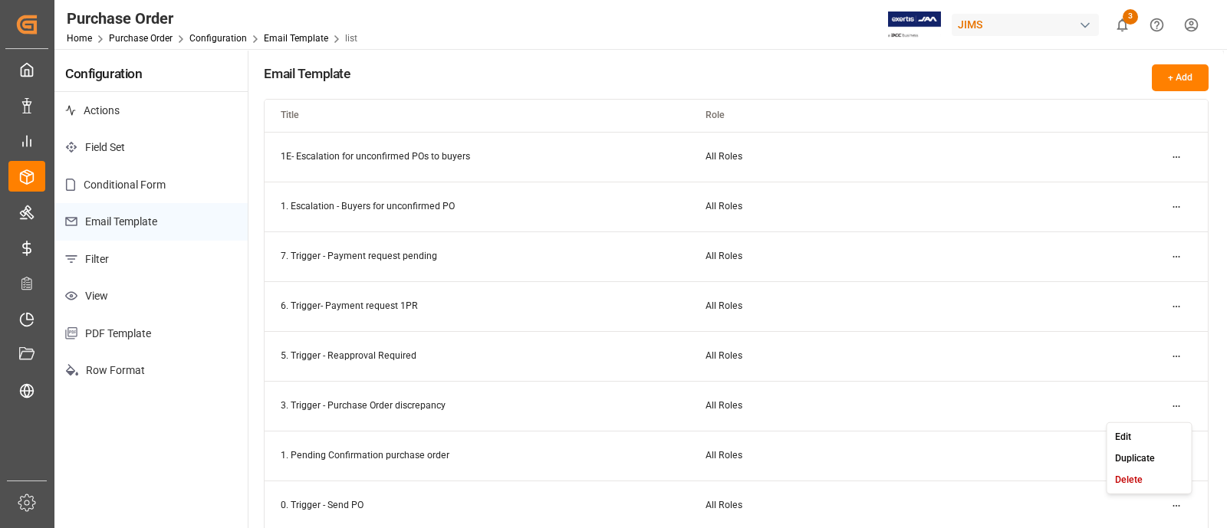
click at [1177, 407] on html "Created by potrace 1.15, written by [PERSON_NAME] [DATE]-[DATE] Created by potr…" at bounding box center [613, 264] width 1227 height 528
click at [1129, 432] on small "Edit" at bounding box center [1123, 436] width 16 height 9
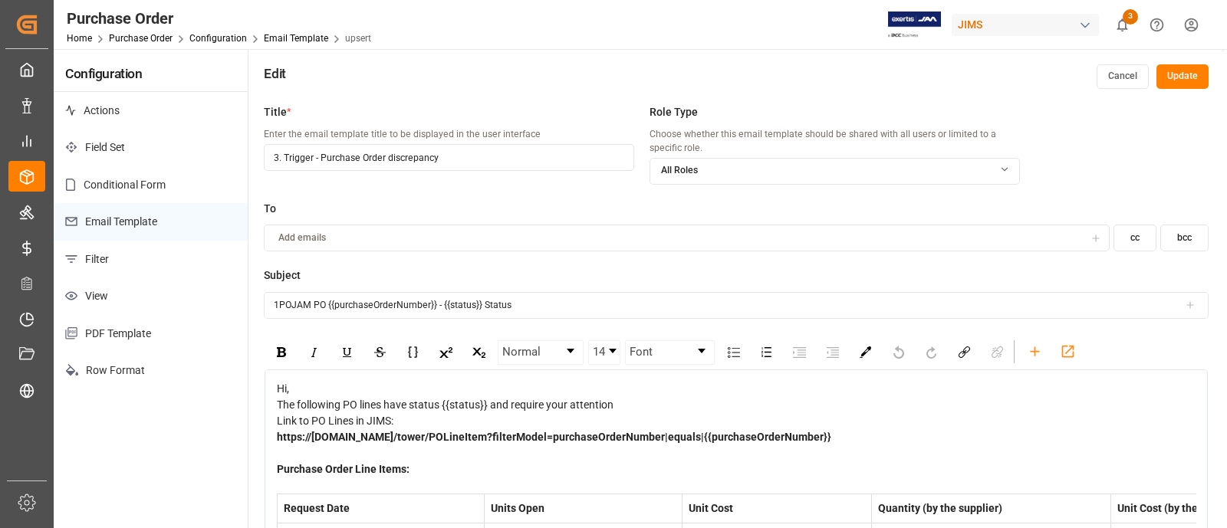
drag, startPoint x: 460, startPoint y: 159, endPoint x: 240, endPoint y: 147, distance: 220.4
click at [240, 147] on div "Configuration Actions Field Set Conditional Form Email Template Filter View PDF…" at bounding box center [639, 337] width 1170 height 576
paste input "T-Discrepancy in Purchase order"
type input "3T-Discrepancy in Purchase order"
drag, startPoint x: 421, startPoint y: 160, endPoint x: 260, endPoint y: 153, distance: 161.2
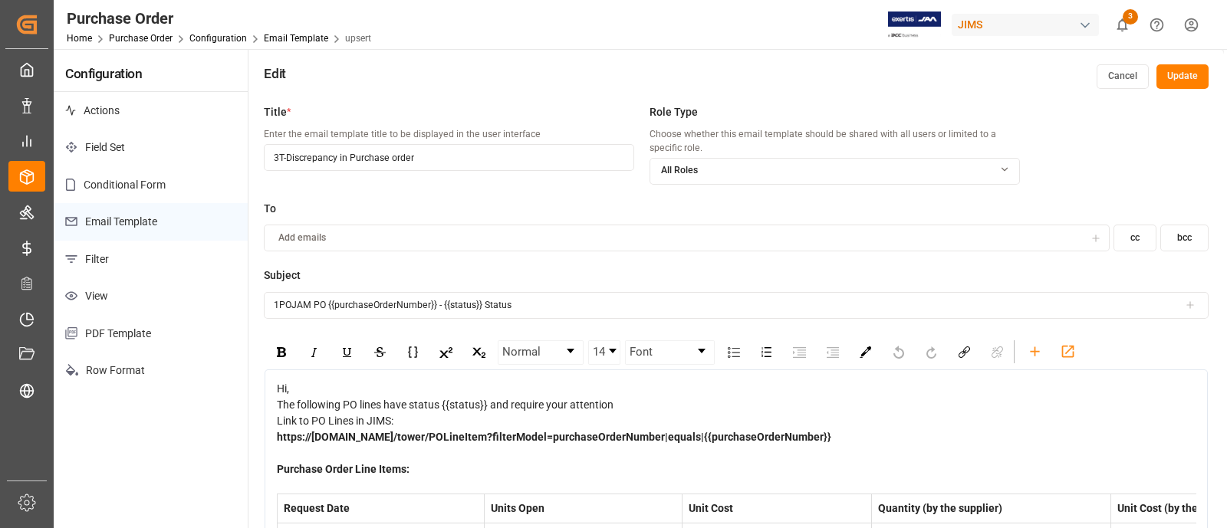
click at [260, 153] on div "Title * Enter the email template title to be displayed in the user interface 3T…" at bounding box center [736, 361] width 976 height 528
click at [288, 302] on input "1POJAM PO {{purchaseOrderNumber}} - {{status}} Status" at bounding box center [736, 305] width 945 height 27
drag, startPoint x: 532, startPoint y: 304, endPoint x: 229, endPoint y: 275, distance: 305.1
click at [229, 275] on div "Configuration Actions Field Set Conditional Form Email Template Filter View PDF…" at bounding box center [639, 337] width 1170 height 576
click at [296, 390] on div "Hi," at bounding box center [737, 389] width 920 height 16
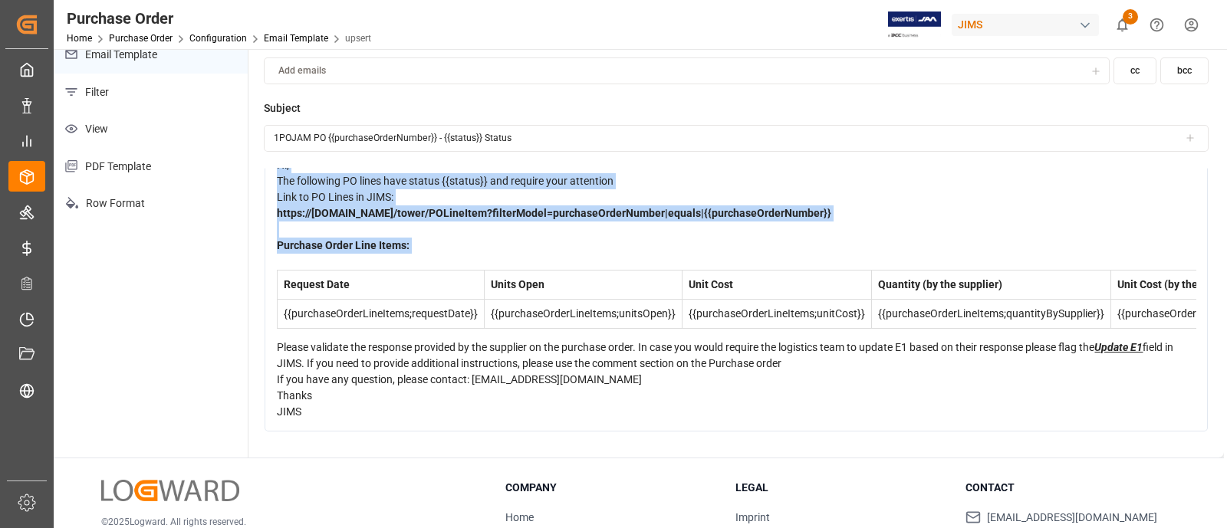
scroll to position [199, 0]
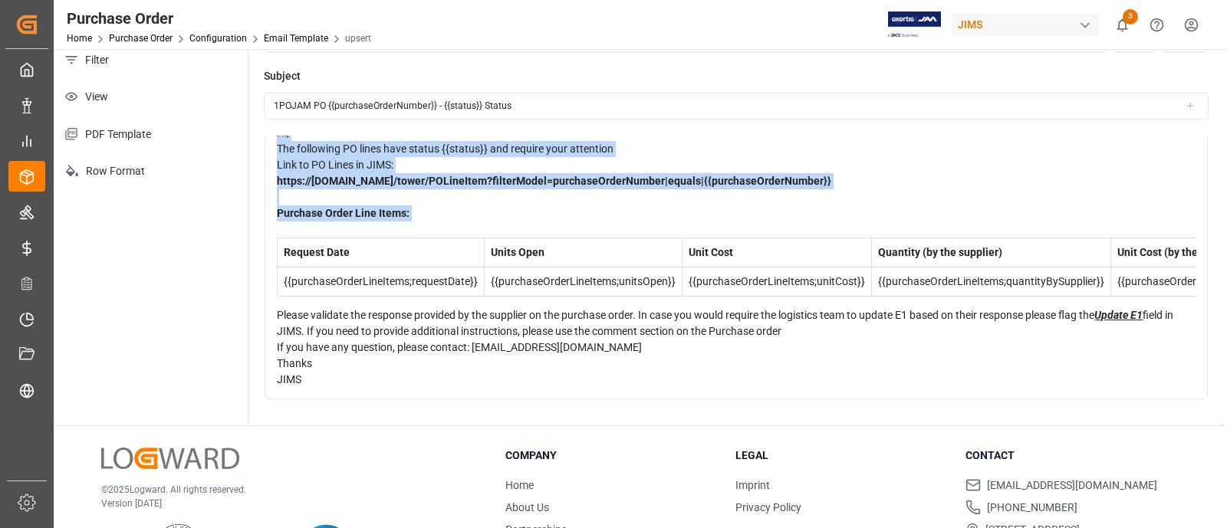
drag, startPoint x: 278, startPoint y: 389, endPoint x: 461, endPoint y: 296, distance: 204.8
click at [461, 296] on div "Hi, The following PO lines have status {{status}} and require your attention Li…" at bounding box center [737, 256] width 920 height 263
copy div "Hi, The following PO lines have status {{status}} and require your attention Li…"
click at [1012, 375] on div "JIMS" at bounding box center [737, 380] width 920 height 16
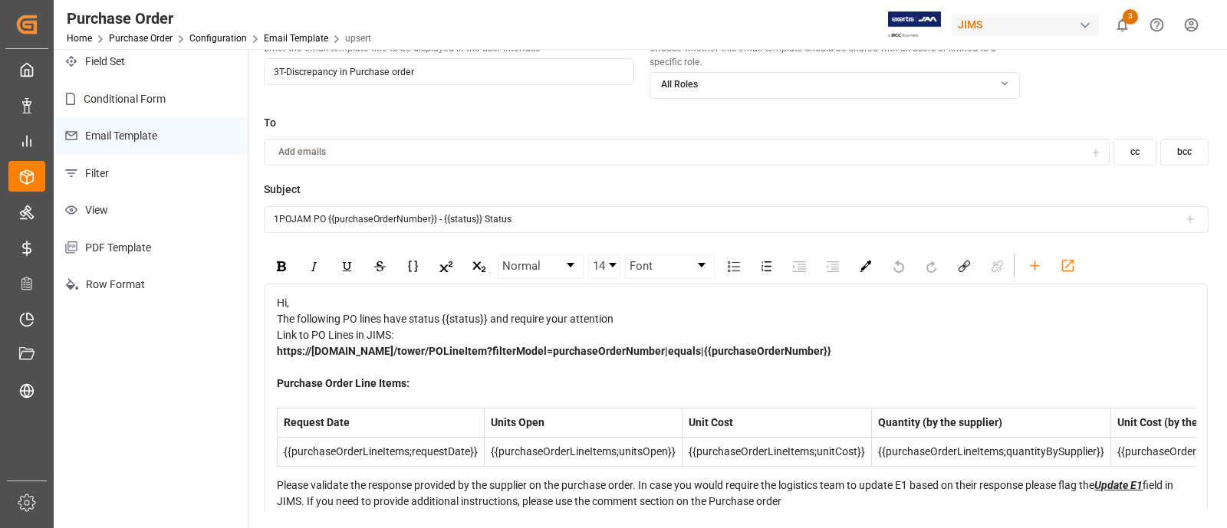
scroll to position [0, 0]
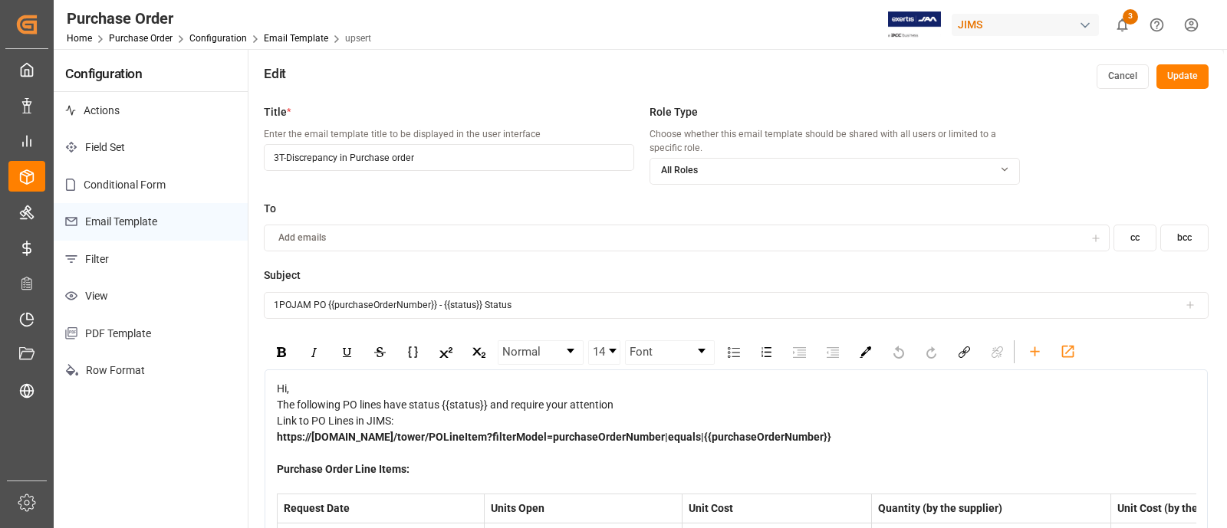
click at [1182, 71] on button "Update" at bounding box center [1183, 76] width 52 height 25
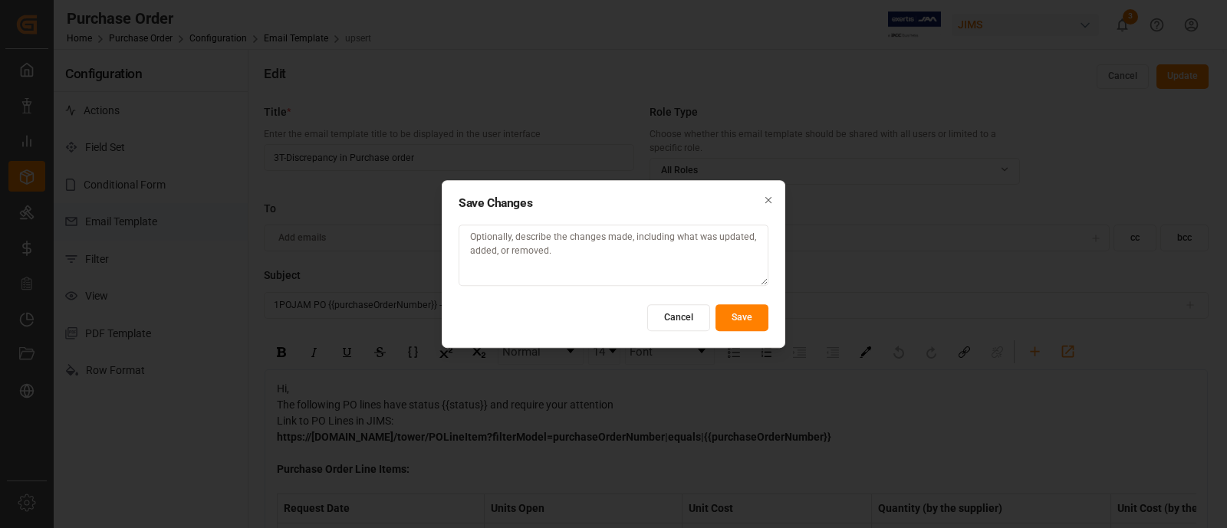
type textarea "U"
type textarea "Title name updated"
click at [741, 316] on button "Save" at bounding box center [742, 317] width 53 height 27
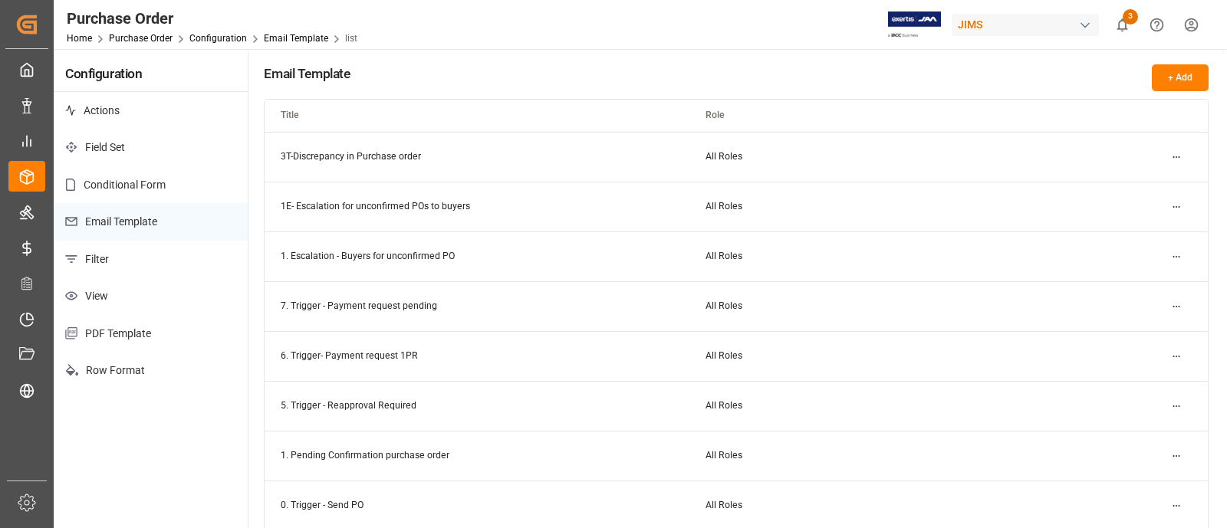
click at [1173, 355] on html "Created by potrace 1.15, written by [PERSON_NAME] [DATE]-[DATE] Created by potr…" at bounding box center [613, 264] width 1227 height 528
click at [1123, 380] on div "Edit" at bounding box center [1149, 386] width 79 height 21
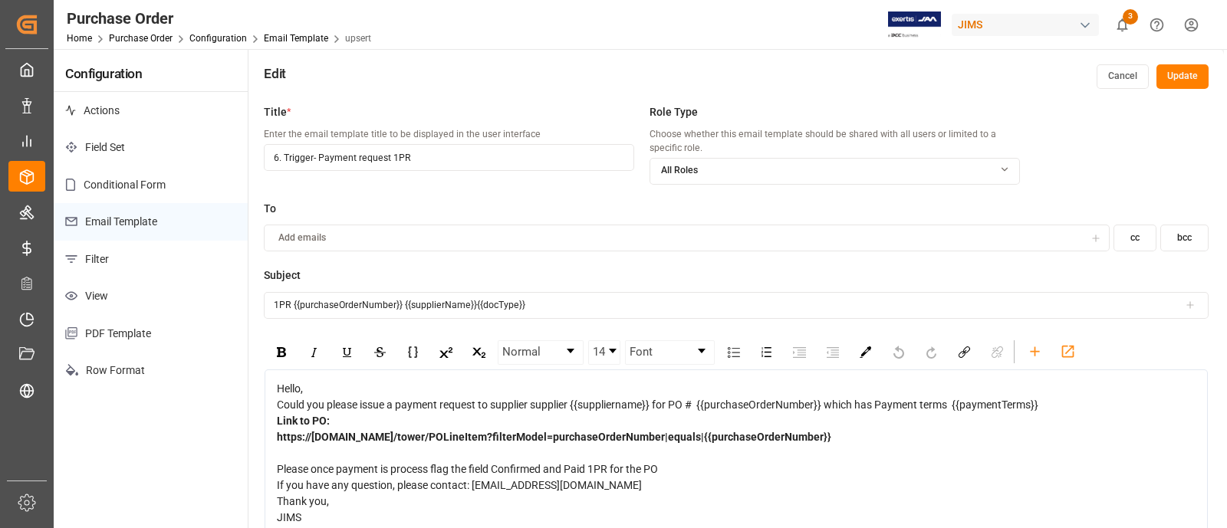
drag, startPoint x: 437, startPoint y: 168, endPoint x: 222, endPoint y: 150, distance: 215.5
click at [222, 150] on div "Configuration Actions Field Set Conditional Form Email Template Filter View PDF…" at bounding box center [639, 337] width 1170 height 576
paste input "T-Payment Request -"
type input "6T-Payment Request - 1PR"
click at [541, 295] on input "1PR {{purchaseOrderNumber}} {{supplierName}}{{docType}}" at bounding box center [736, 305] width 945 height 27
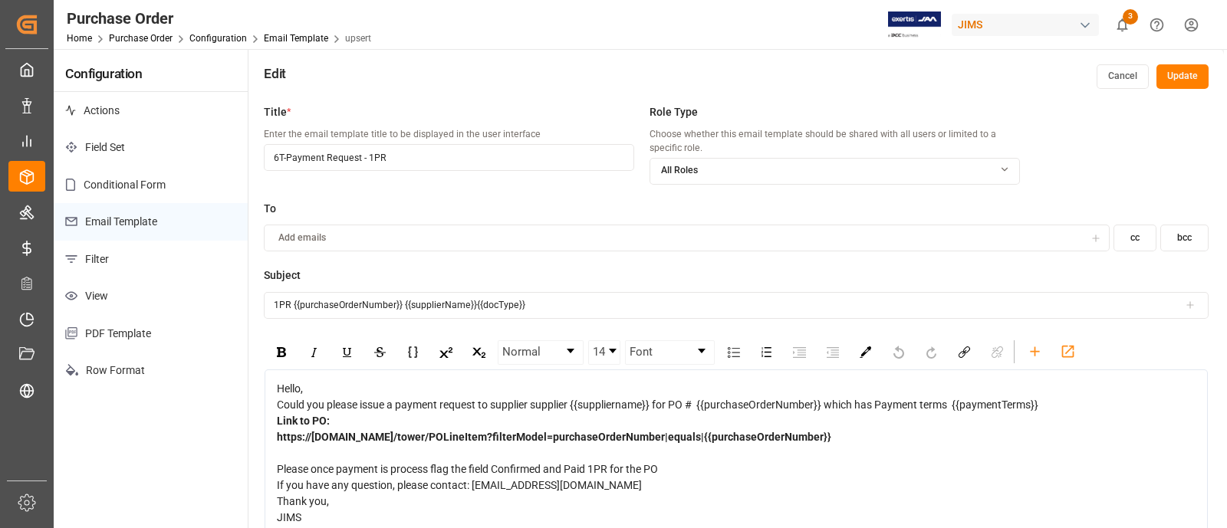
drag, startPoint x: 552, startPoint y: 308, endPoint x: 262, endPoint y: 301, distance: 290.8
click at [262, 301] on div "Title * Enter the email template title to be displayed in the user interface 6T…" at bounding box center [736, 361] width 976 height 528
click at [312, 397] on div "Hello," at bounding box center [737, 389] width 920 height 16
copy div "Hello, Could you please issue a payment request to supplier supplier {{supplier…"
click at [1177, 85] on button "Update" at bounding box center [1183, 76] width 52 height 25
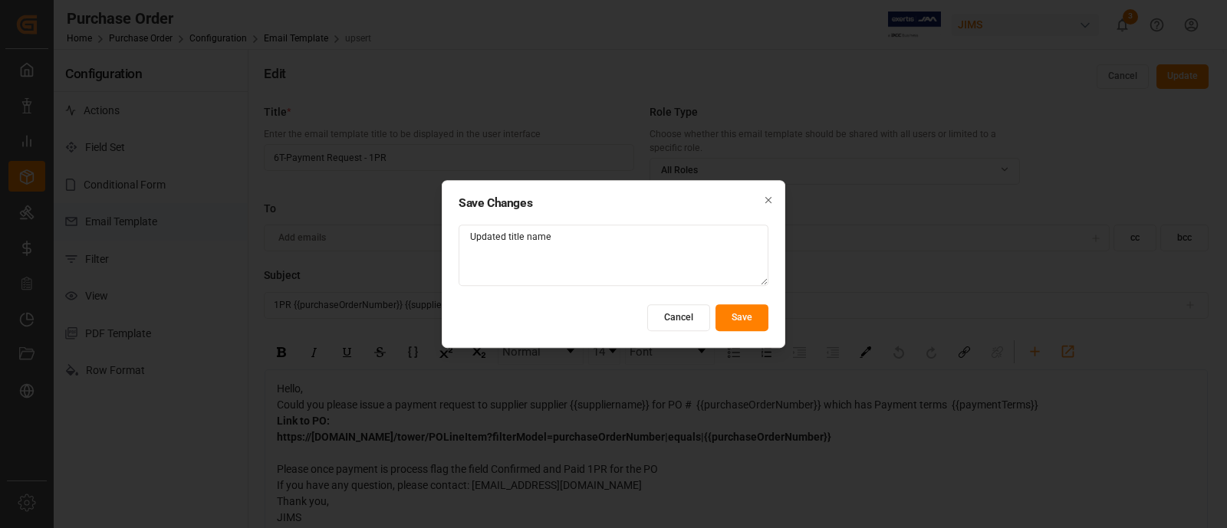
type textarea "Updated title name"
click at [766, 315] on button "Save" at bounding box center [742, 317] width 53 height 27
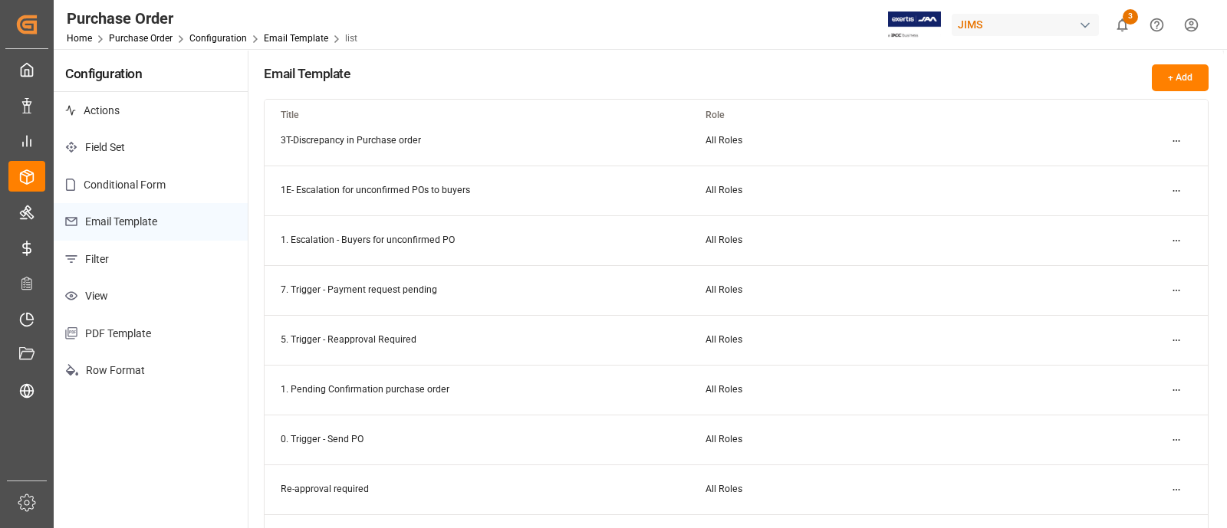
scroll to position [103, 0]
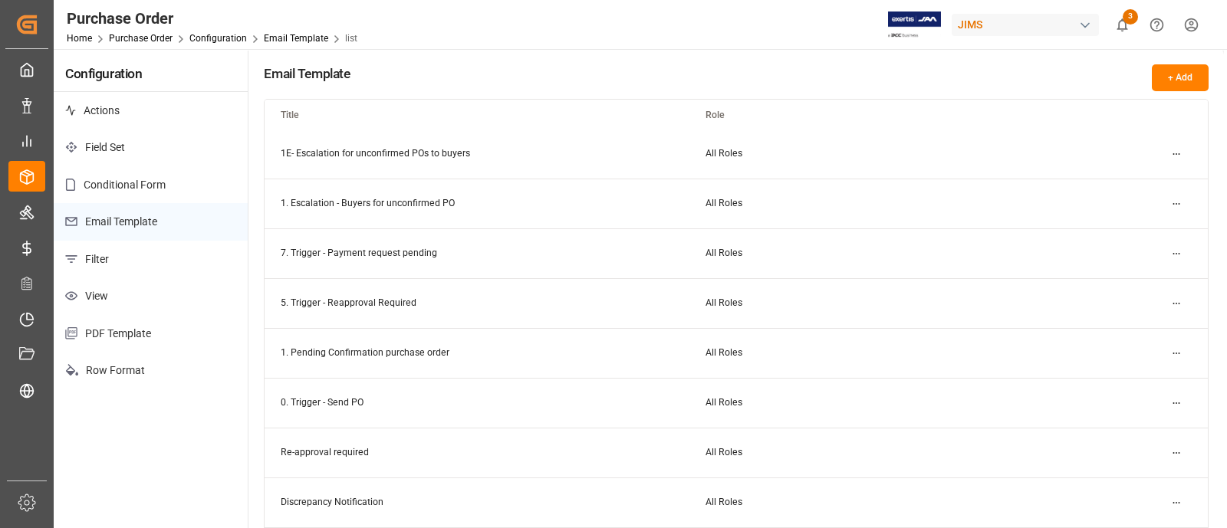
click at [1180, 251] on html "Created by potrace 1.15, written by [PERSON_NAME] [DATE]-[DATE] Created by potr…" at bounding box center [613, 264] width 1227 height 528
click at [1137, 279] on div "Edit" at bounding box center [1149, 283] width 79 height 21
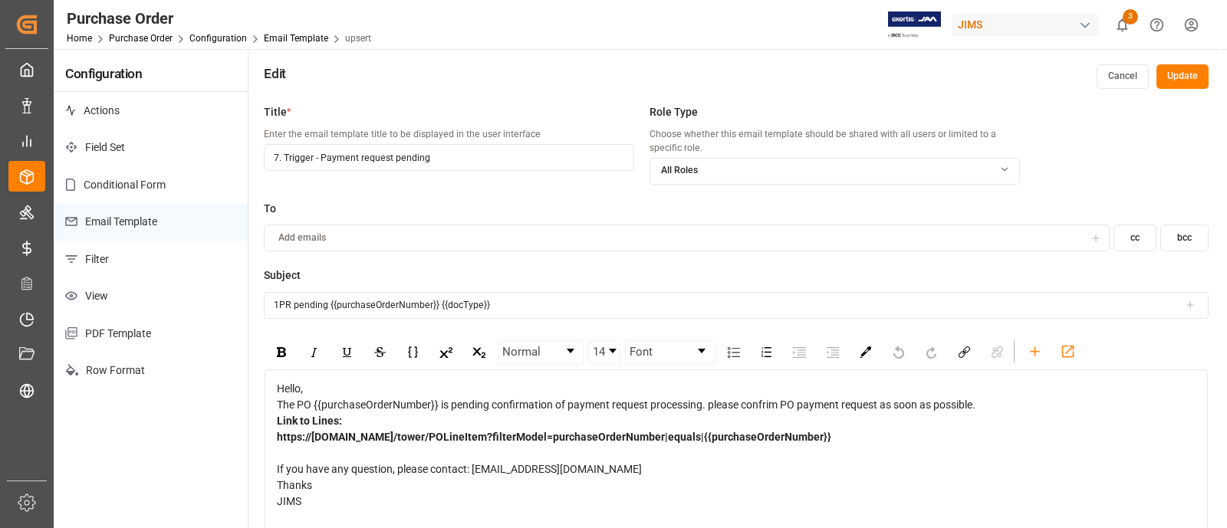
drag, startPoint x: 492, startPoint y: 163, endPoint x: 252, endPoint y: 153, distance: 240.3
click at [252, 153] on div "Title * Enter the email template title to be displayed in the user interface 7.…" at bounding box center [736, 361] width 976 height 528
paste input "T - Payment Request - 1PR/P"
type input "7T - Payment Request - 1PR/Pending"
drag, startPoint x: 511, startPoint y: 310, endPoint x: 215, endPoint y: 306, distance: 296.1
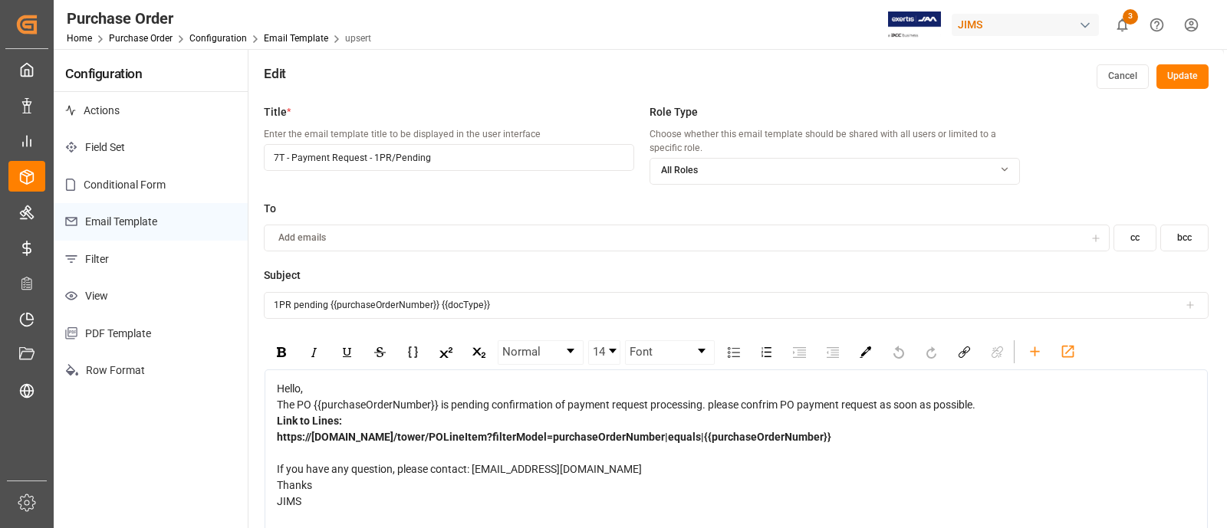
click at [215, 306] on div "Configuration Actions Field Set Conditional Form Email Template Filter View PDF…" at bounding box center [639, 337] width 1170 height 576
click at [346, 397] on div "Hello," at bounding box center [737, 389] width 920 height 16
copy div "Hello, The PO {{purchaseOrderNumber}} is pending confirmation of payment reques…"
click at [1185, 71] on button "Update" at bounding box center [1183, 76] width 52 height 25
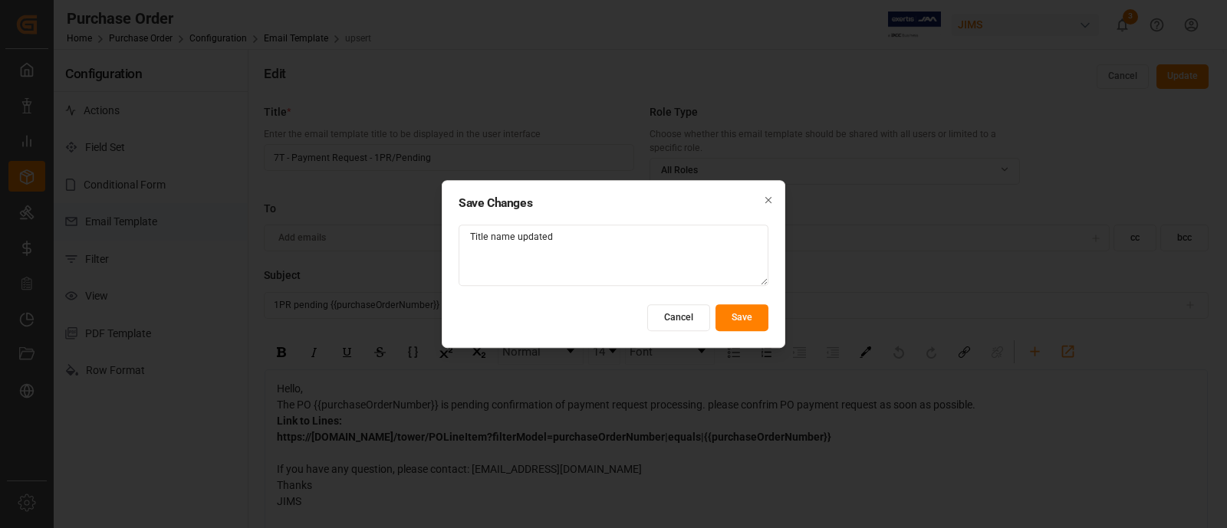
type textarea "Title name updated"
click at [752, 316] on button "Save" at bounding box center [742, 317] width 53 height 27
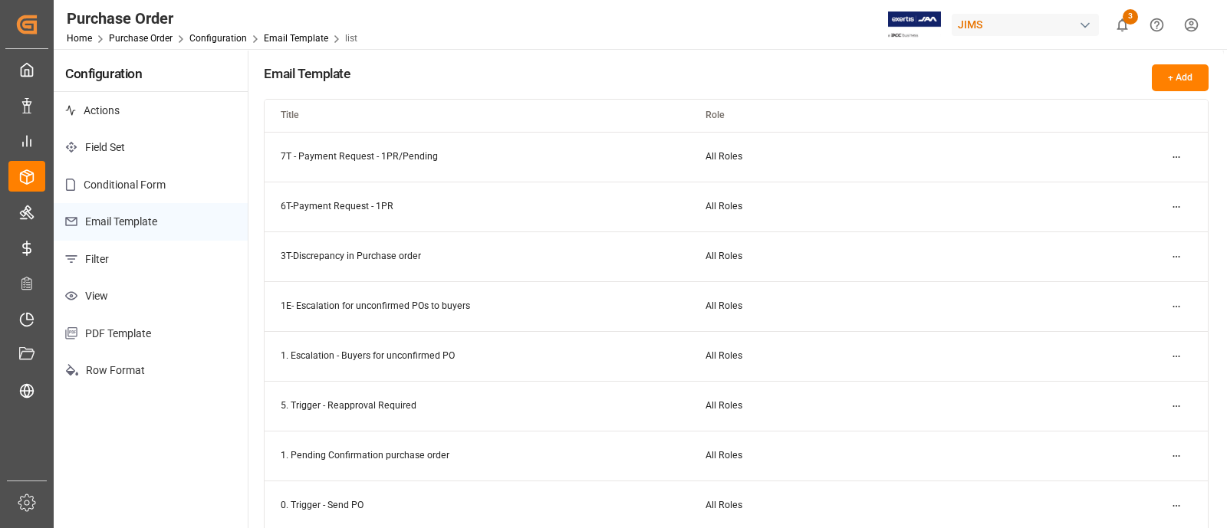
click at [903, 301] on td "All Roles" at bounding box center [901, 306] width 424 height 50
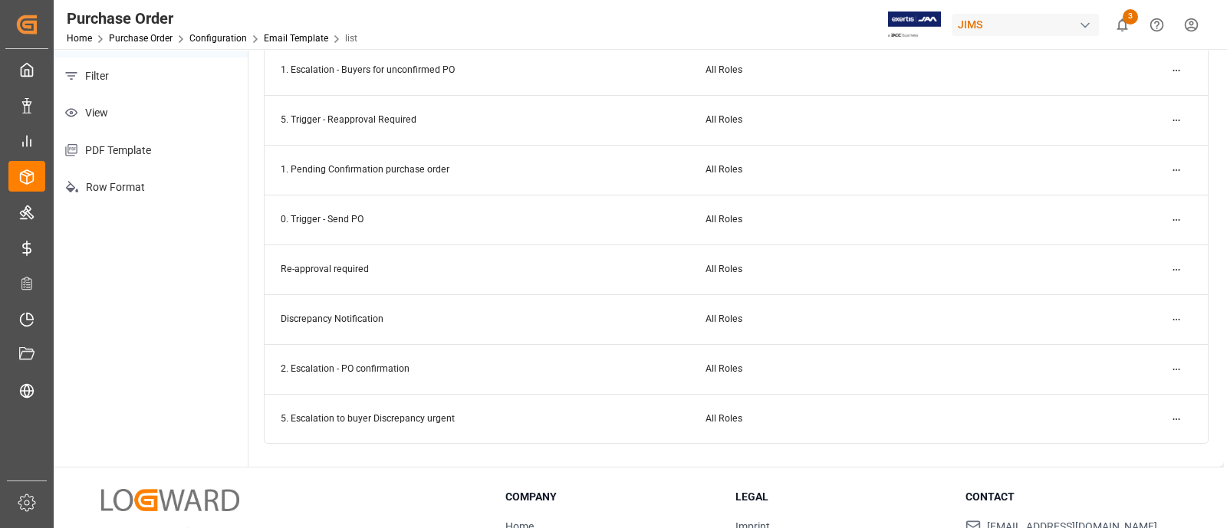
scroll to position [230, 0]
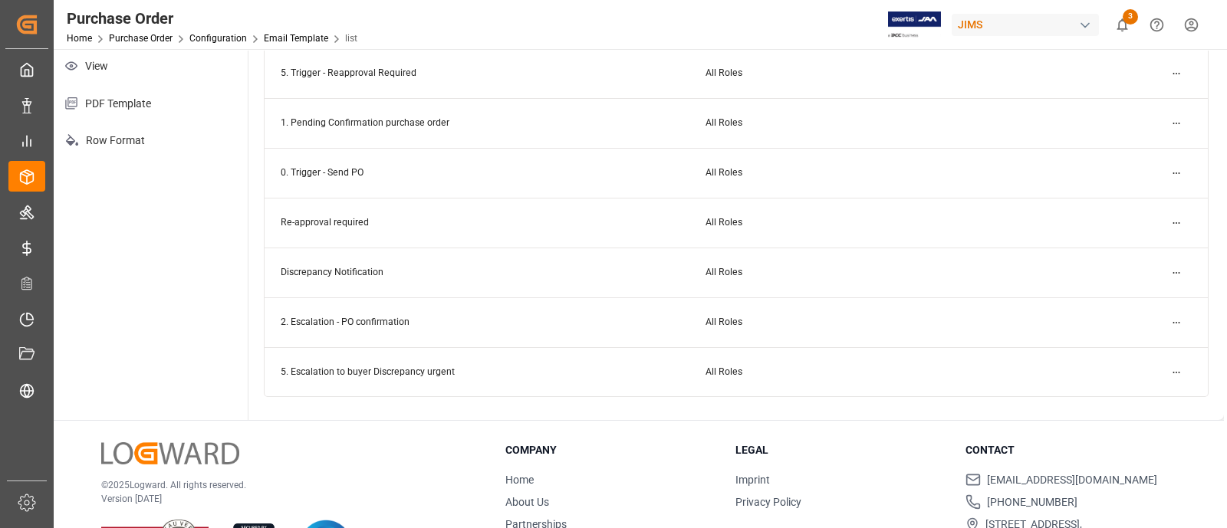
click at [1177, 228] on html "Created by potrace 1.15, written by [PERSON_NAME] [DATE]-[DATE] Created by potr…" at bounding box center [613, 264] width 1227 height 528
click at [1131, 259] on div "Edit" at bounding box center [1149, 252] width 79 height 21
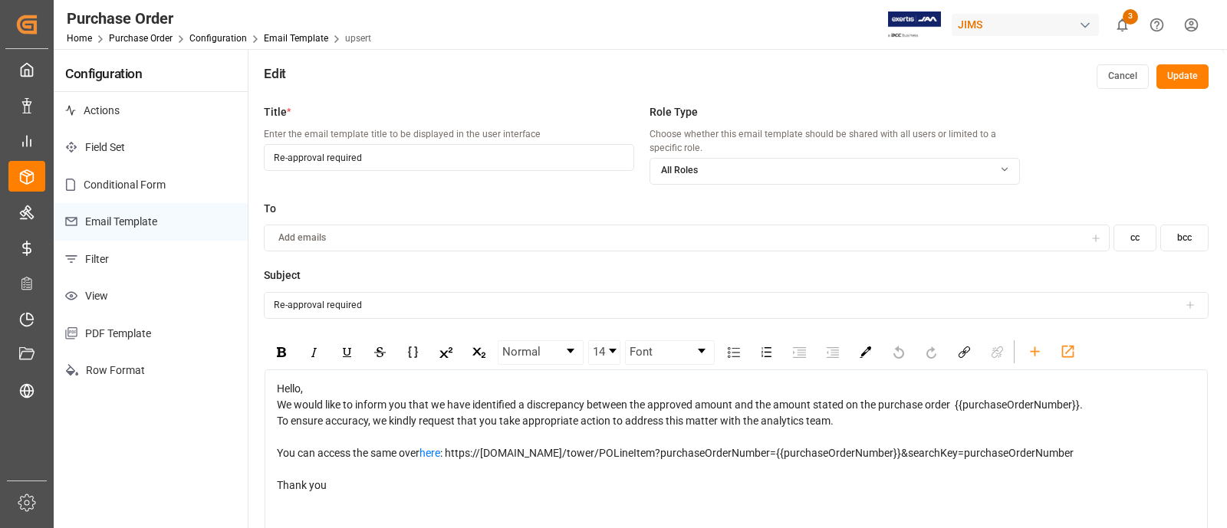
drag, startPoint x: 364, startPoint y: 160, endPoint x: 257, endPoint y: 156, distance: 107.4
click at [257, 156] on div "Title * Enter the email template title to be displayed in the user interface Re…" at bounding box center [736, 361] width 976 height 528
paste input "5T-Re"
type input "5T-Reapproval required"
drag, startPoint x: 374, startPoint y: 302, endPoint x: 236, endPoint y: 292, distance: 138.4
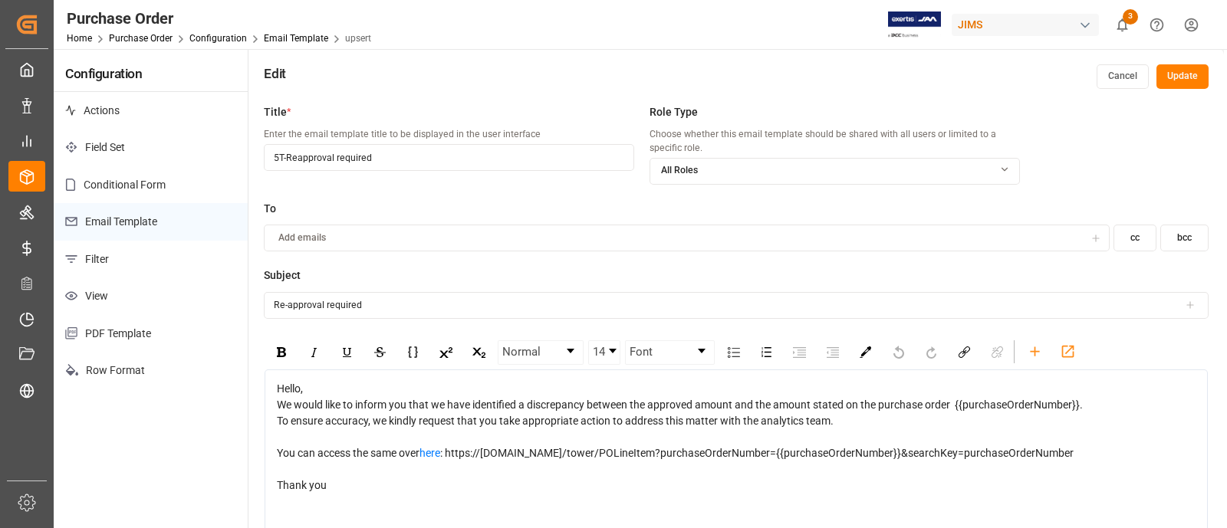
click at [236, 292] on div "Configuration Actions Field Set Conditional Form Email Template Filter View PDF…" at bounding box center [639, 337] width 1170 height 576
click at [277, 390] on span "Hello," at bounding box center [290, 389] width 26 height 12
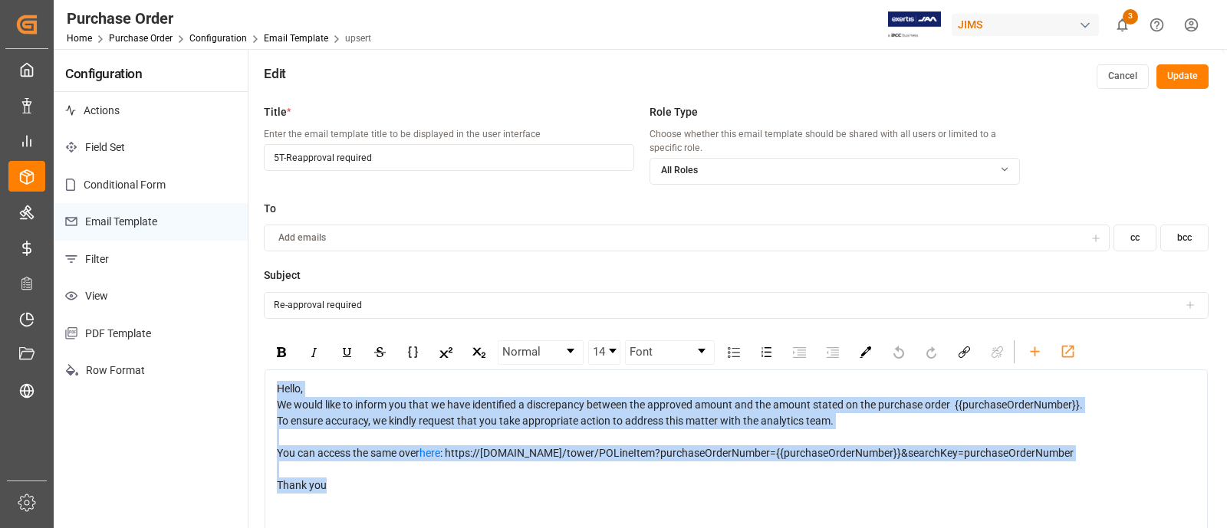
drag, startPoint x: 334, startPoint y: 485, endPoint x: 263, endPoint y: 387, distance: 120.9
click at [263, 387] on div "Title * Enter the email template title to be displayed in the user interface 5T…" at bounding box center [736, 361] width 976 height 528
copy div "Hello, We would like to inform you that we have identified a discrepancy betwee…"
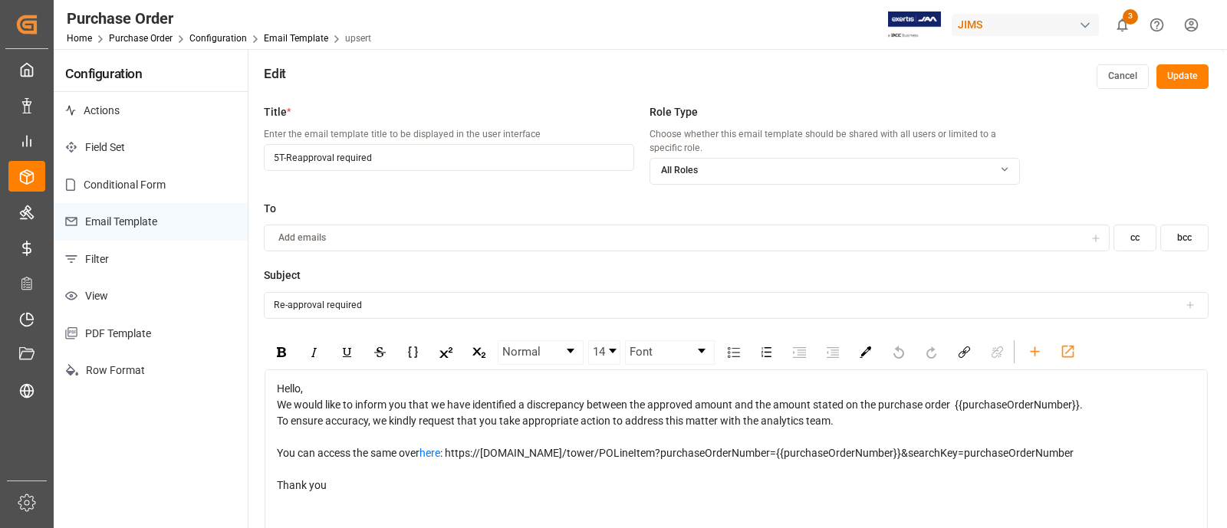
click at [1188, 88] on button "Update" at bounding box center [1183, 76] width 52 height 25
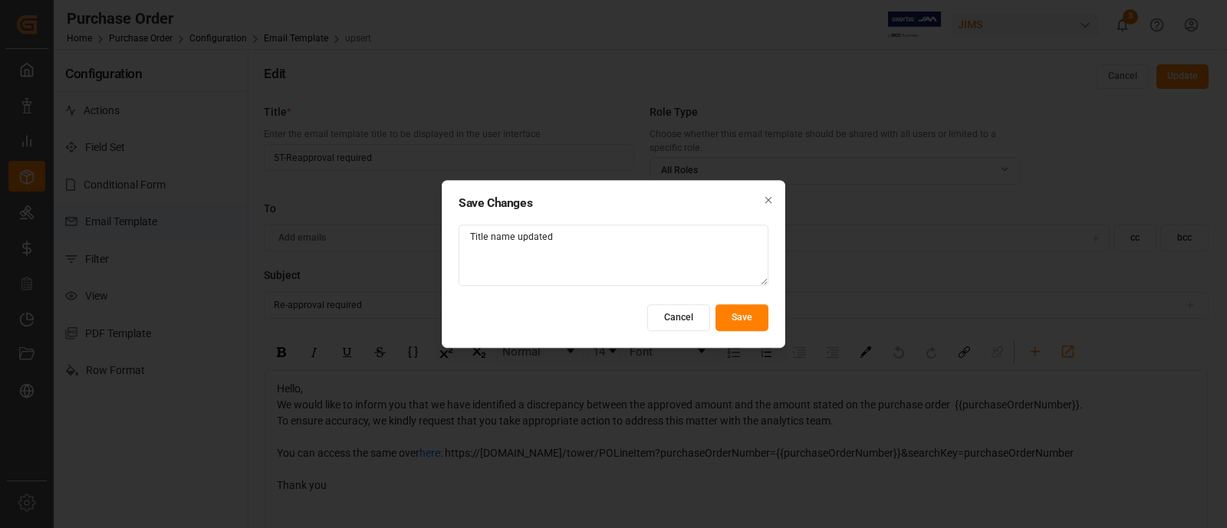
type textarea "Title name updated"
click at [757, 321] on button "Save" at bounding box center [742, 317] width 53 height 27
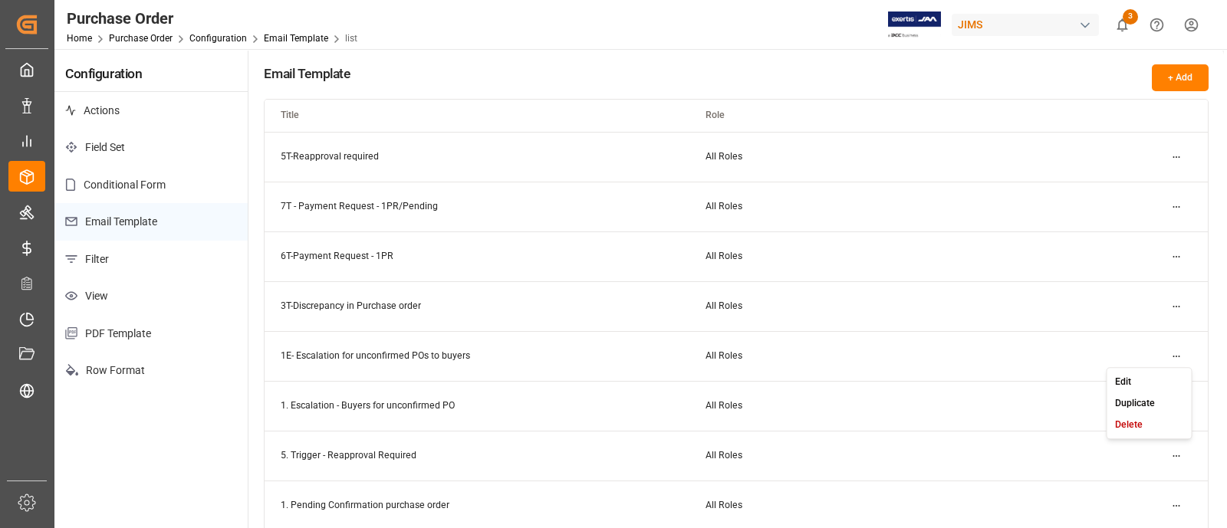
click at [1176, 452] on html "Created by potrace 1.15, written by [PERSON_NAME] [DATE]-[DATE] Created by potr…" at bounding box center [613, 264] width 1227 height 528
click at [1135, 380] on div "Edit" at bounding box center [1149, 381] width 79 height 21
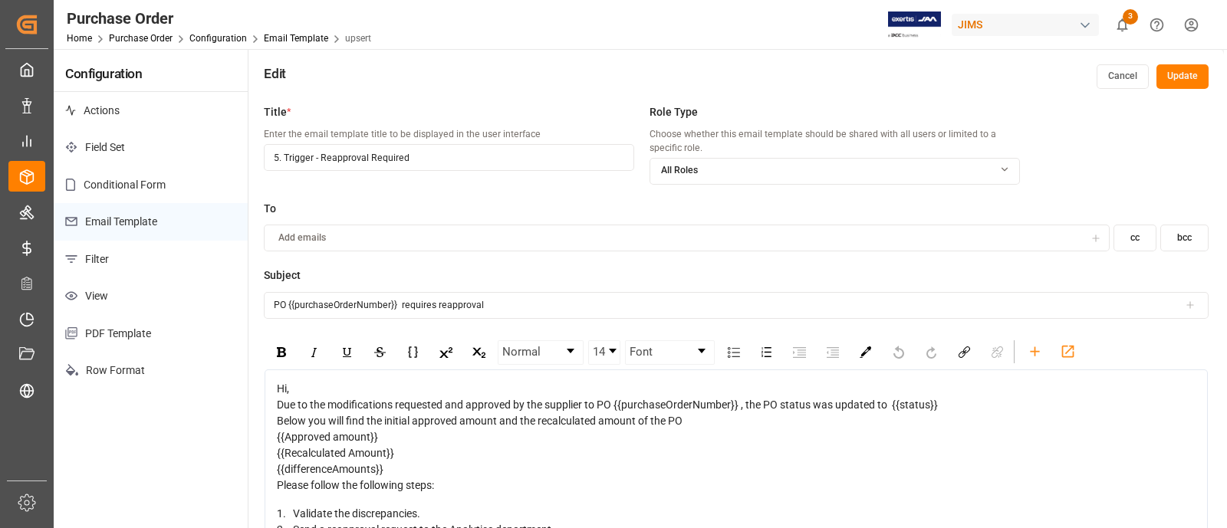
click at [1111, 78] on button "Cancel" at bounding box center [1123, 76] width 52 height 25
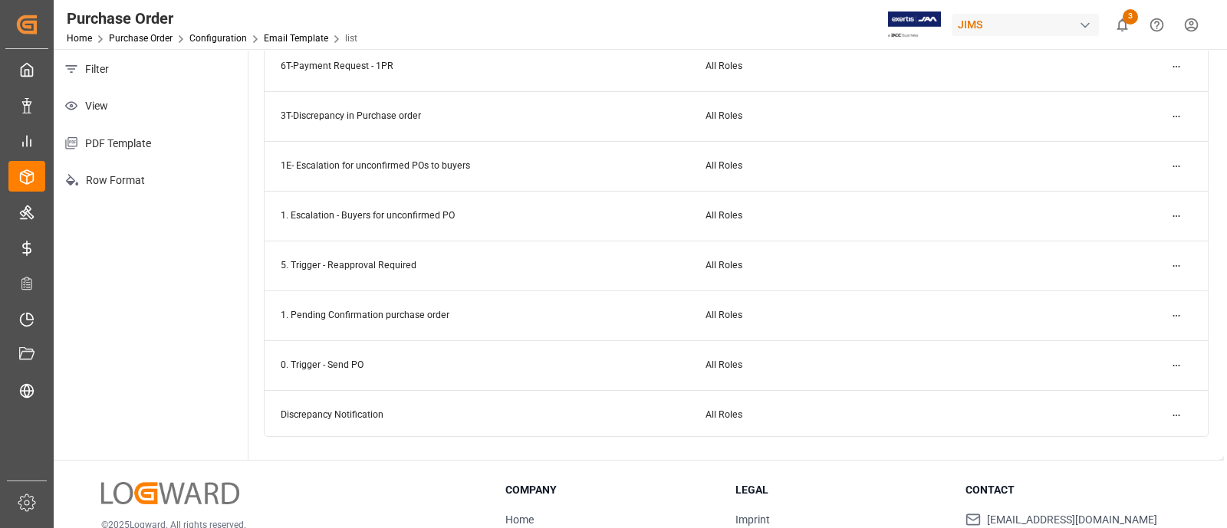
scroll to position [191, 0]
click at [1172, 358] on html "Created by potrace 1.15, written by [PERSON_NAME] [DATE]-[DATE] Created by potr…" at bounding box center [613, 264] width 1227 height 528
click at [1133, 391] on div "Edit" at bounding box center [1149, 393] width 79 height 21
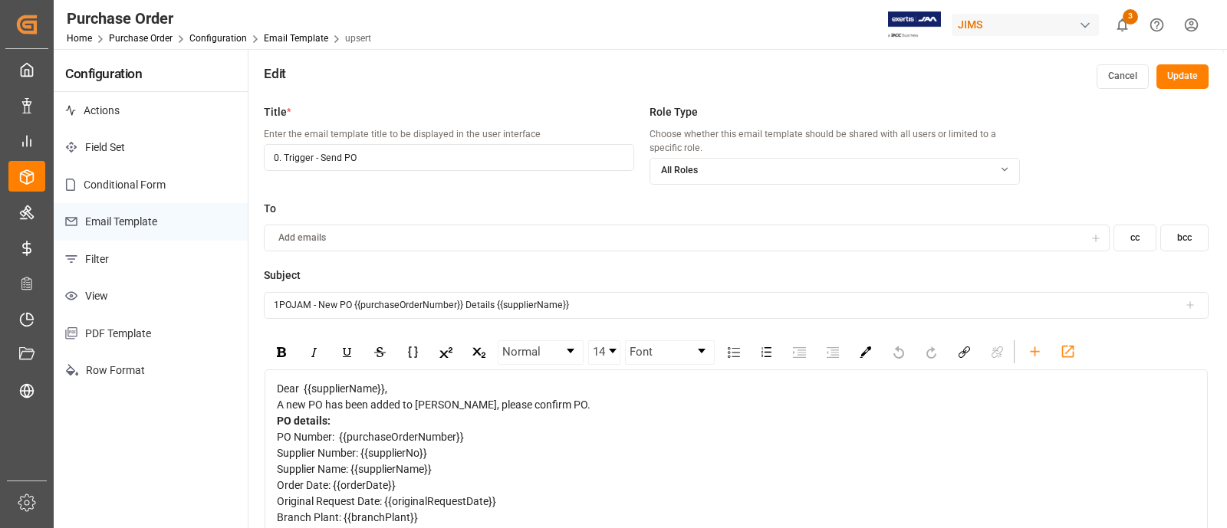
click at [278, 160] on input "0. Trigger - Send PO" at bounding box center [449, 157] width 370 height 27
type input "0T. Trigger - Send PO"
click at [1171, 83] on button "Update" at bounding box center [1183, 76] width 52 height 25
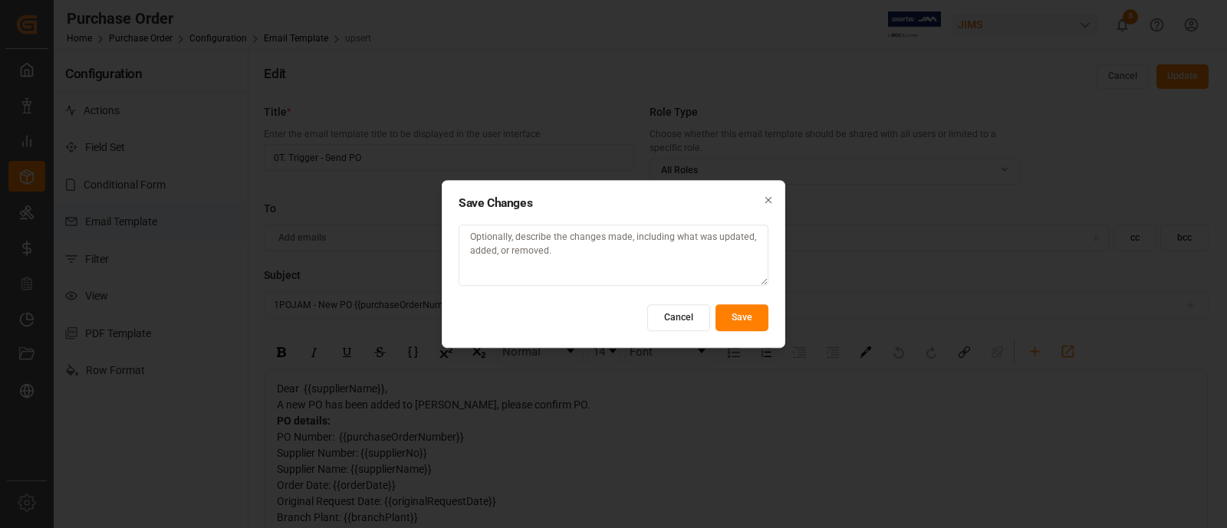
click at [741, 317] on button "Save" at bounding box center [742, 317] width 53 height 27
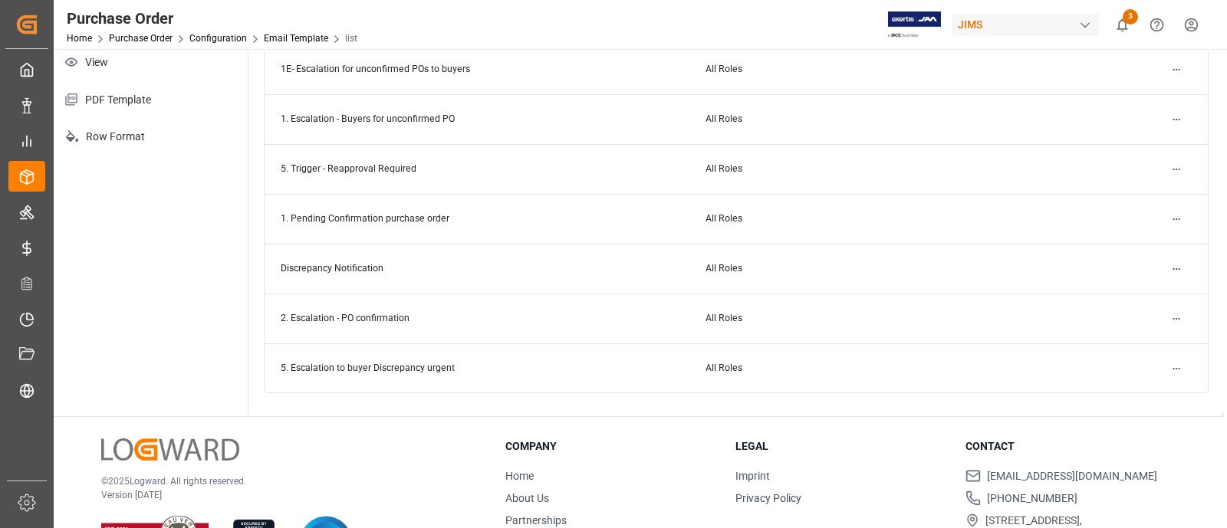
scroll to position [268, 0]
